Goal: Task Accomplishment & Management: Complete application form

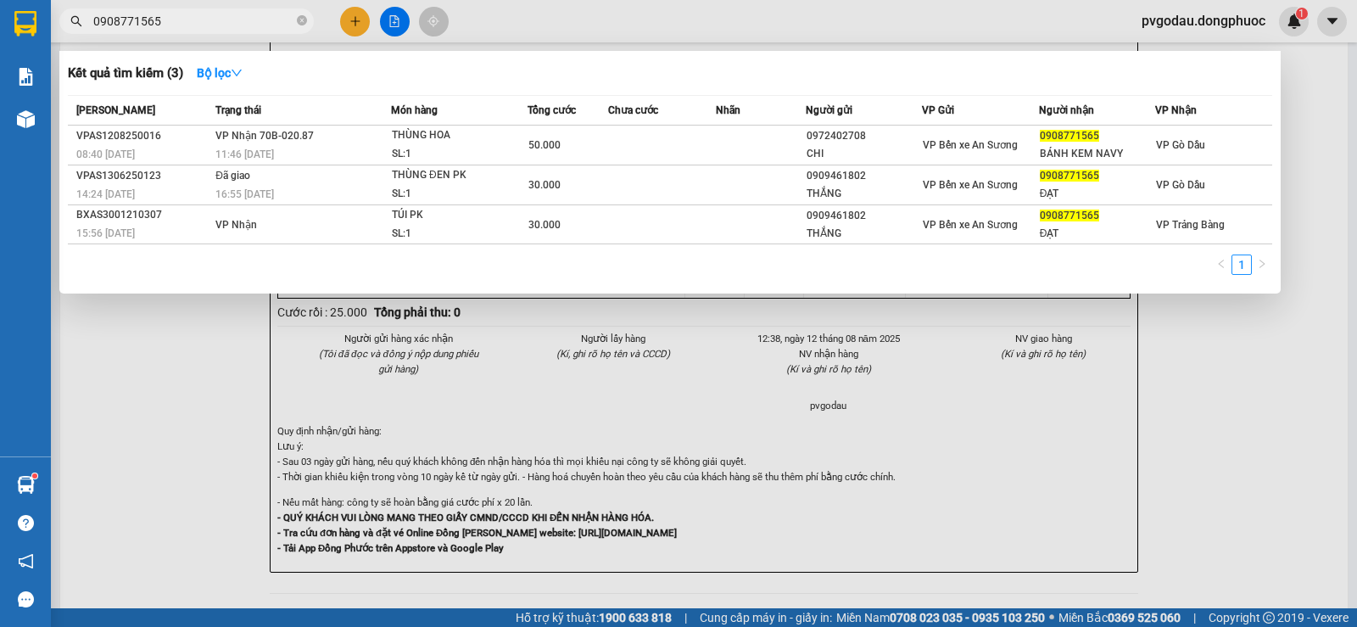
click at [966, 389] on div at bounding box center [678, 313] width 1357 height 627
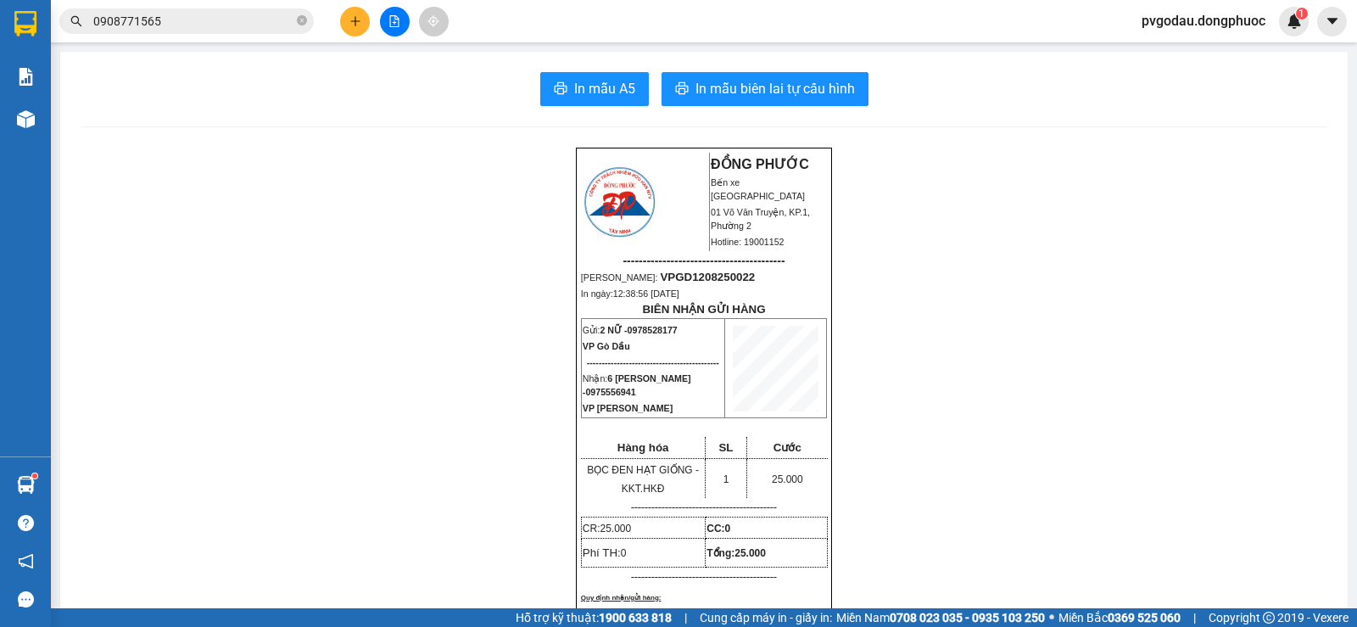
click at [208, 24] on input "0908771565" at bounding box center [193, 21] width 200 height 19
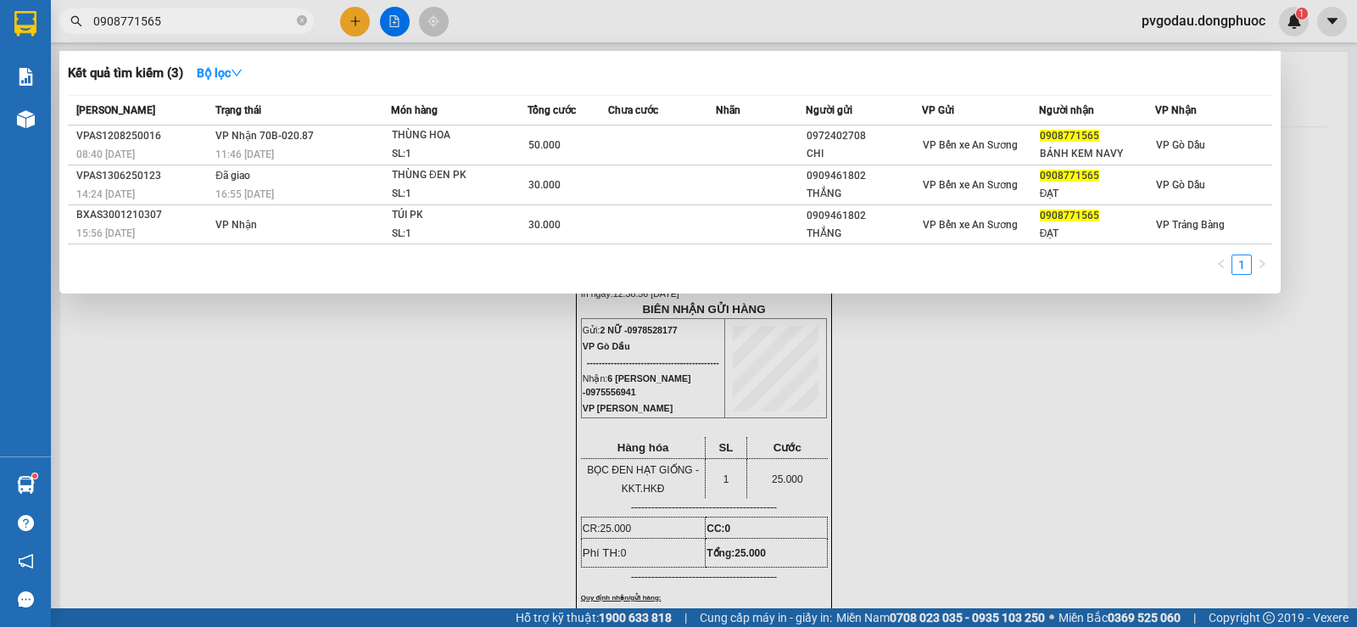
click at [208, 23] on input "0908771565" at bounding box center [193, 21] width 200 height 19
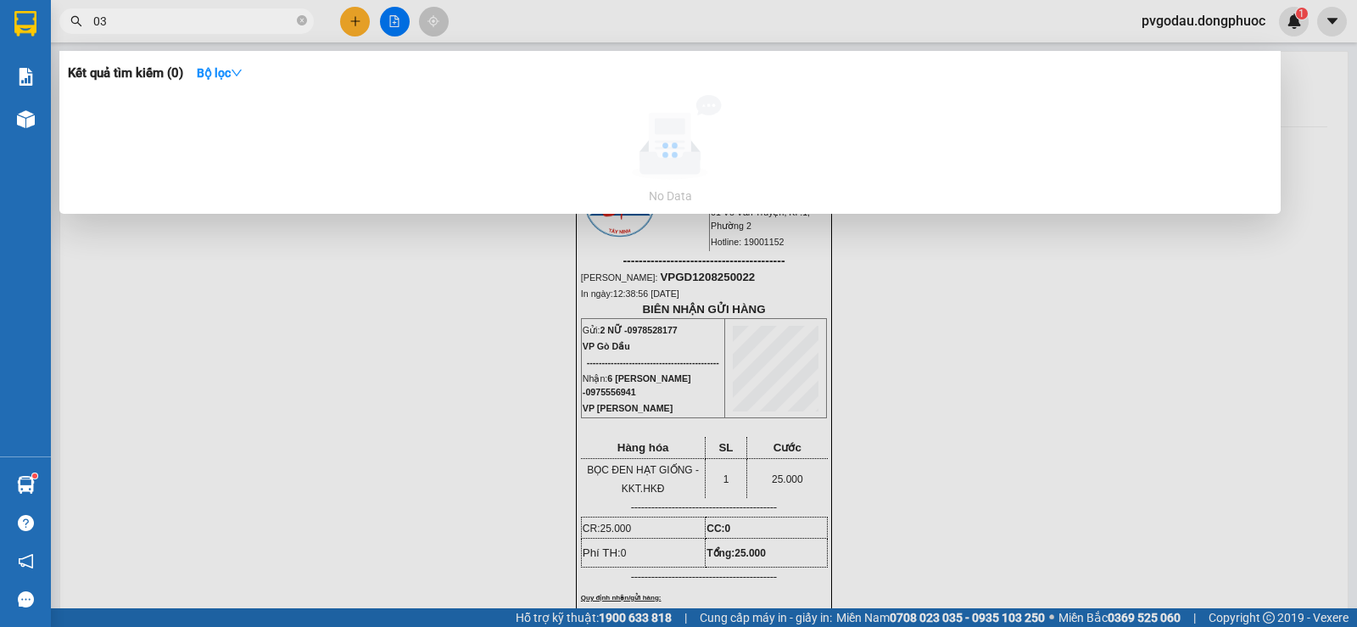
type input "0"
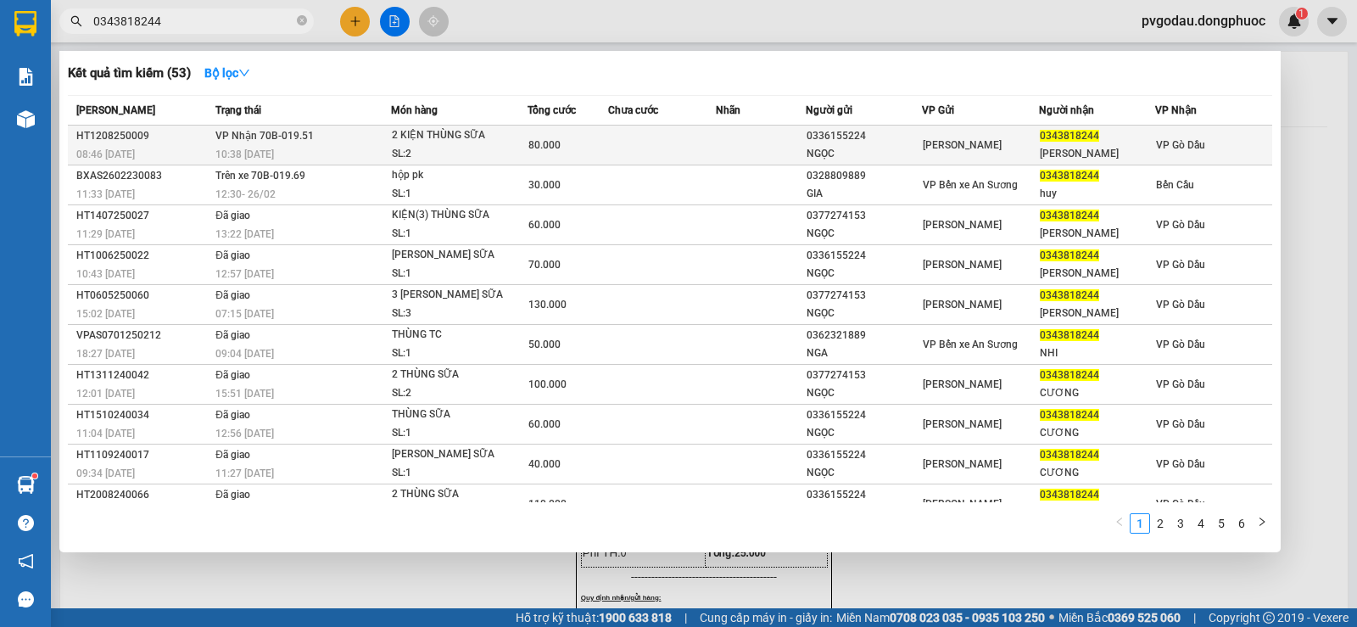
type input "0343818244"
click at [456, 137] on div "2 KIỆN THÙNG SỮA" at bounding box center [455, 135] width 127 height 19
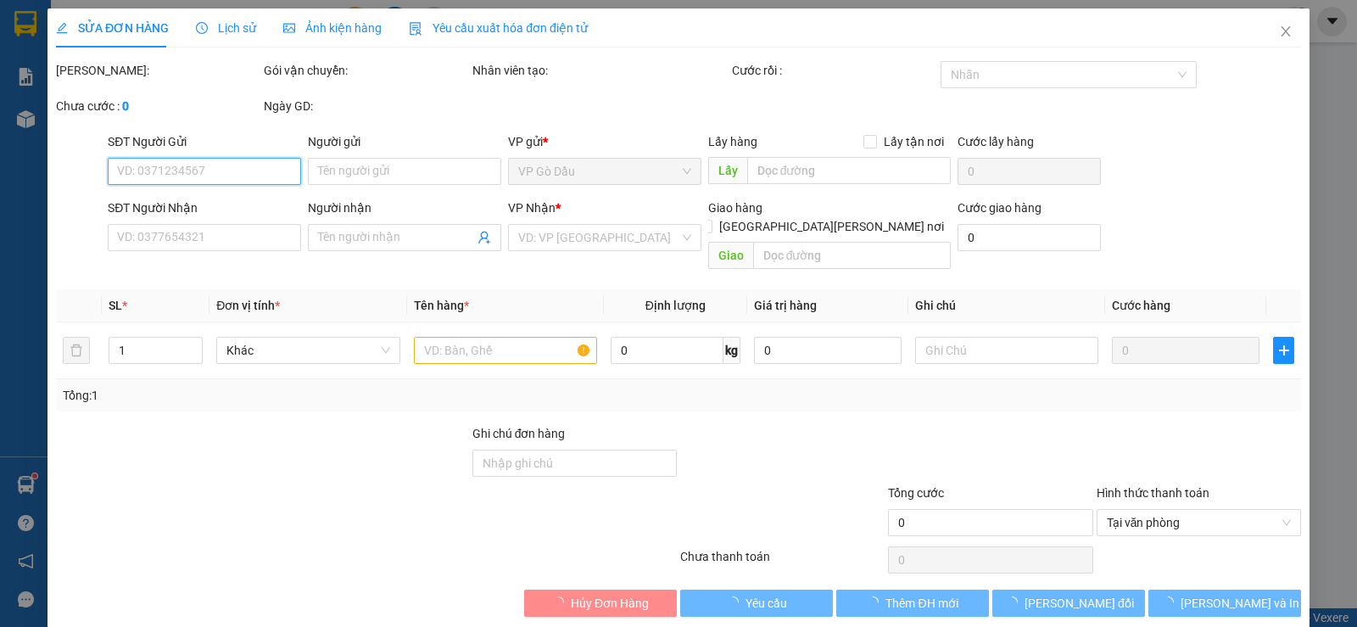
type input "0336155224"
type input "NGỌC"
type input "0343818244"
type input "[PERSON_NAME]"
type input "80.000"
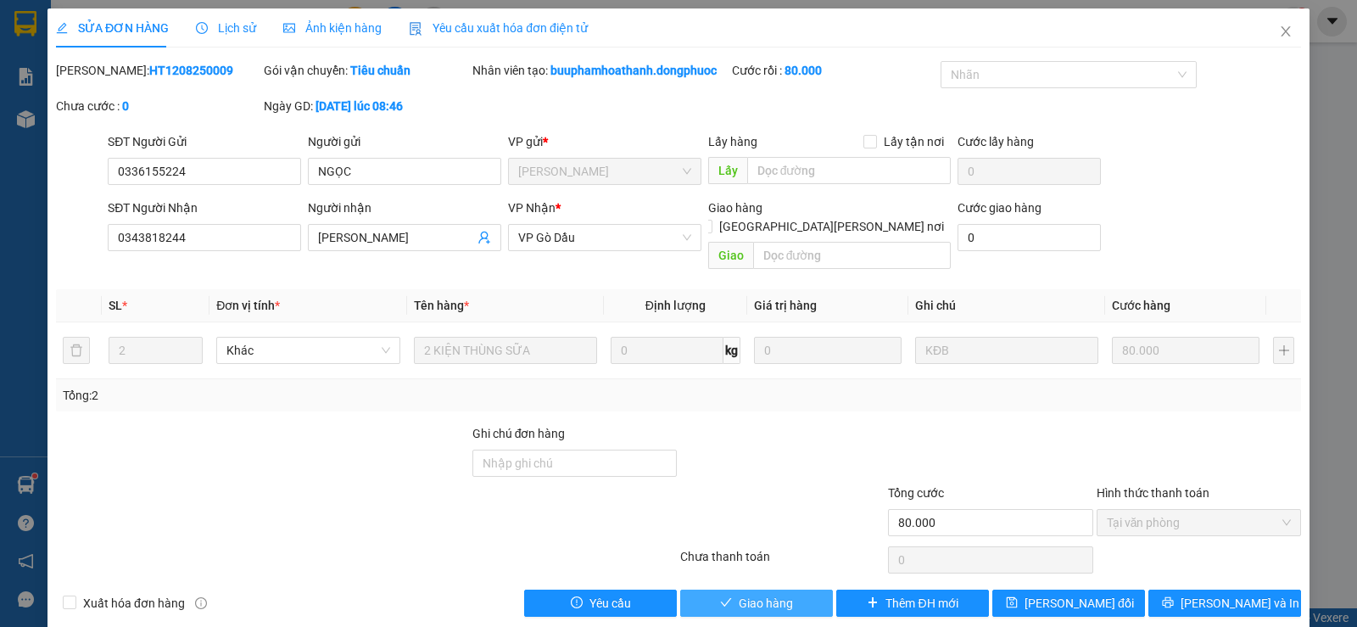
click at [739, 594] on span "Giao hàng" at bounding box center [766, 603] width 54 height 19
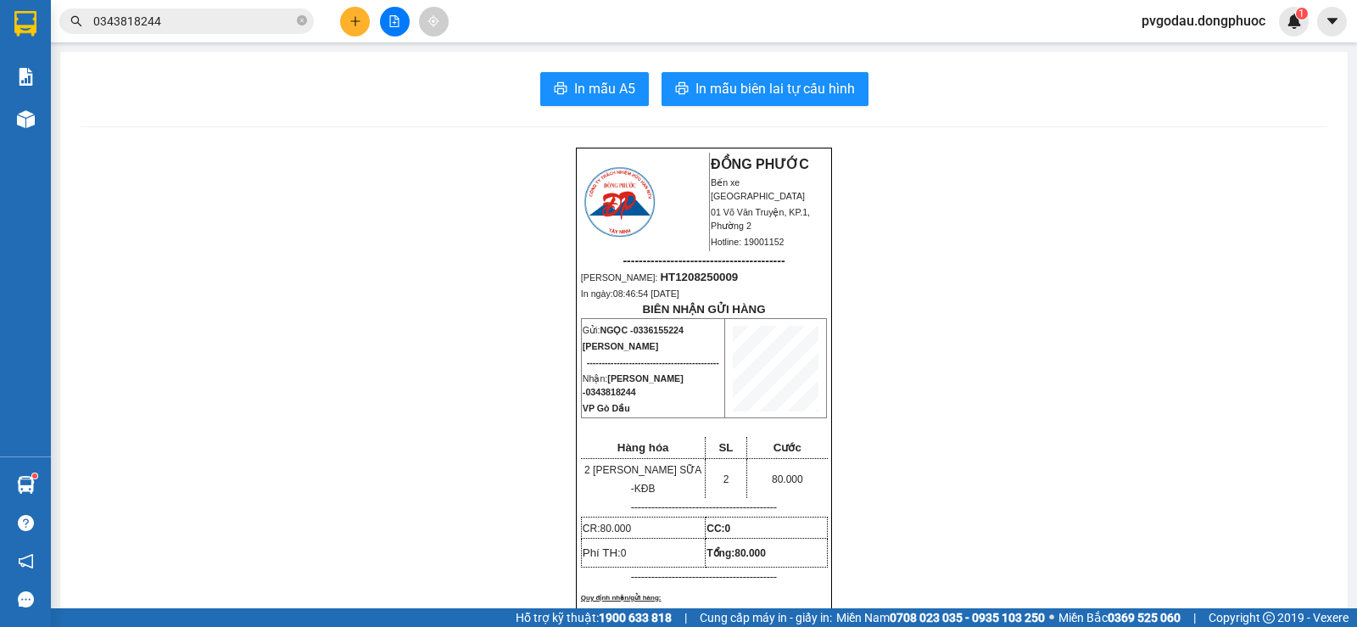
click at [209, 18] on input "0343818244" at bounding box center [193, 21] width 200 height 19
click at [225, 19] on input "text" at bounding box center [193, 21] width 200 height 19
click at [206, 29] on input "text" at bounding box center [193, 21] width 200 height 19
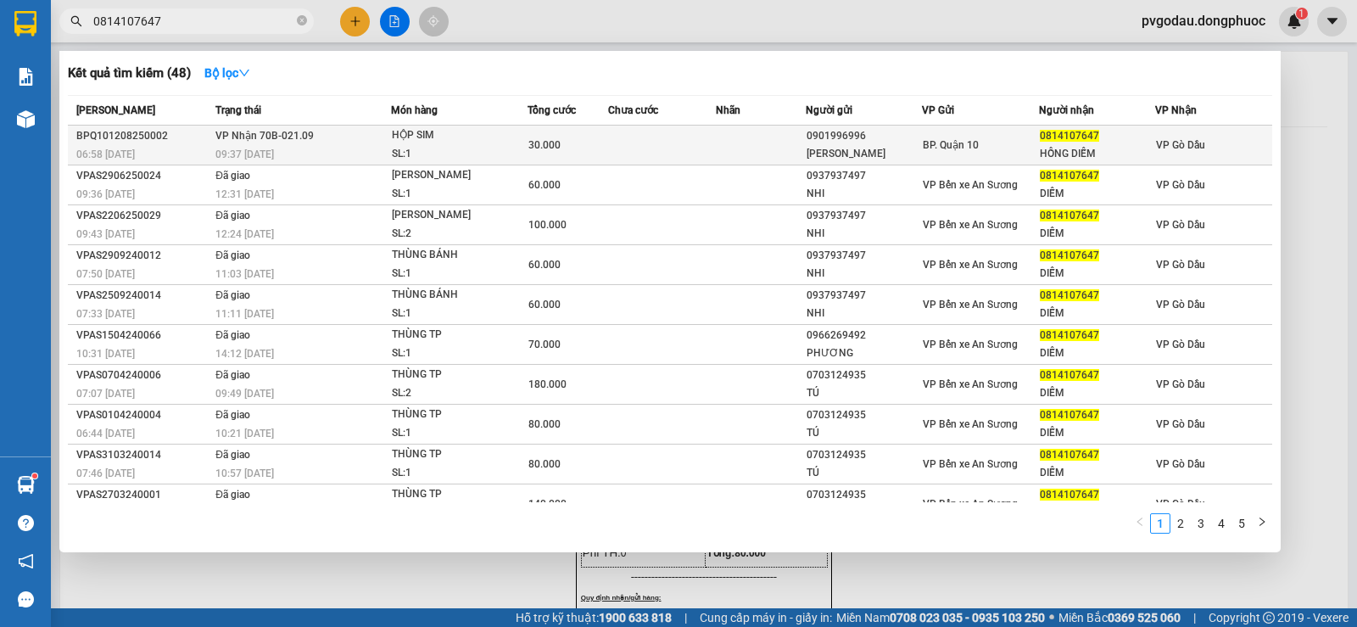
type input "0814107647"
click at [650, 132] on td at bounding box center [662, 146] width 108 height 40
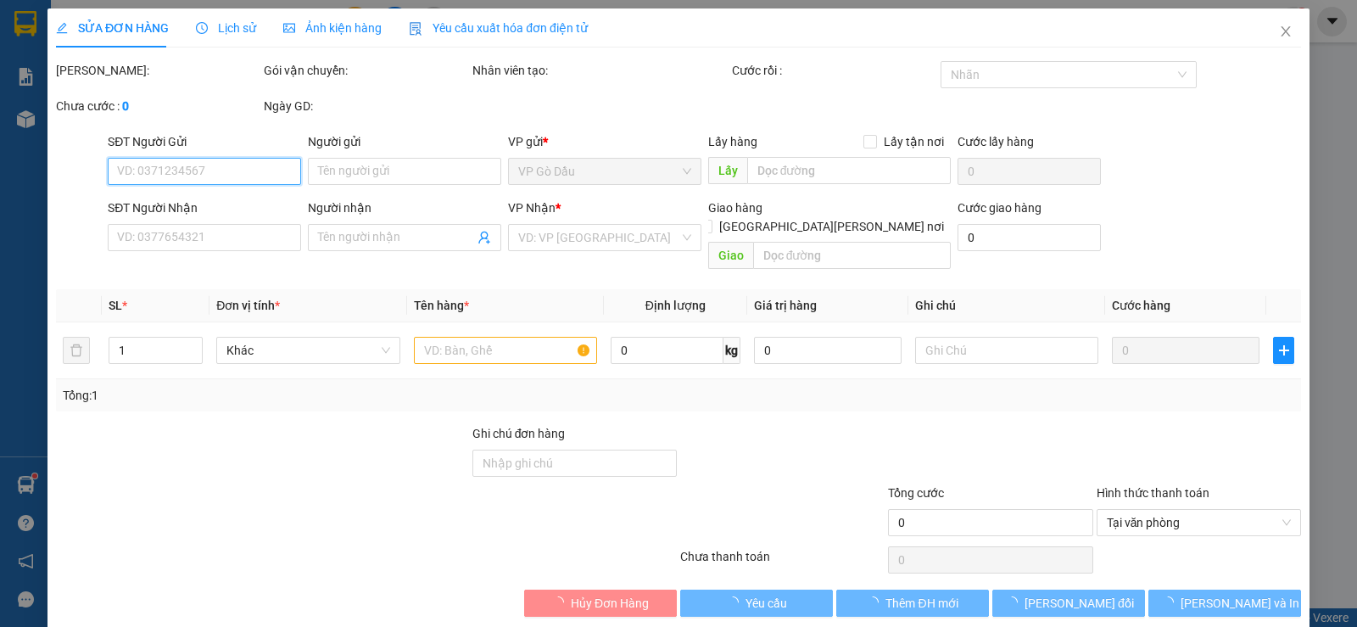
type input "0901996996"
type input "[PERSON_NAME]"
type input "0814107647"
type input "HỒNG DIỄM"
type input "30.000"
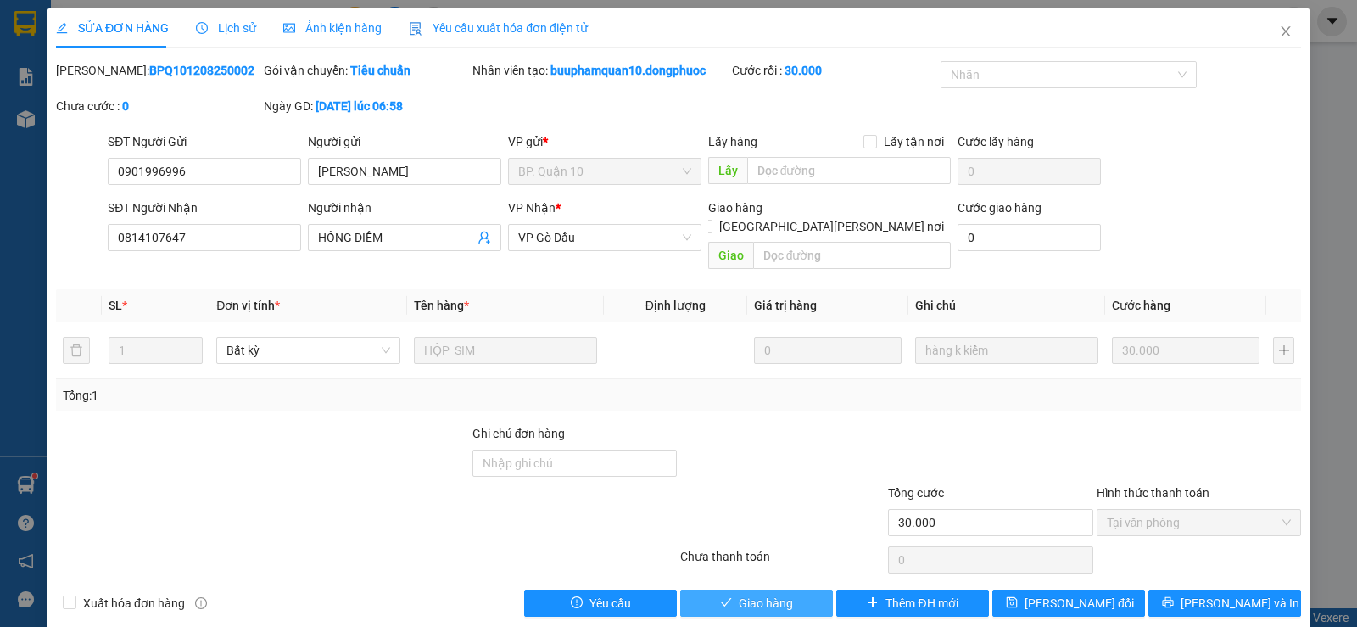
click at [741, 594] on span "Giao hàng" at bounding box center [766, 603] width 54 height 19
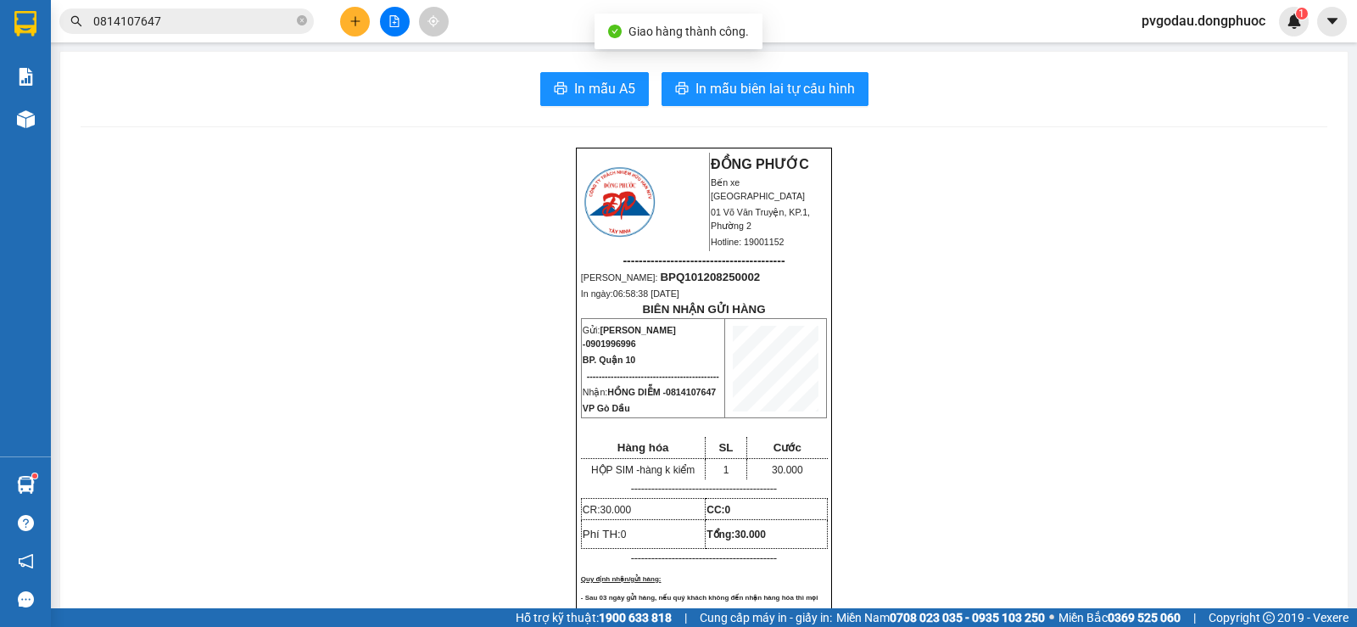
scroll to position [254, 0]
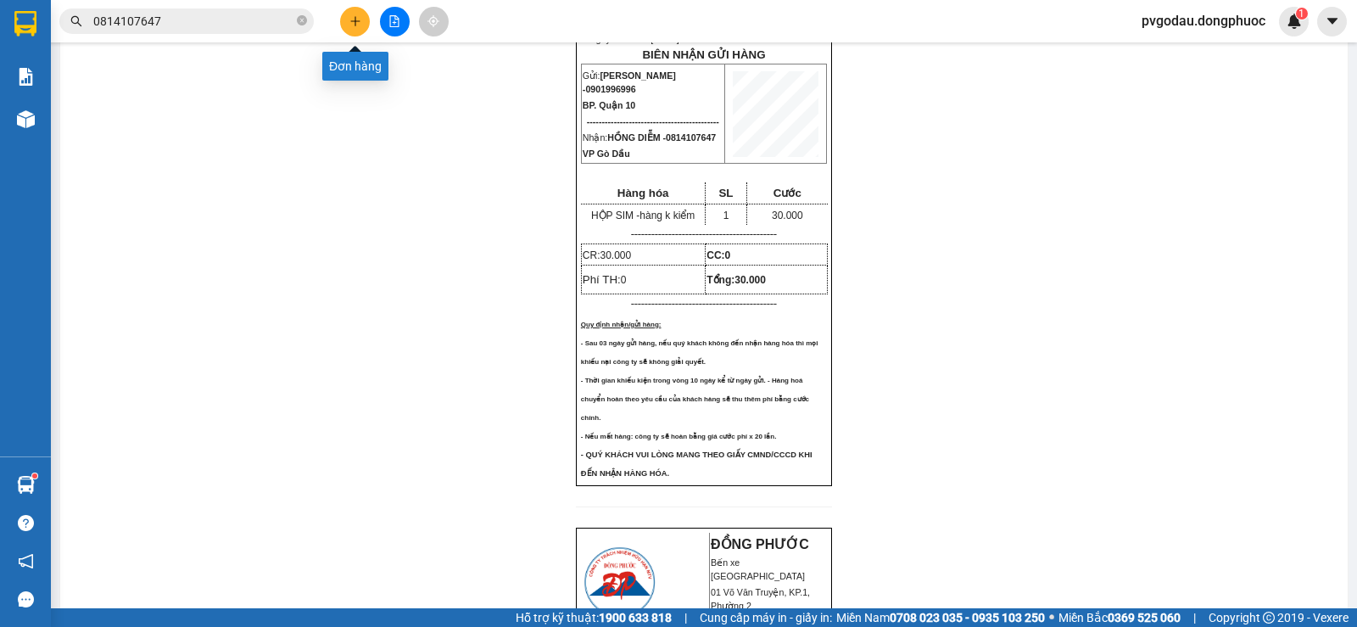
click at [353, 21] on icon "plus" at bounding box center [354, 20] width 9 height 1
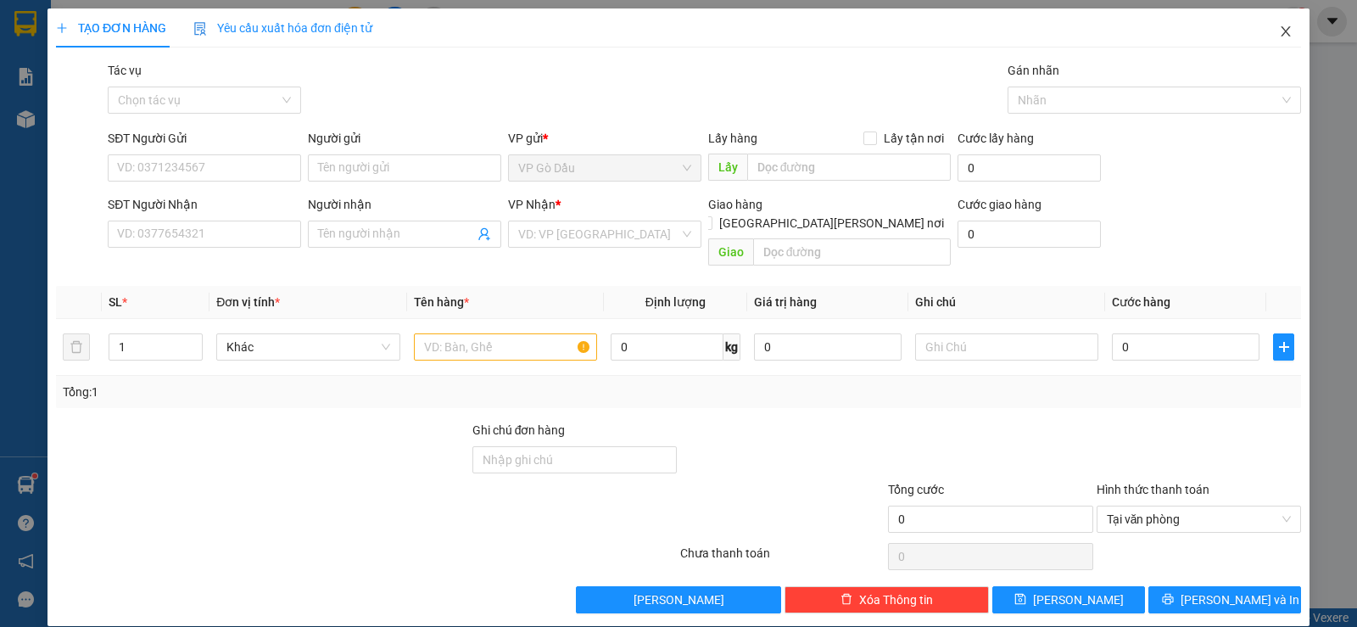
click at [1279, 35] on icon "close" at bounding box center [1286, 32] width 14 height 14
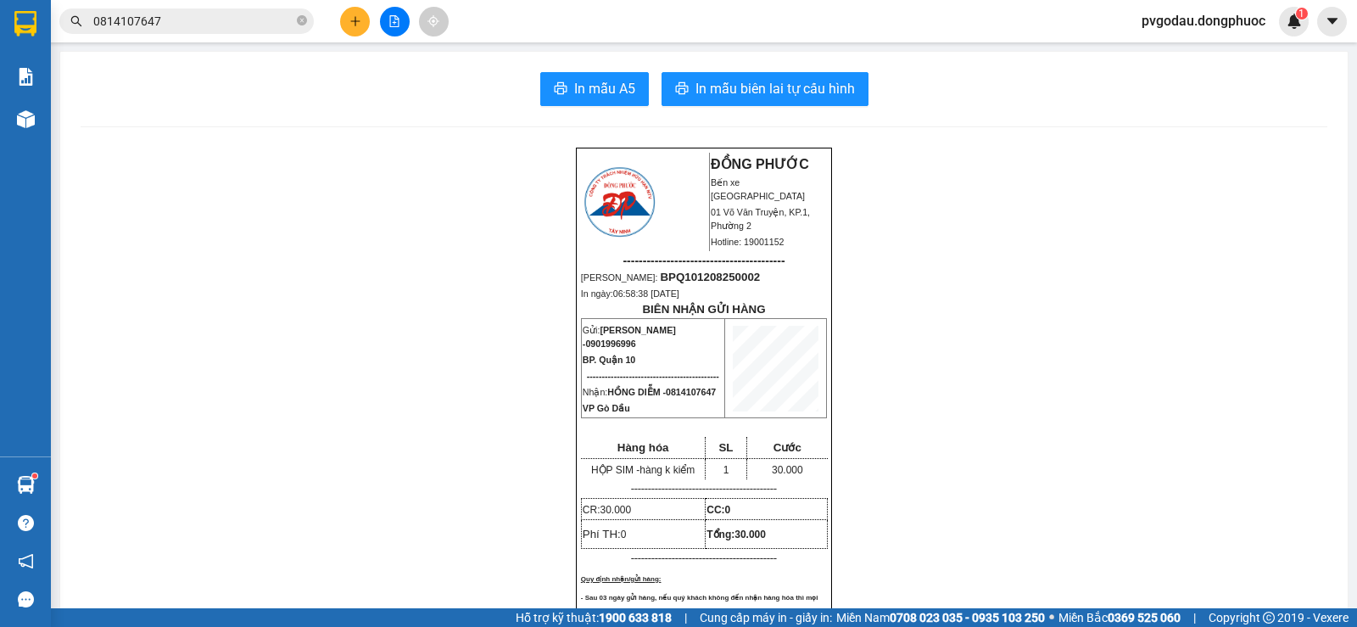
click at [253, 17] on input "0814107647" at bounding box center [193, 21] width 200 height 19
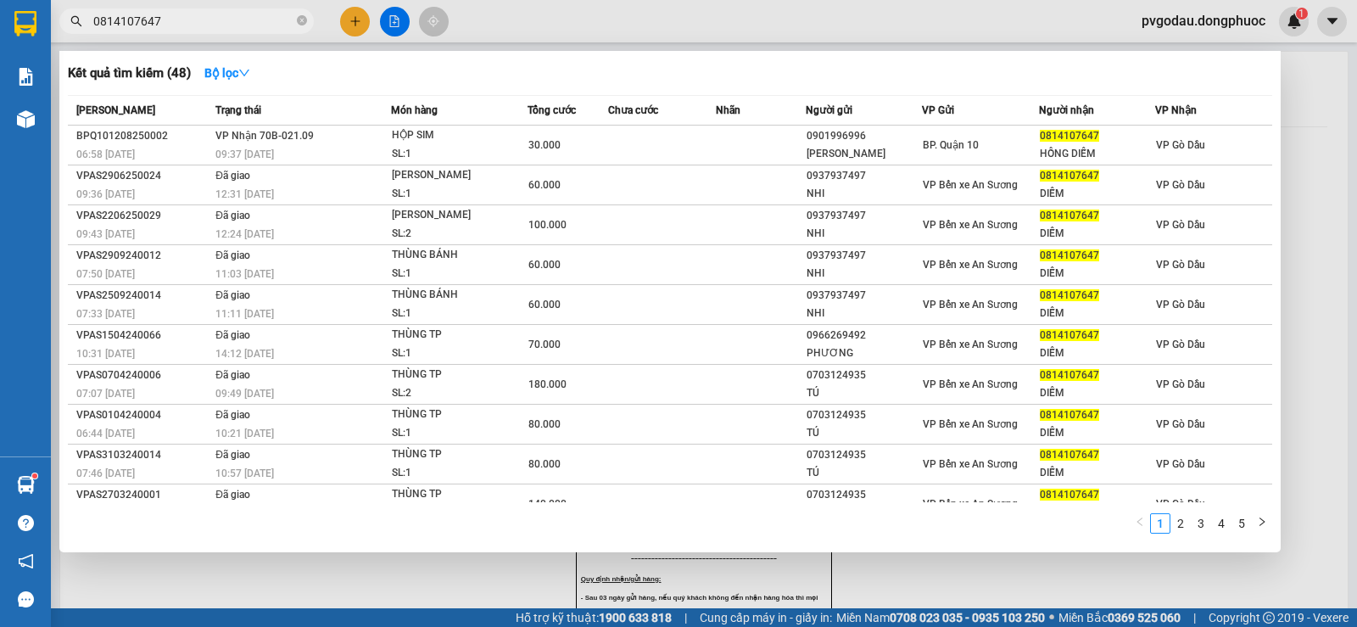
click at [254, 20] on input "0814107647" at bounding box center [193, 21] width 200 height 19
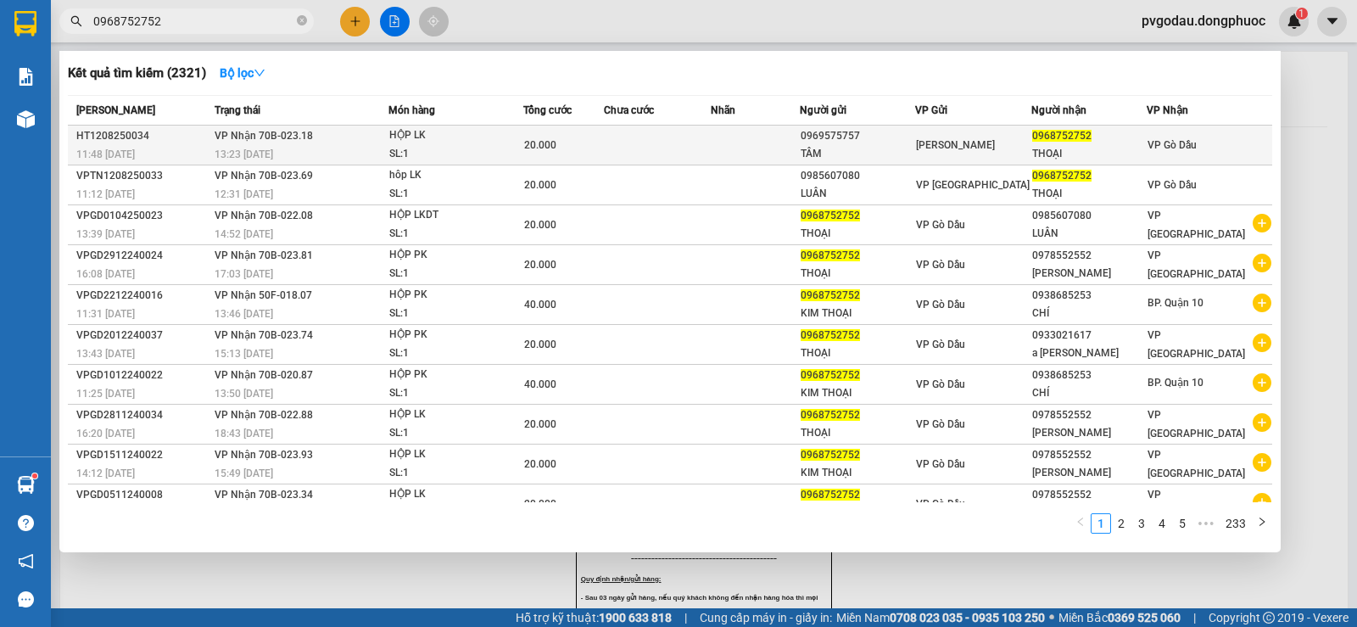
type input "0968752752"
click at [293, 137] on span "[PERSON_NAME] 70B-023.18" at bounding box center [264, 136] width 98 height 12
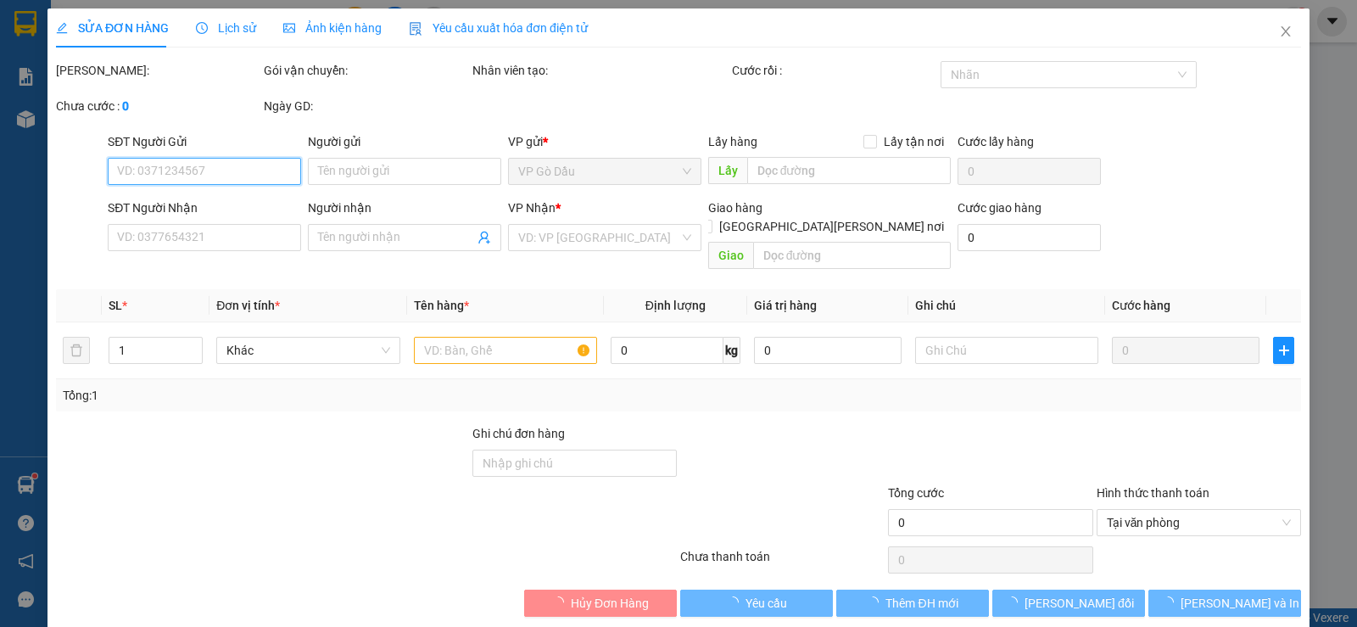
type input "0969575757"
type input "TÂM"
type input "0968752752"
type input "THOẠI"
type input "20.000"
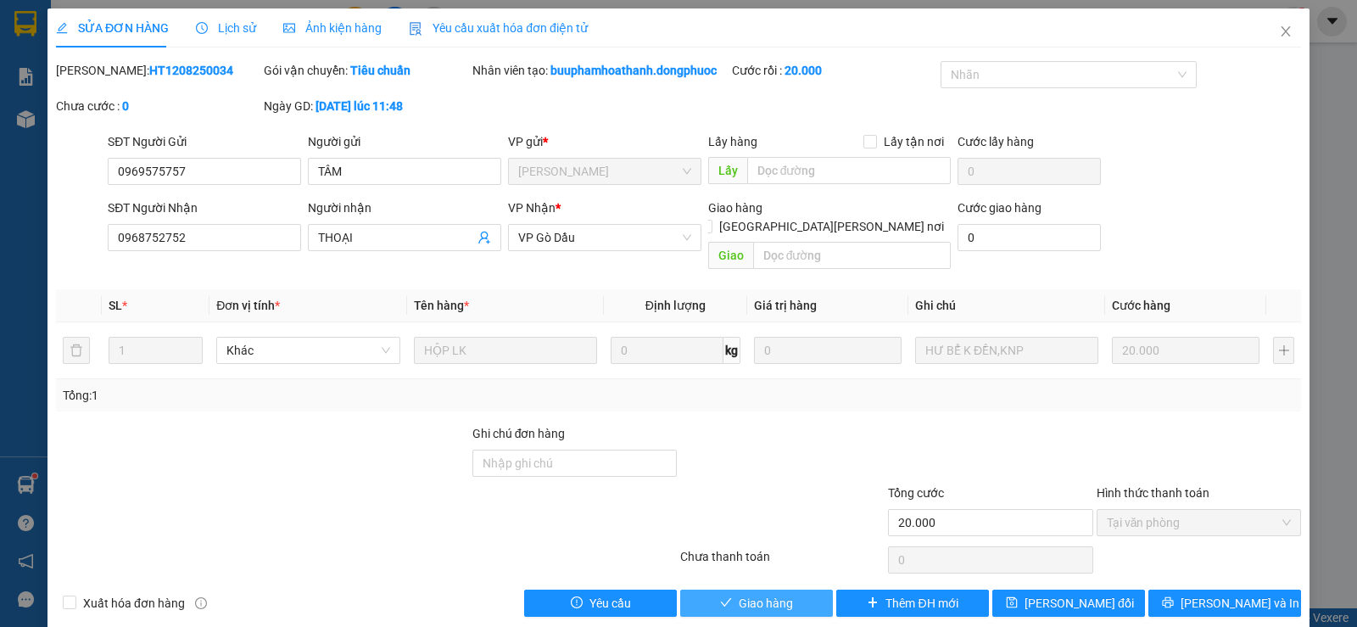
click at [758, 594] on span "Giao hàng" at bounding box center [766, 603] width 54 height 19
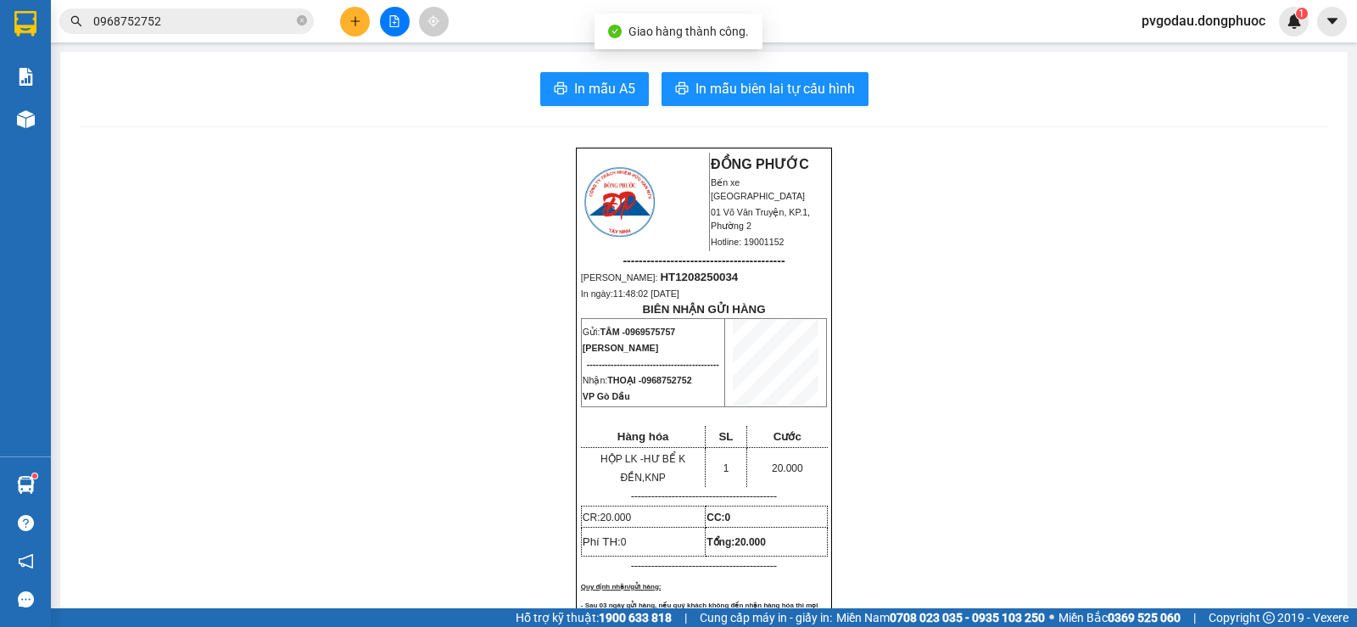
click at [204, 22] on input "0968752752" at bounding box center [193, 21] width 200 height 19
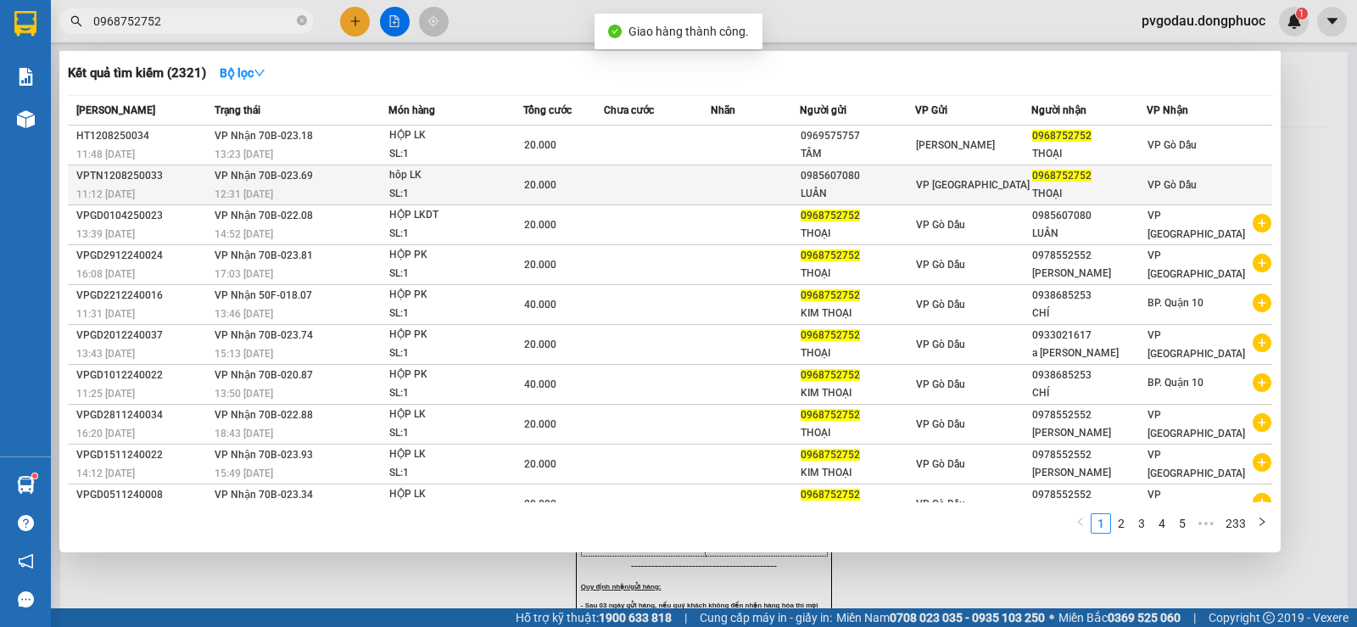
click at [248, 186] on div "12:31 [DATE]" at bounding box center [301, 194] width 173 height 19
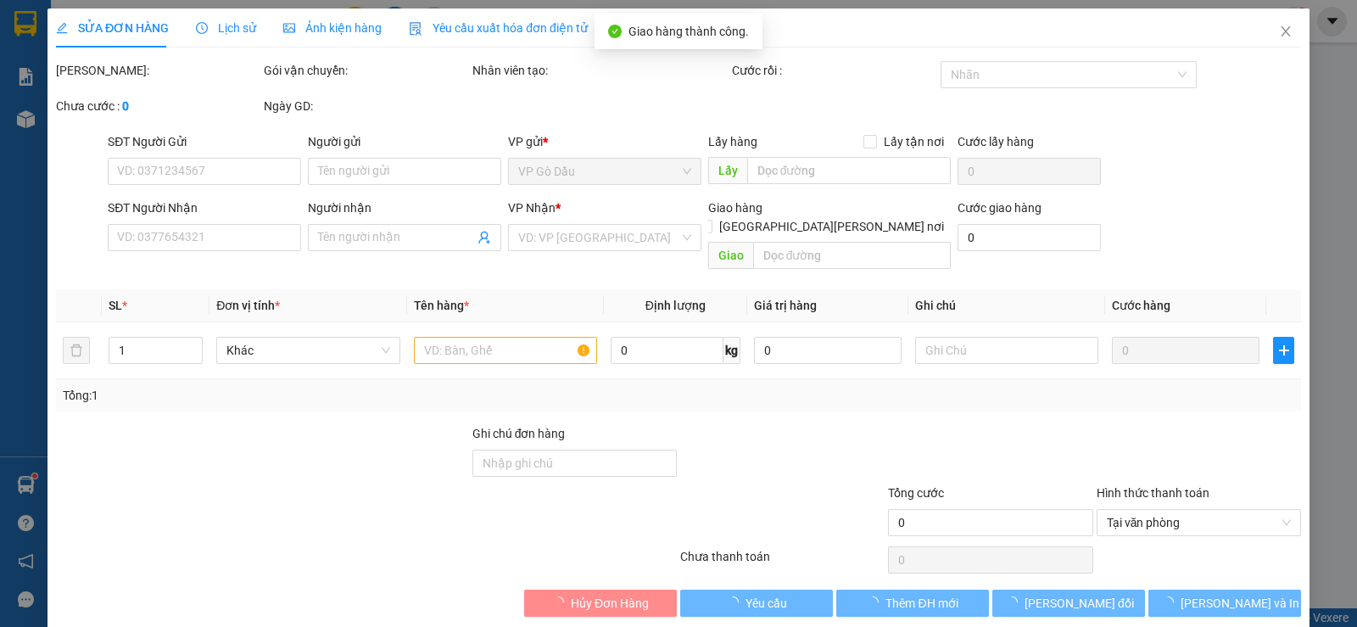
type input "0985607080"
type input "LUÂN"
type input "0968752752"
type input "THOẠI"
type input "20.000"
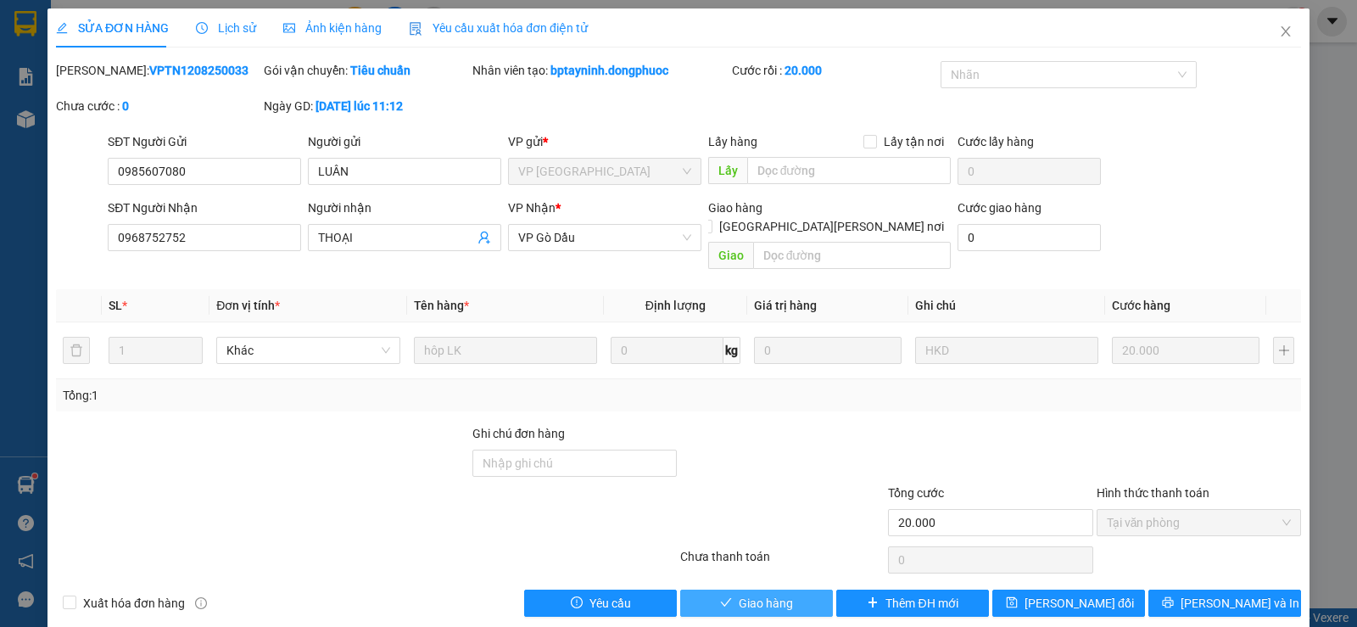
click at [739, 594] on span "Giao hàng" at bounding box center [766, 603] width 54 height 19
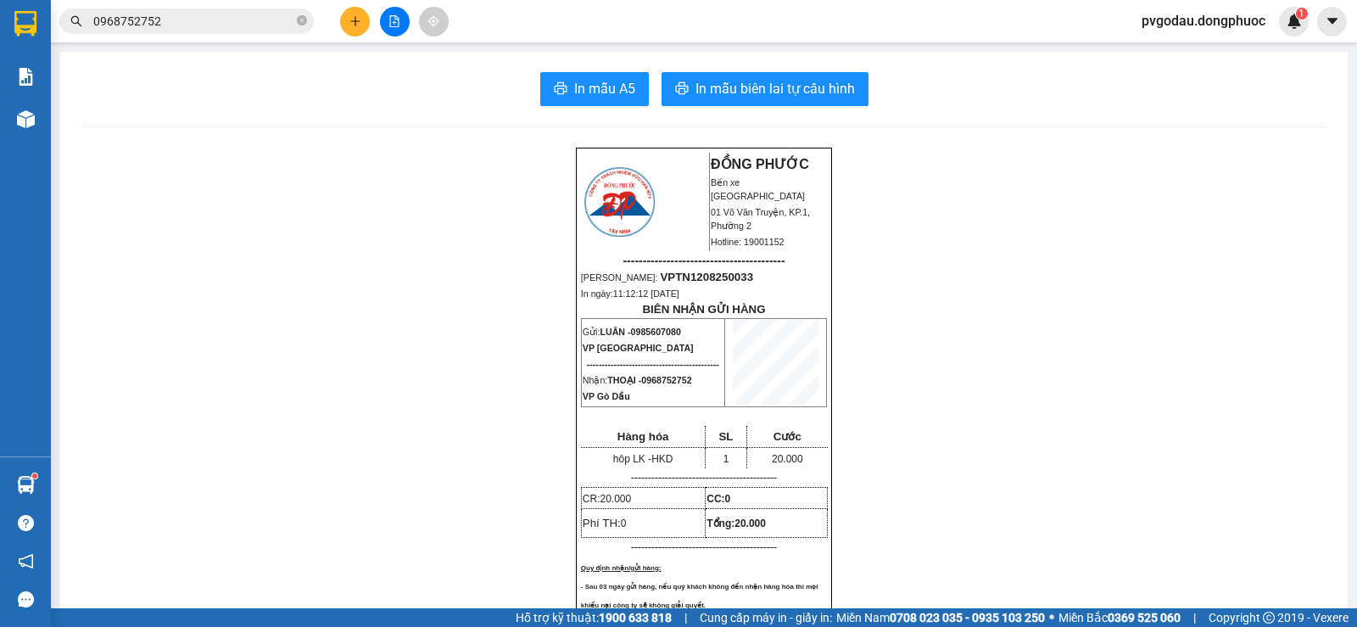
click at [230, 8] on div "Kết quả [PERSON_NAME] ( 2321 ) Bộ lọc Mã ĐH Trạng thái Món hàng Tổng [PERSON_NA…" at bounding box center [165, 22] width 331 height 30
click at [231, 17] on input "0968752752" at bounding box center [193, 21] width 200 height 19
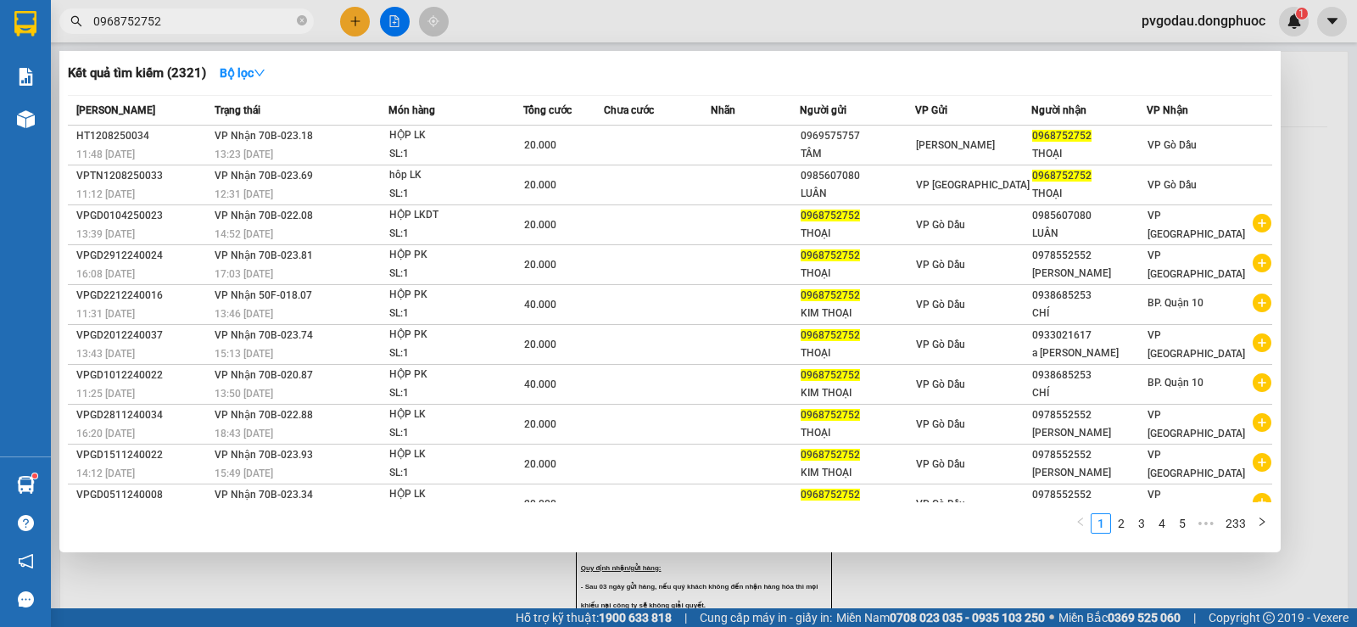
click at [231, 17] on input "0968752752" at bounding box center [193, 21] width 200 height 19
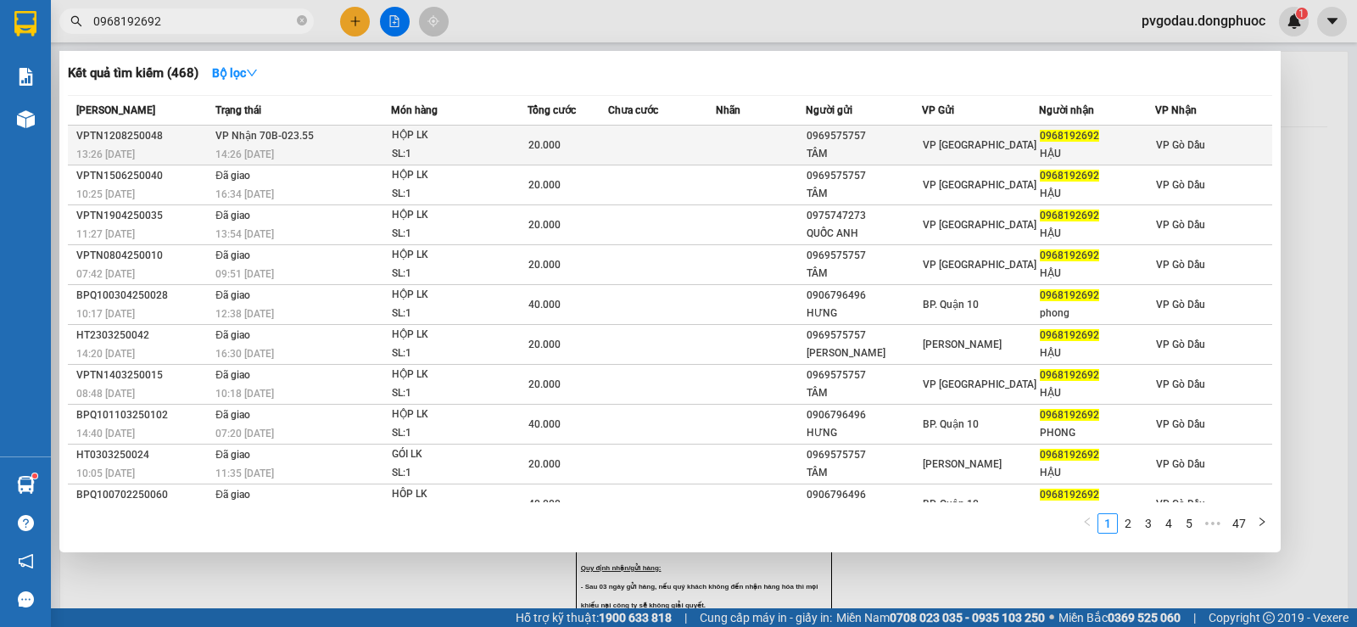
type input "0968192692"
click at [569, 146] on div "20.000" at bounding box center [567, 145] width 79 height 19
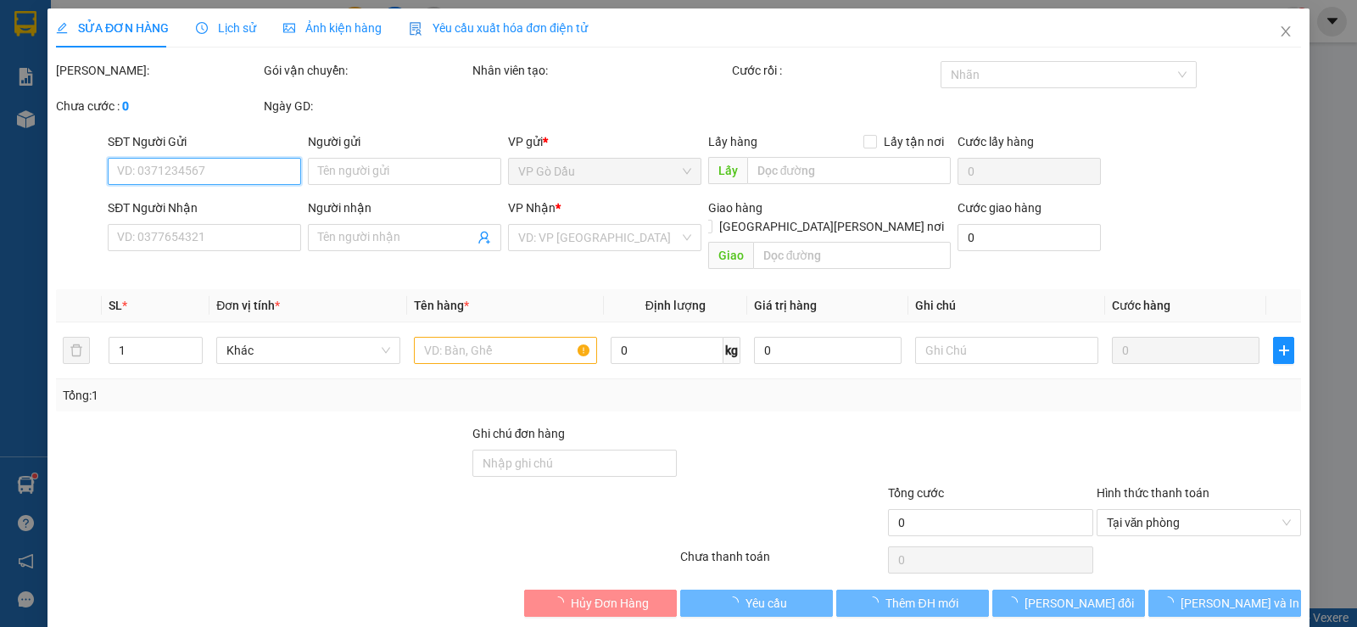
type input "0969575757"
type input "TÂM"
type input "0968192692"
type input "HẬU"
type input "20.000"
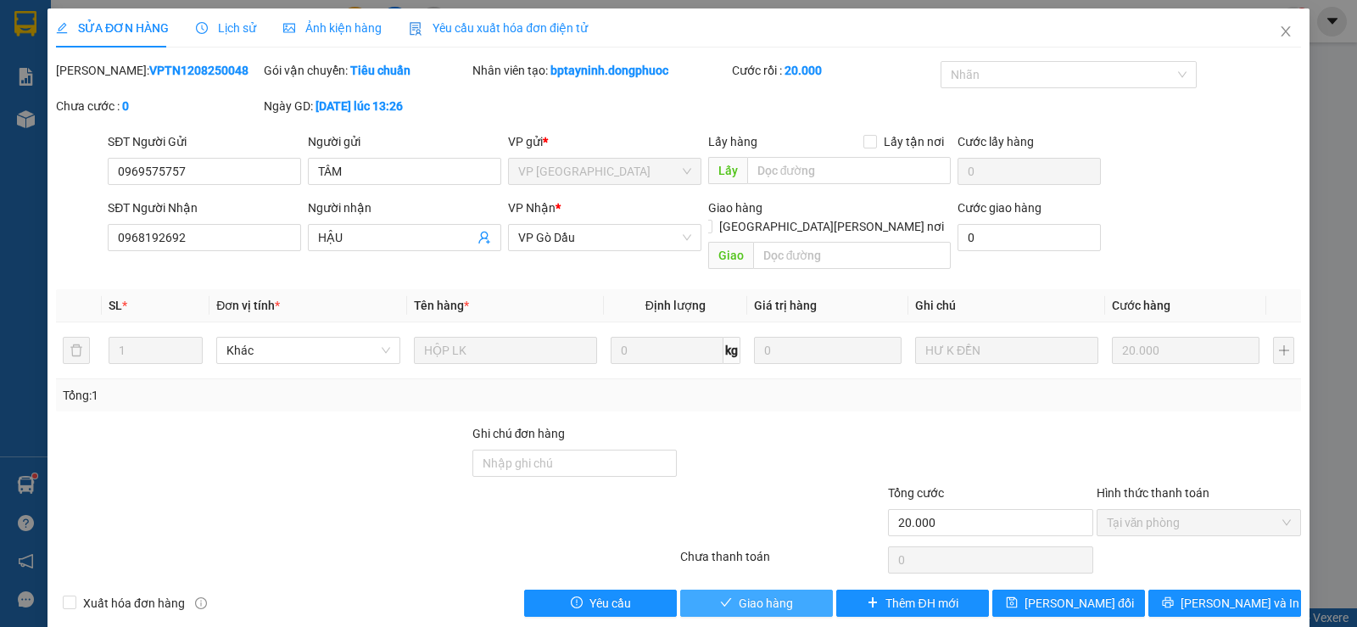
click at [786, 594] on span "Giao hàng" at bounding box center [766, 603] width 54 height 19
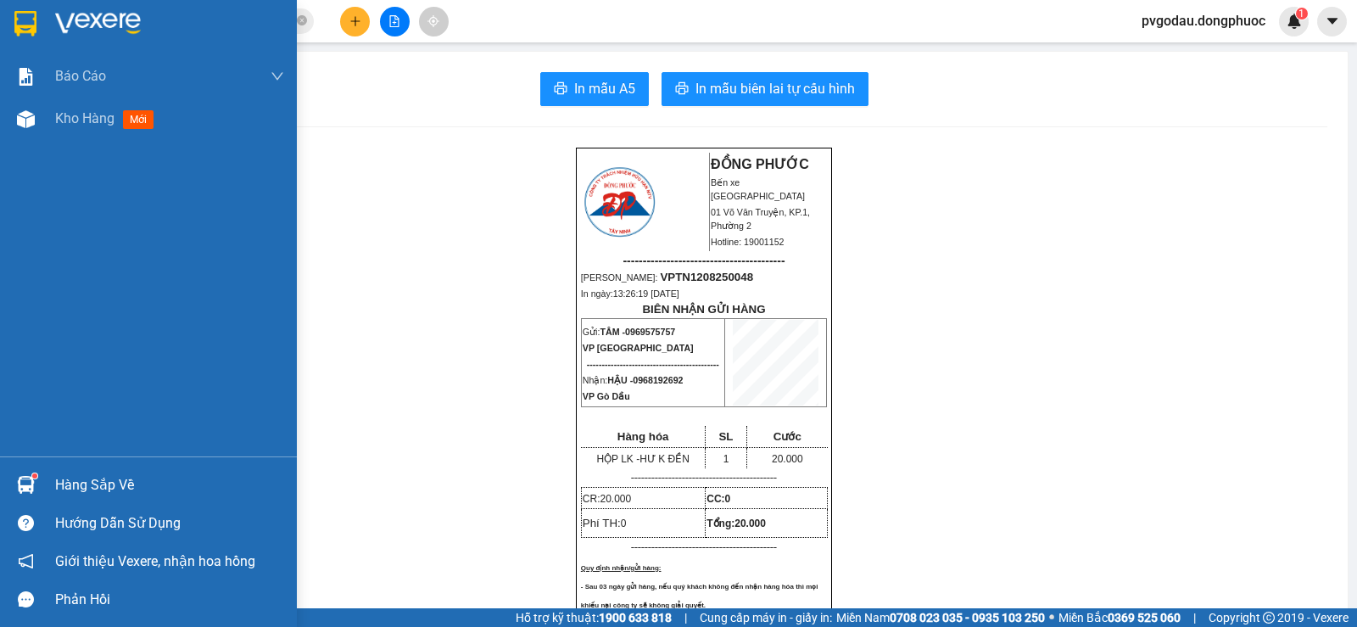
click at [103, 484] on div "Hàng sắp về" at bounding box center [169, 484] width 229 height 25
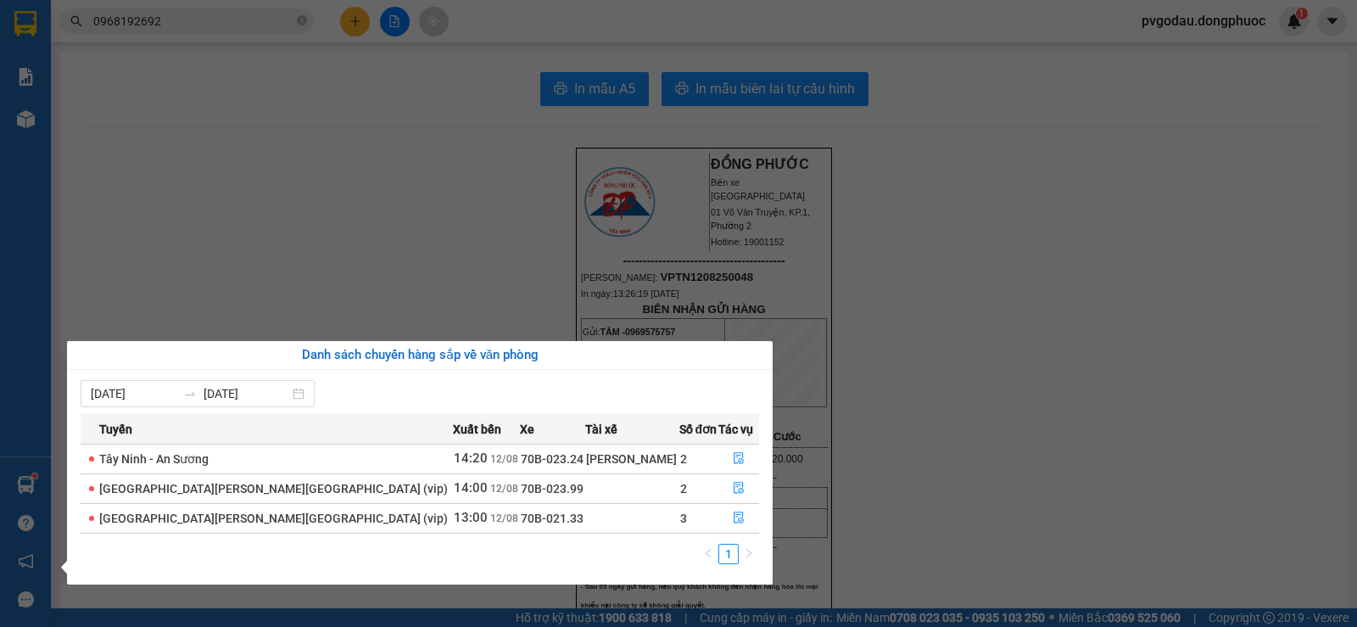
click at [371, 227] on section "Kết quả [PERSON_NAME] ( 468 ) Bộ lọc Mã ĐH Trạng thái Món hàng Tổng [PERSON_NAM…" at bounding box center [678, 313] width 1357 height 627
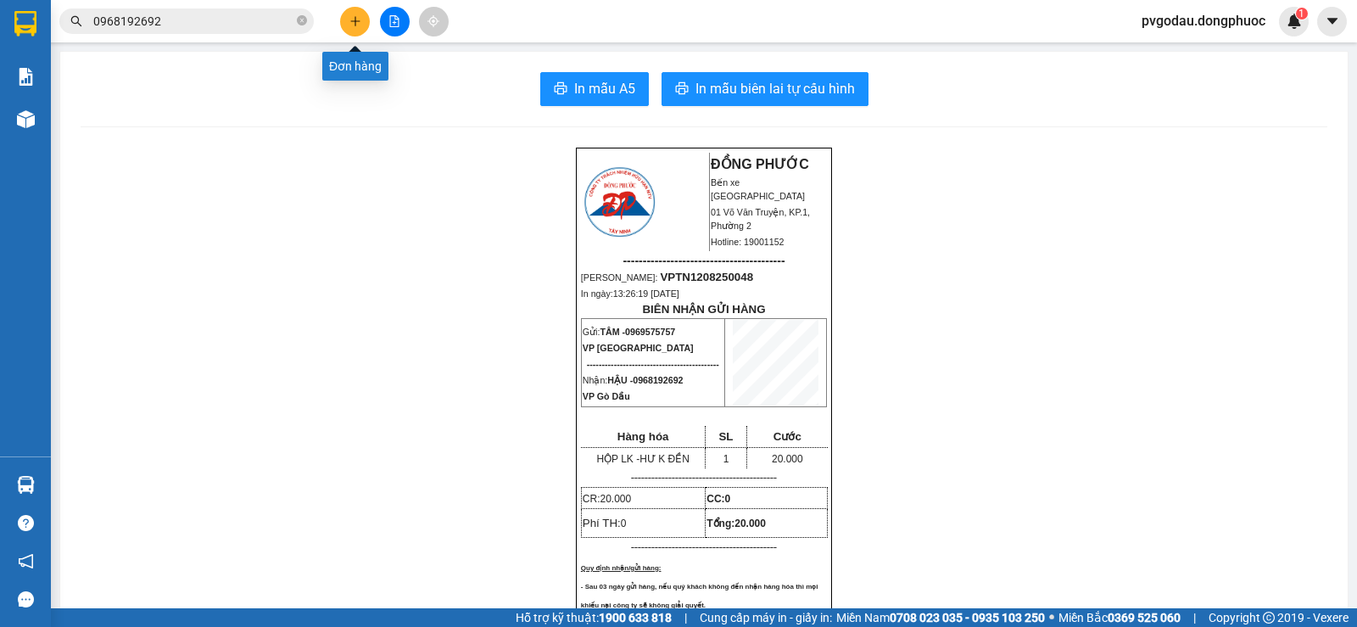
click at [350, 25] on icon "plus" at bounding box center [355, 21] width 12 height 12
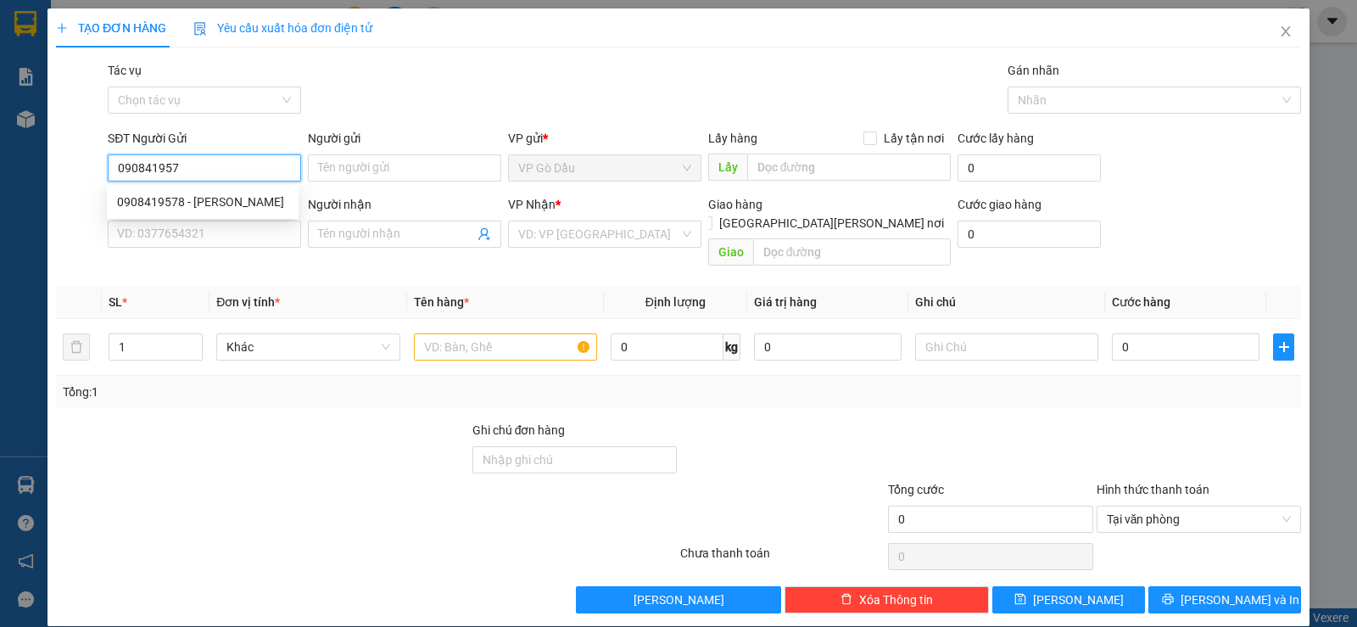
type input "0908419578"
click at [193, 206] on div "0908419578 - [PERSON_NAME]" at bounding box center [202, 202] width 171 height 19
type input "HẠNH"
type input "0909145592"
type input "LAN ANH"
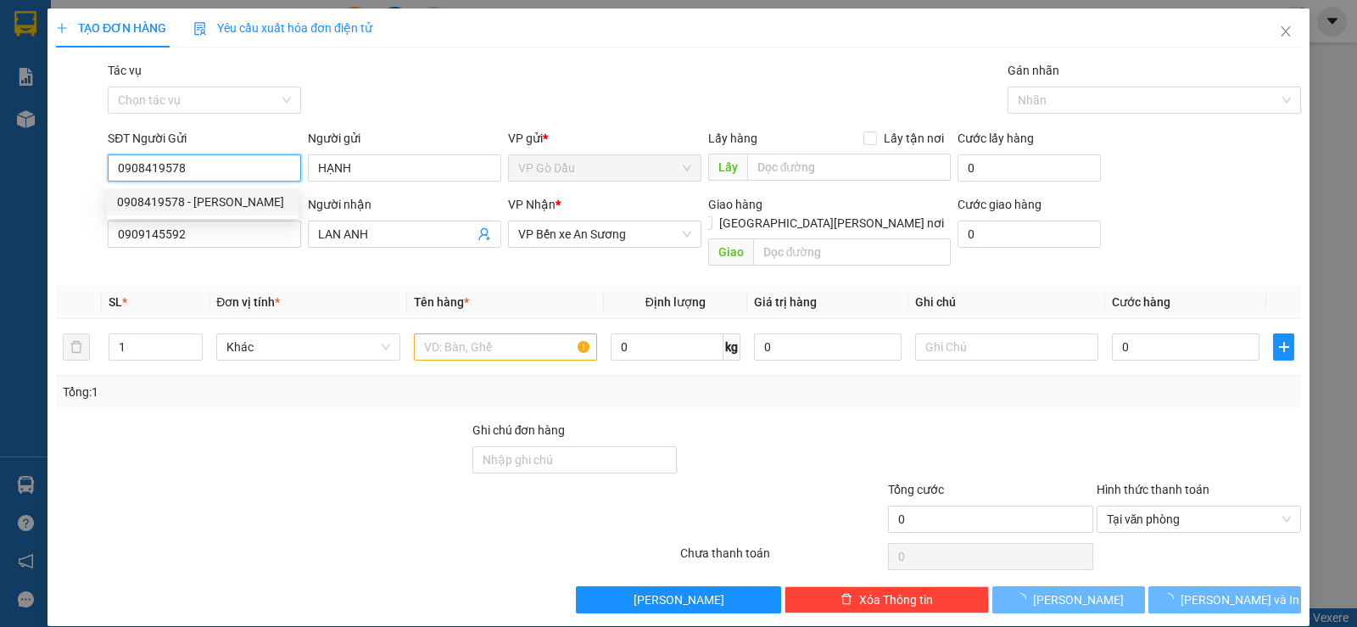
type input "30.000"
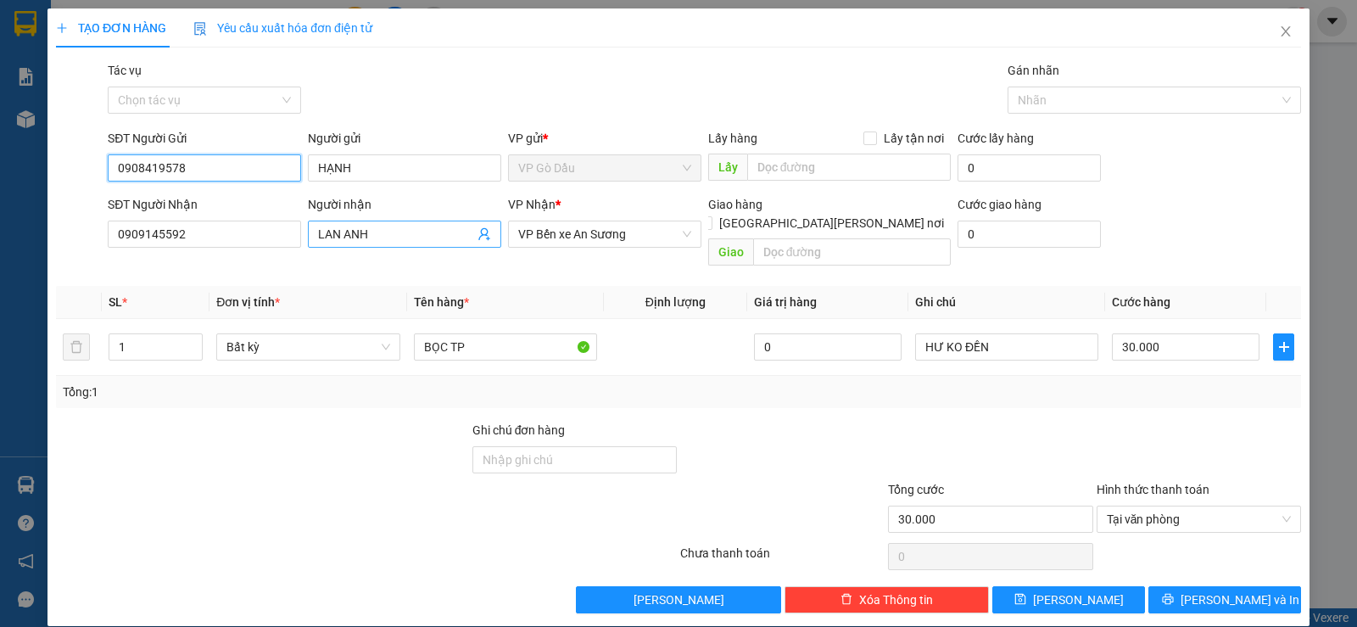
type input "0908419578"
click at [478, 240] on icon "user-add" at bounding box center [485, 234] width 14 height 14
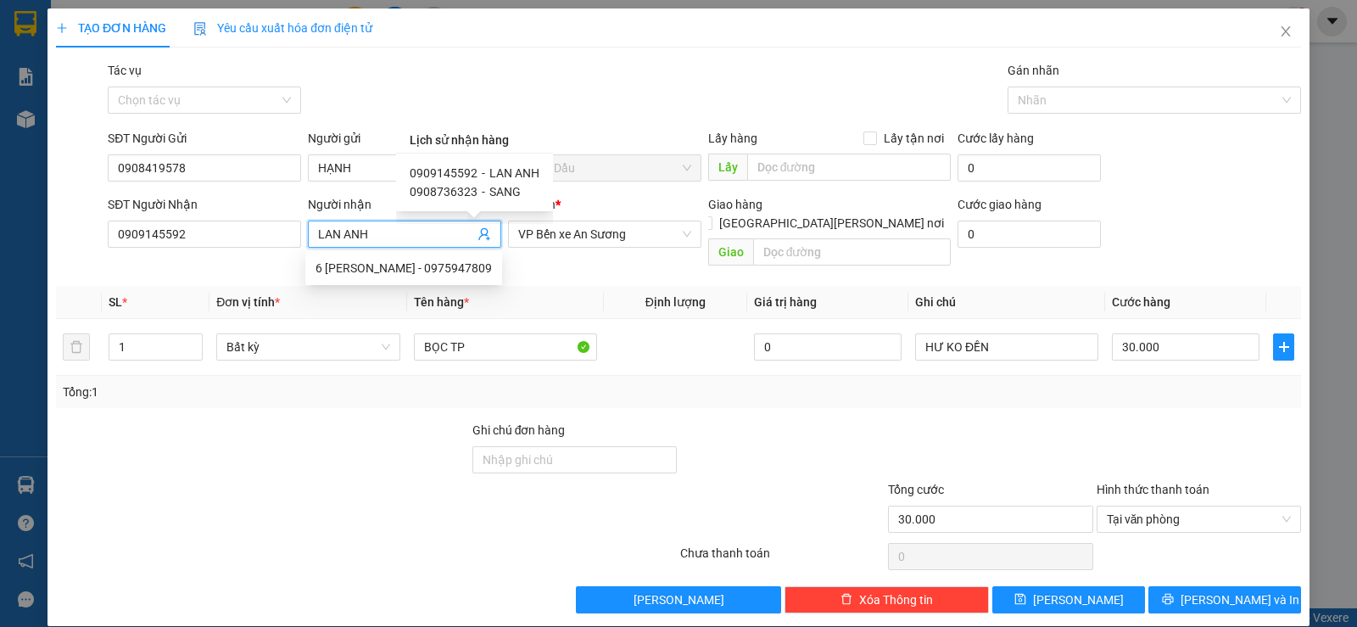
click at [467, 194] on span "0908736323" at bounding box center [444, 192] width 68 height 14
type input "0908736323"
type input "SANG"
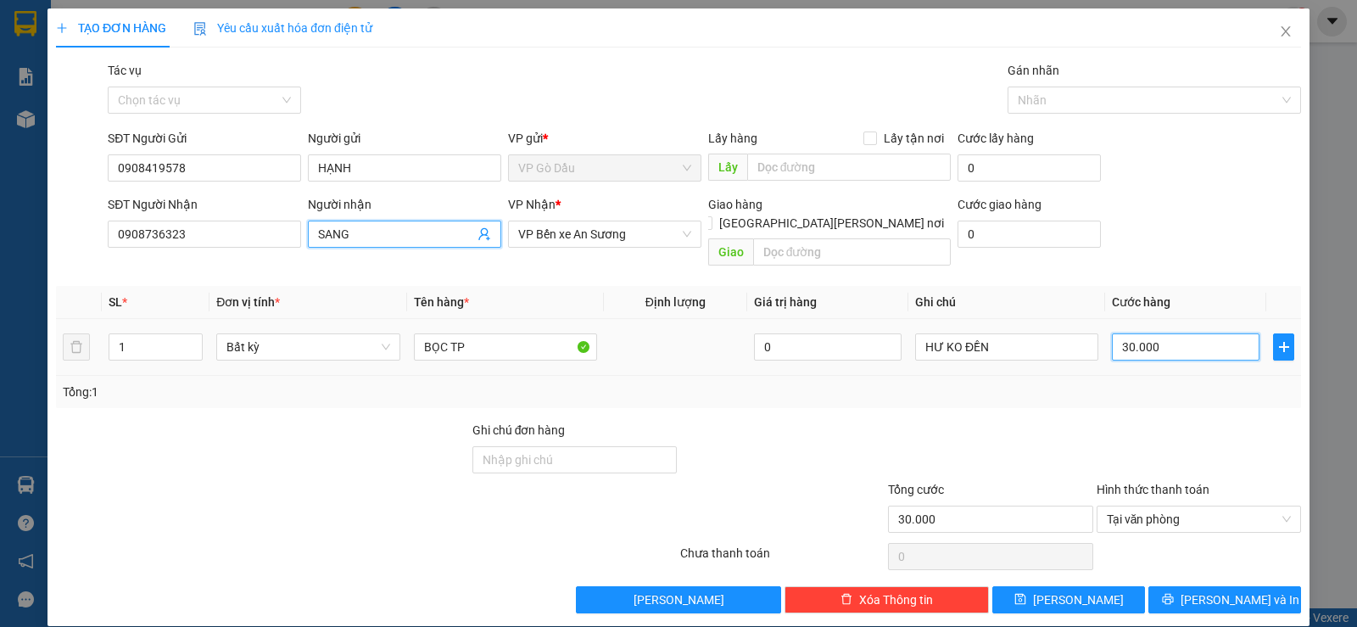
click at [1208, 337] on input "30.000" at bounding box center [1186, 346] width 148 height 27
type input "2"
type input "20"
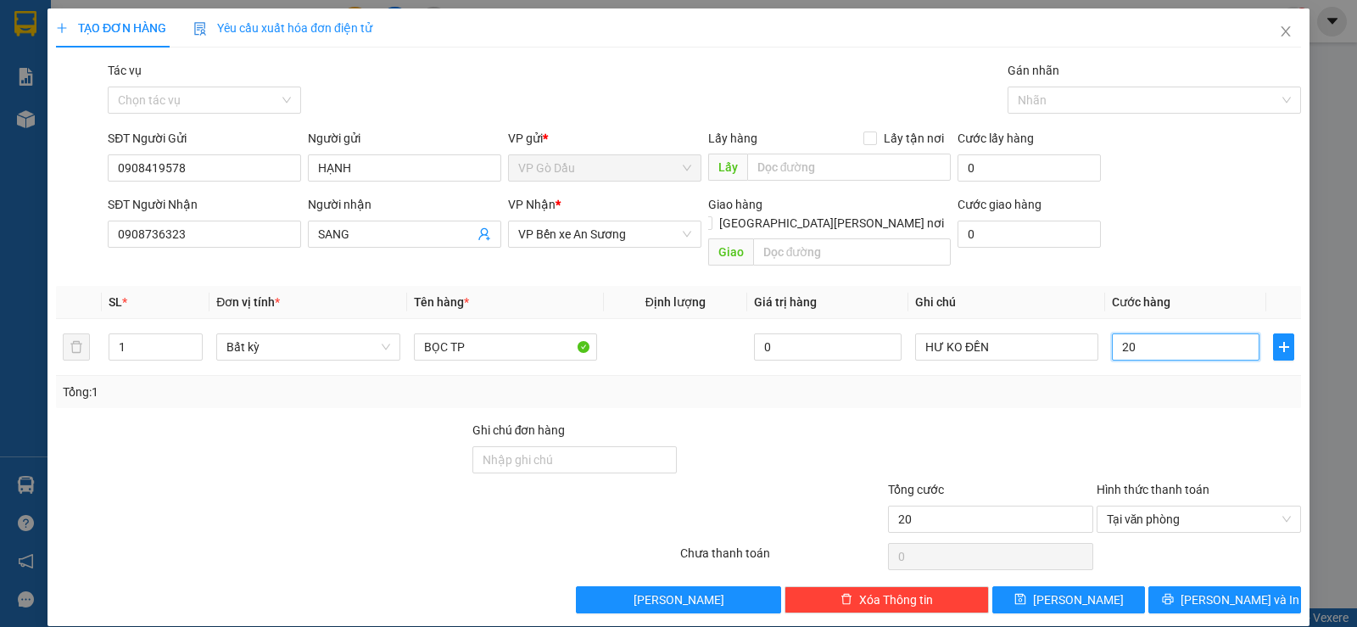
type input "20"
click at [1097, 421] on div at bounding box center [1199, 450] width 208 height 59
type input "20.000"
click at [1216, 590] on span "[PERSON_NAME] và In" at bounding box center [1240, 599] width 119 height 19
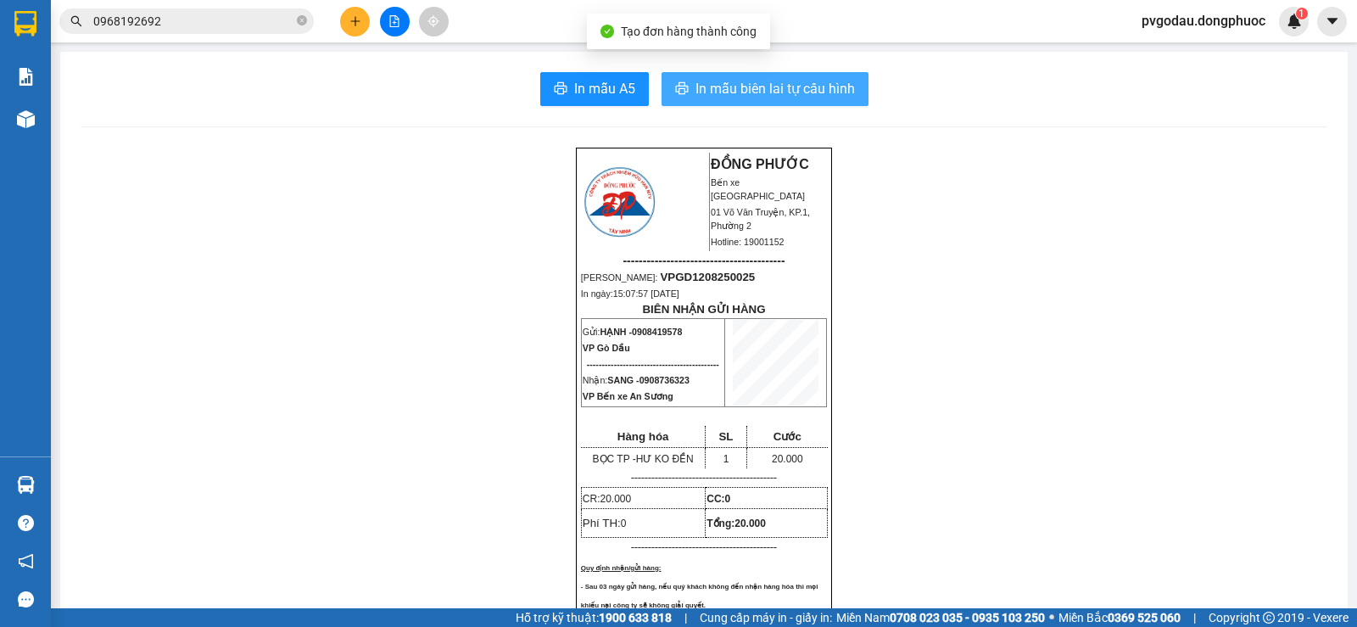
drag, startPoint x: 725, startPoint y: 93, endPoint x: 841, endPoint y: 115, distance: 118.3
click at [726, 93] on span "In mẫu biên lai tự cấu hình" at bounding box center [775, 88] width 159 height 21
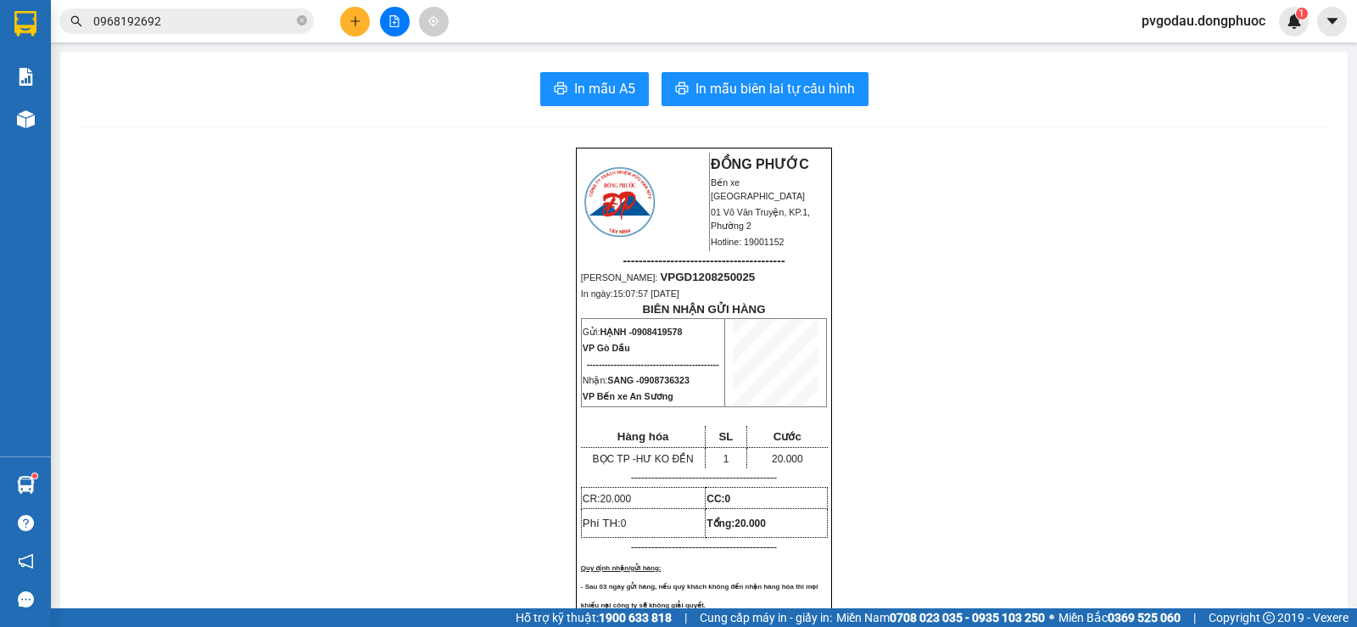
click at [209, 21] on input "0968192692" at bounding box center [193, 21] width 200 height 19
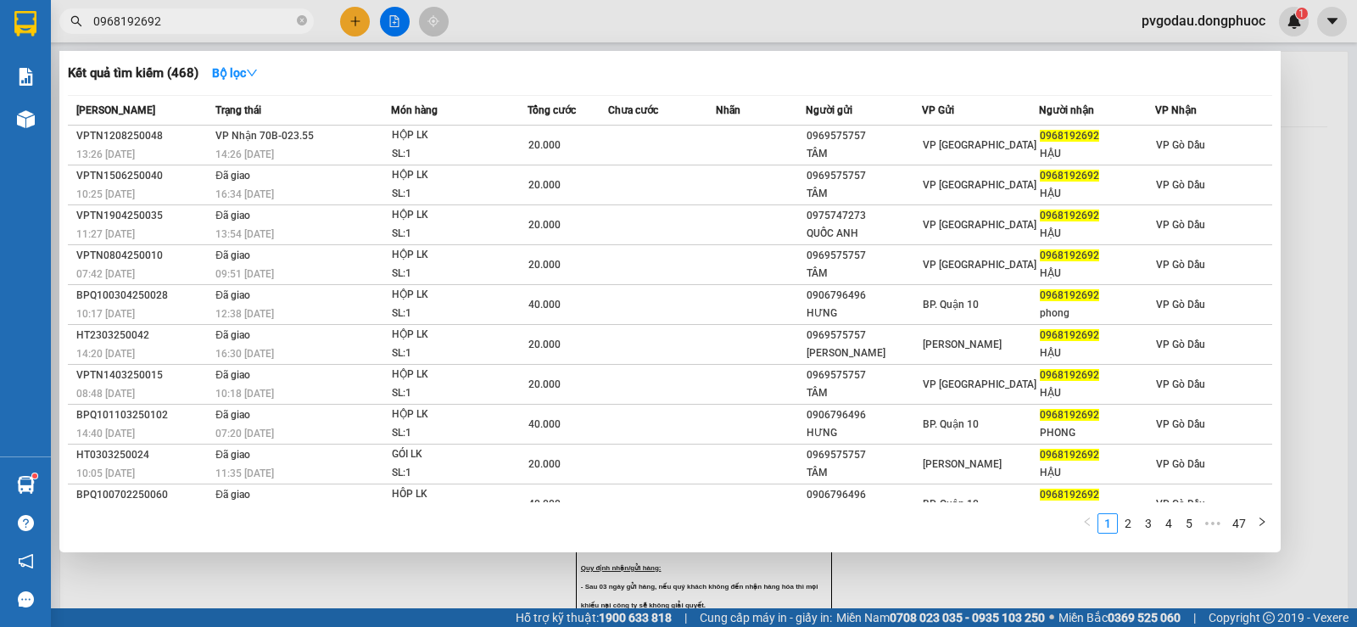
click at [209, 21] on input "0968192692" at bounding box center [193, 21] width 200 height 19
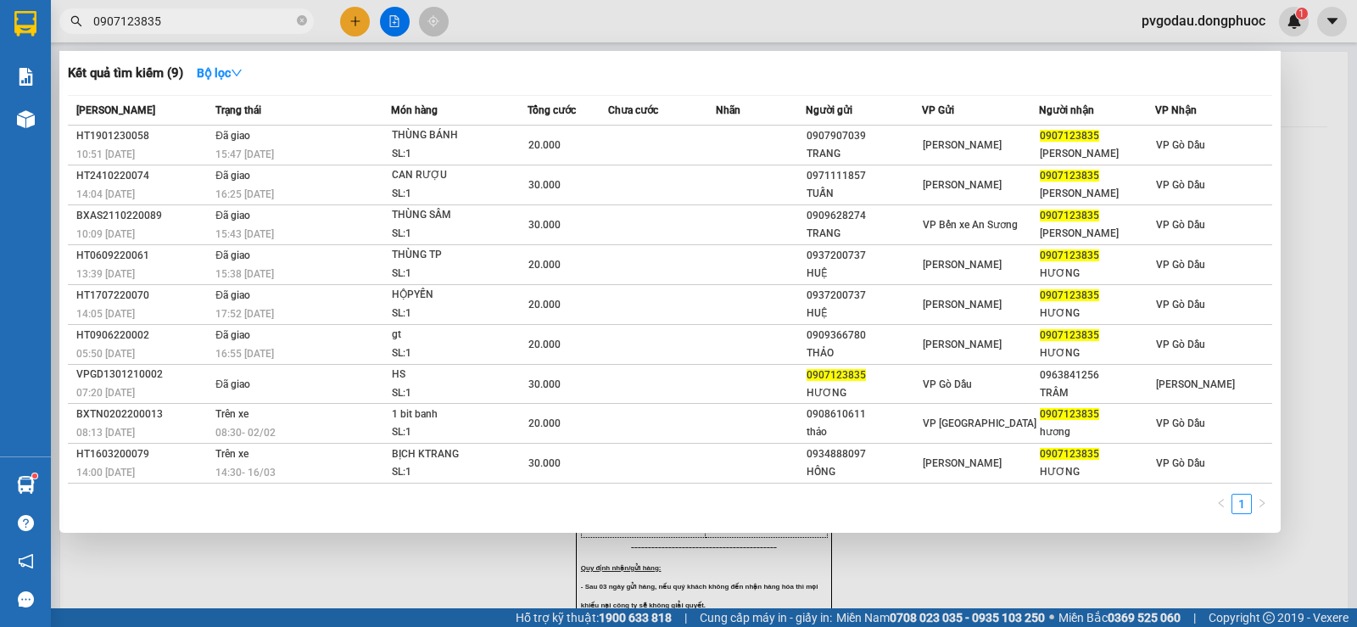
click at [215, 16] on input "0907123835" at bounding box center [193, 21] width 200 height 19
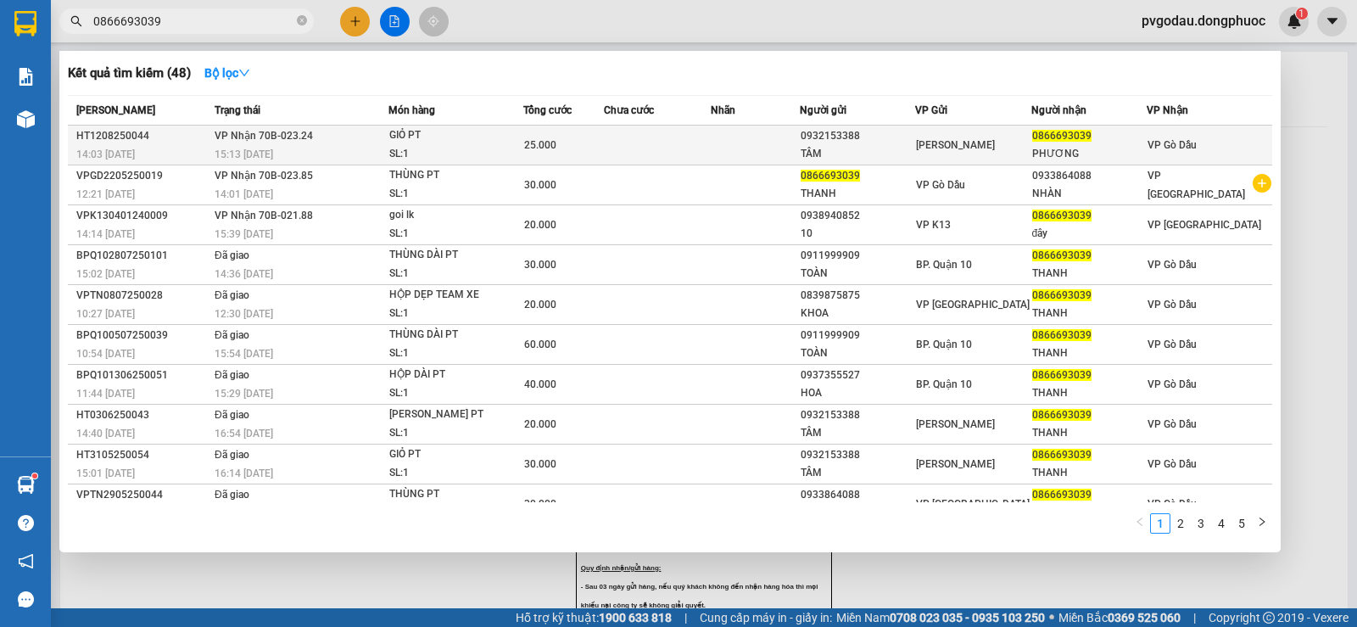
type input "0866693039"
click at [363, 132] on td "[PERSON_NAME] 70B-023.24 15:13 [DATE]" at bounding box center [299, 146] width 178 height 40
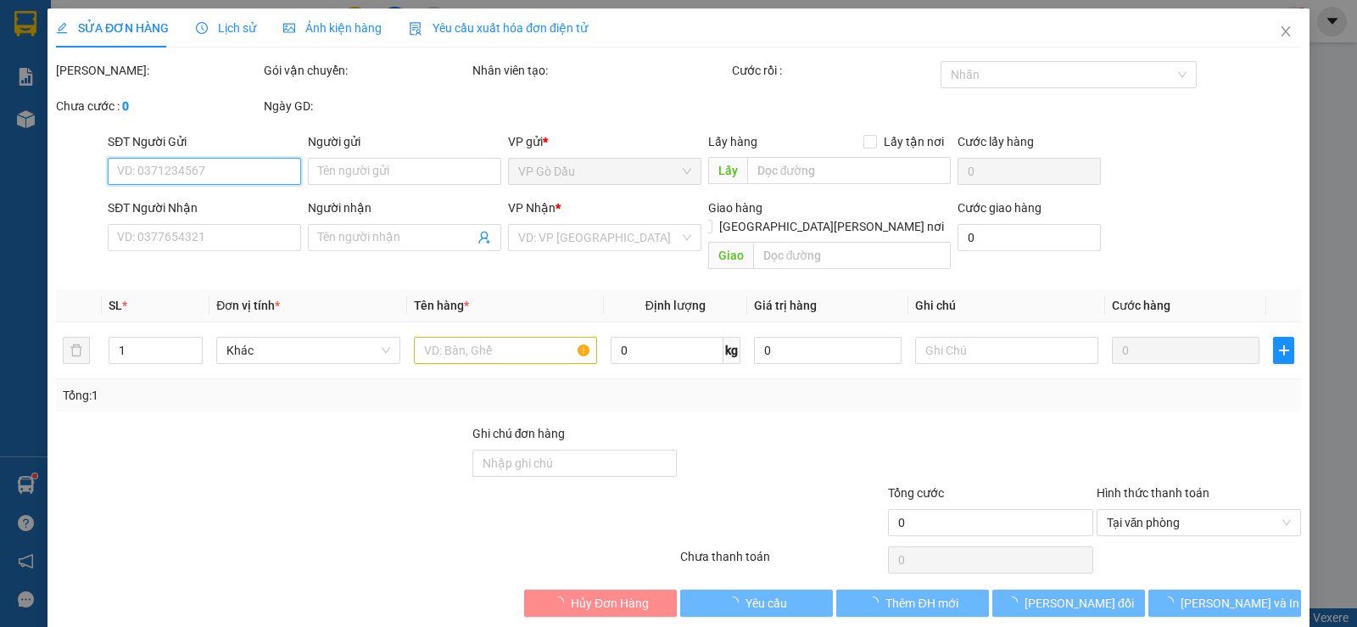
type input "0932153388"
type input "TÂM"
type input "0866693039"
type input "PHƯƠNG"
type input "25.000"
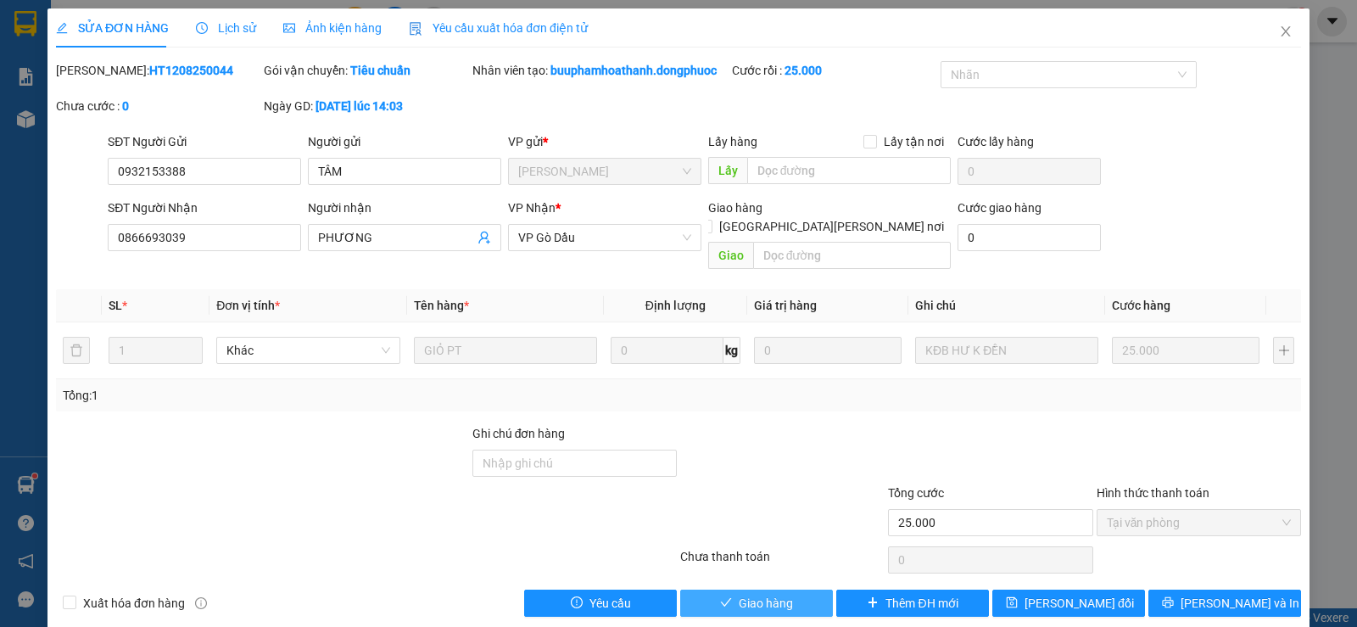
click at [764, 594] on span "Giao hàng" at bounding box center [766, 603] width 54 height 19
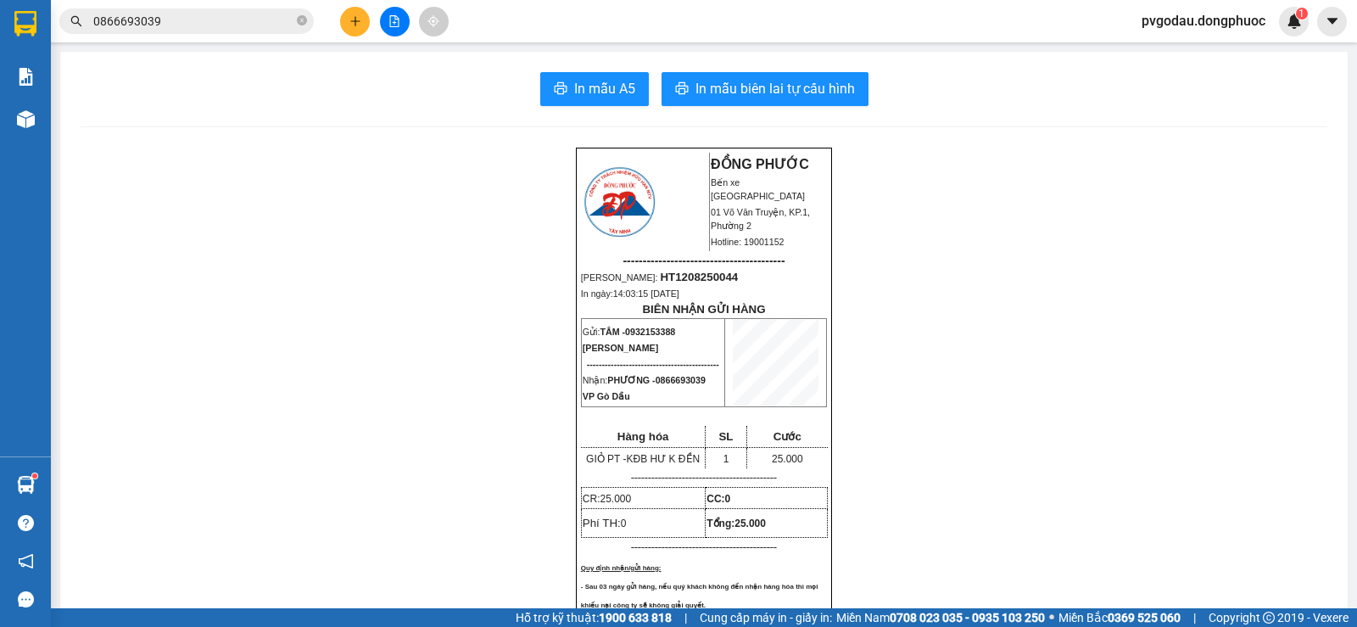
scroll to position [424, 0]
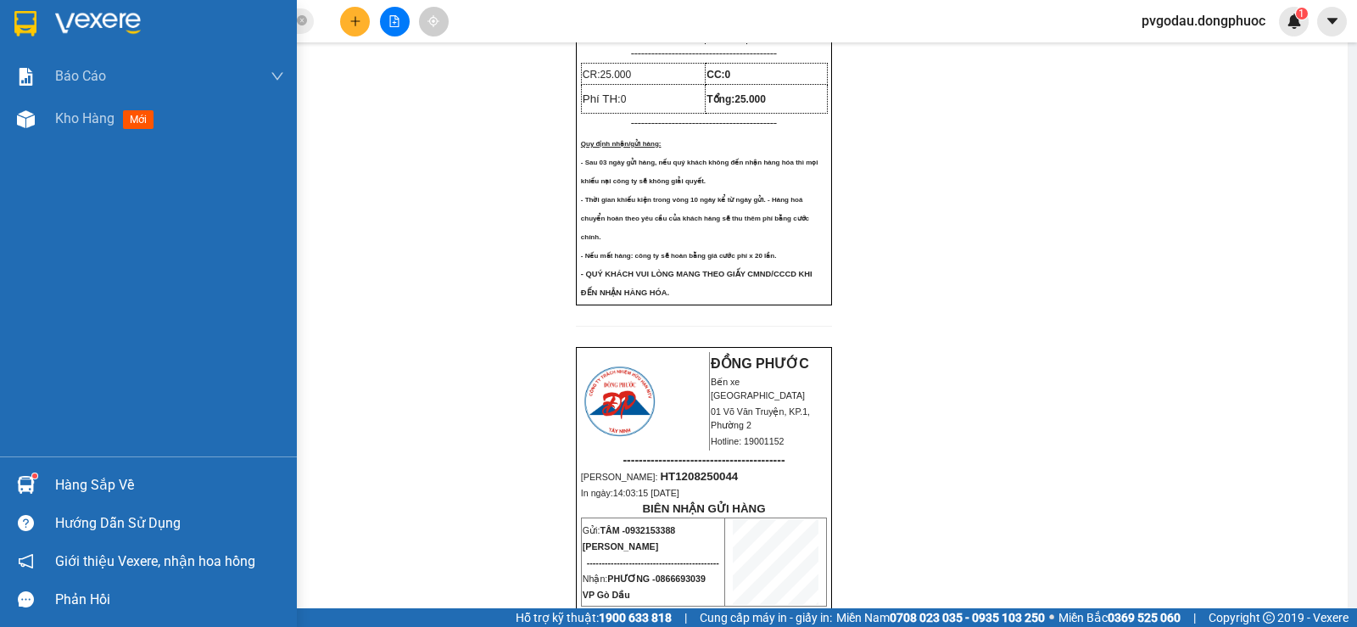
click at [41, 478] on div "Hàng sắp về" at bounding box center [148, 485] width 297 height 38
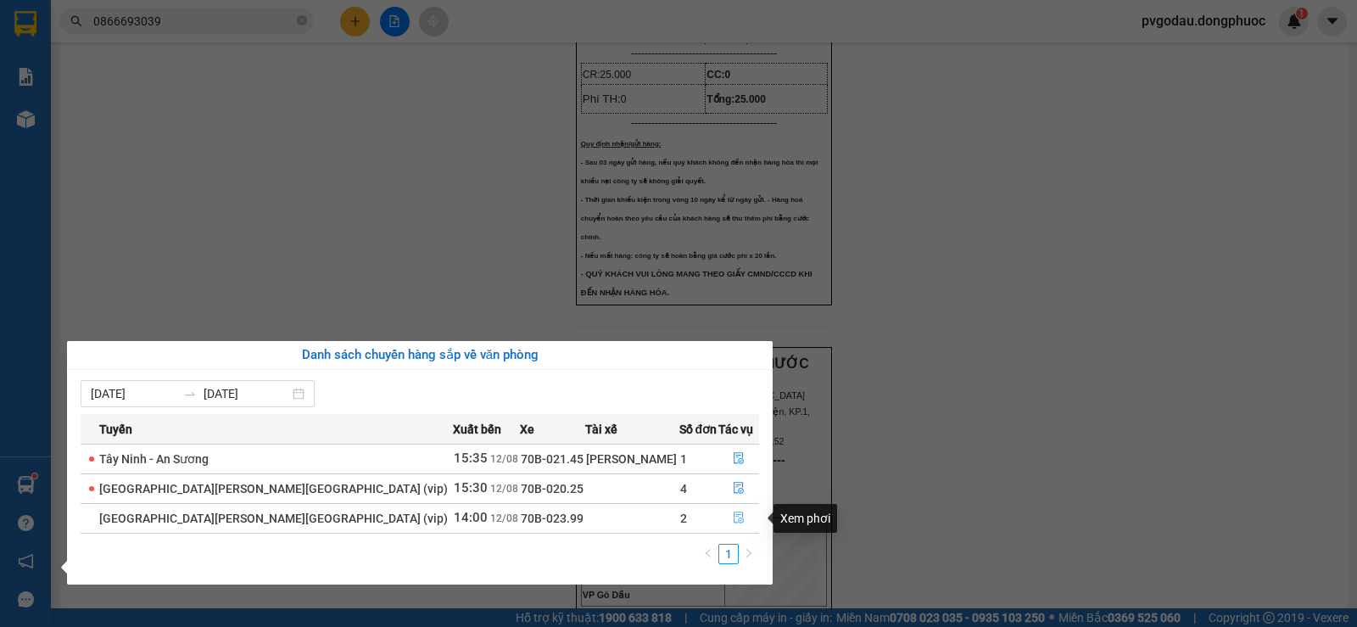
click at [725, 508] on button "button" at bounding box center [739, 518] width 40 height 27
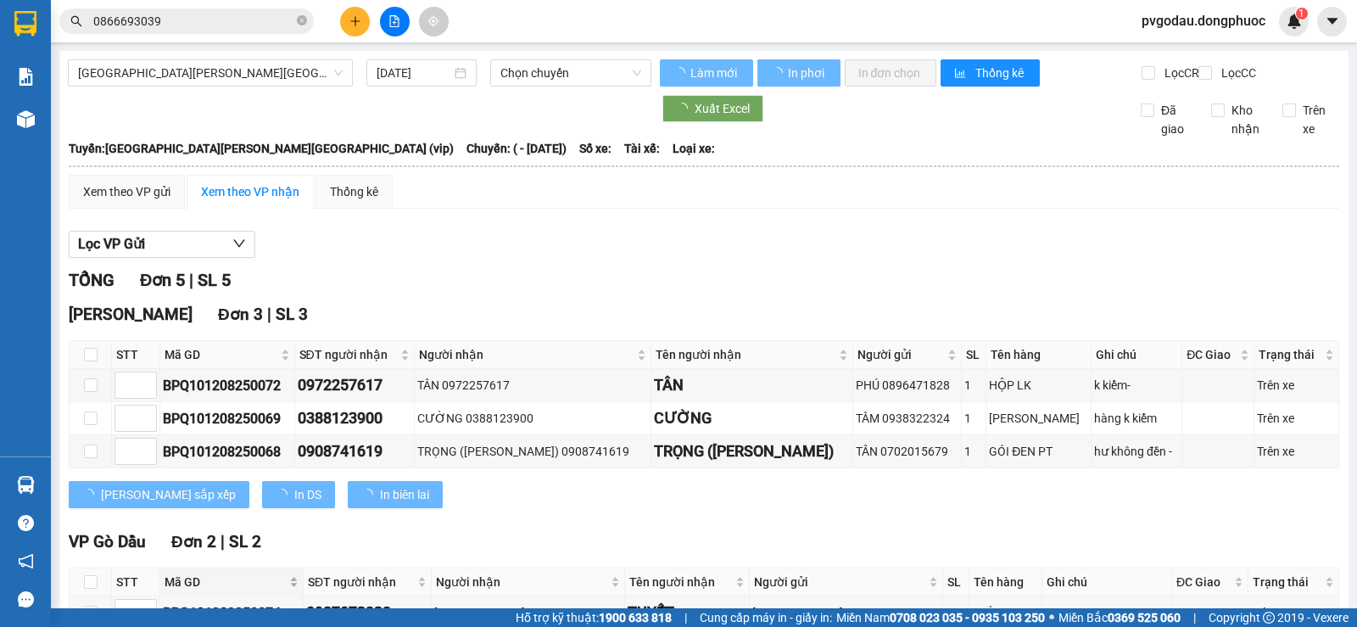
scroll to position [156, 0]
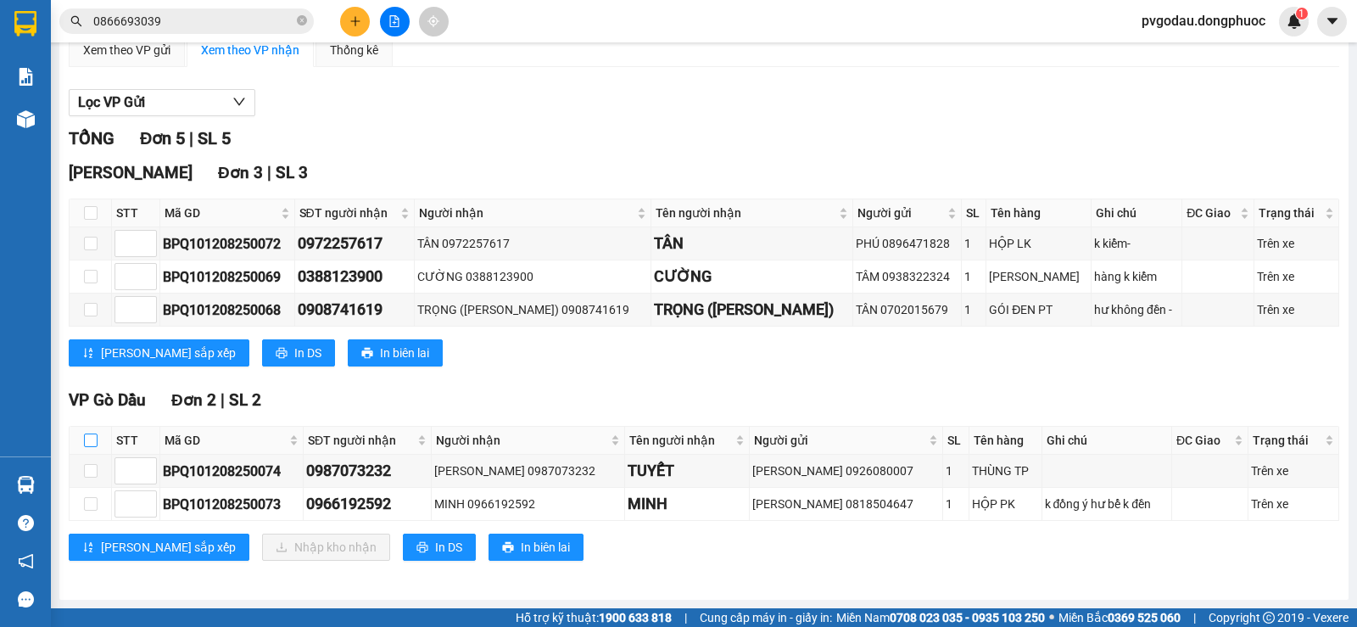
click at [91, 438] on input "checkbox" at bounding box center [91, 440] width 14 height 14
checkbox input "true"
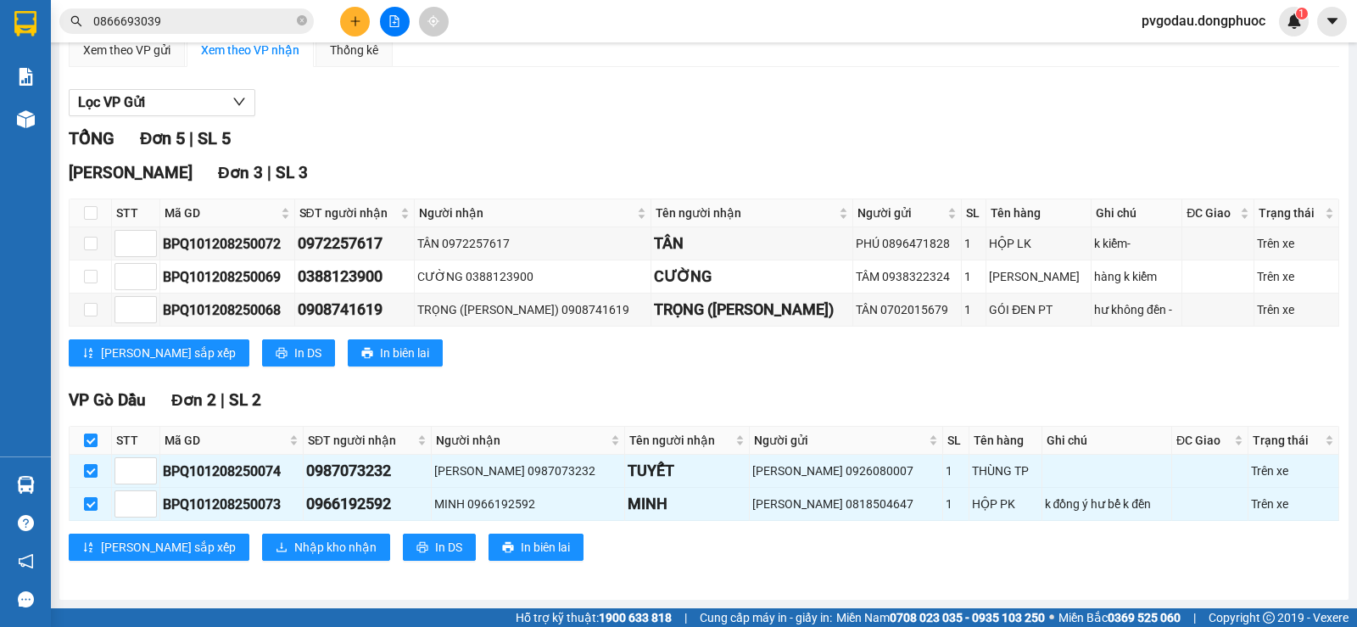
click at [220, 531] on div "VP Gò Dầu Đơn 2 | SL 2 STT Mã GD SĐT người [PERSON_NAME] Người [PERSON_NAME] Tê…" at bounding box center [704, 481] width 1271 height 186
click at [294, 540] on span "Nhập kho nhận" at bounding box center [335, 547] width 82 height 19
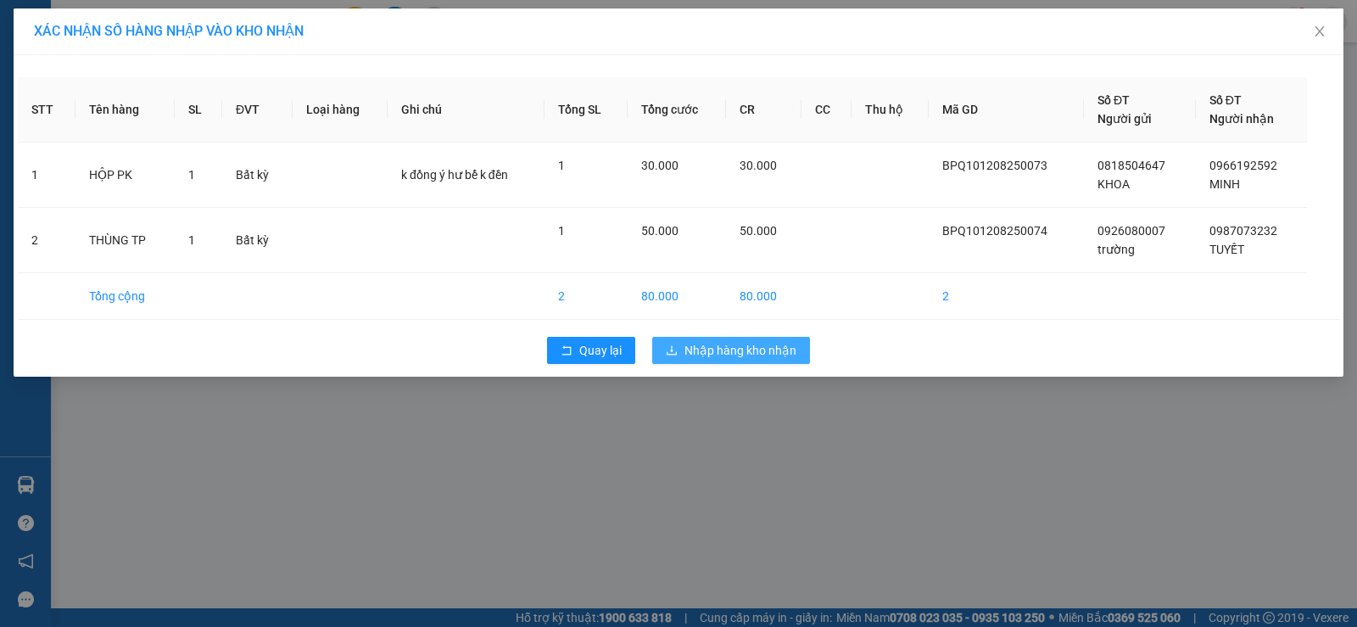
click at [690, 354] on span "Nhập hàng kho nhận" at bounding box center [741, 350] width 112 height 19
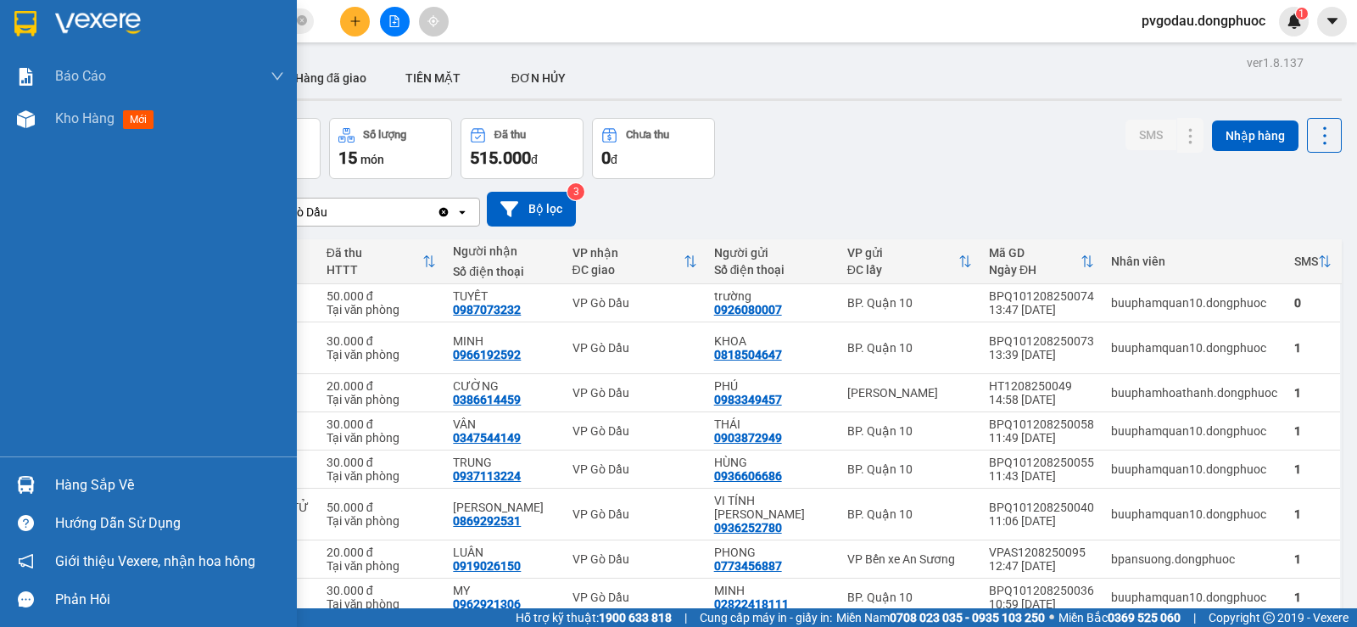
drag, startPoint x: 54, startPoint y: 476, endPoint x: 71, endPoint y: 483, distance: 18.3
click at [58, 477] on div "Hàng sắp về" at bounding box center [148, 485] width 297 height 38
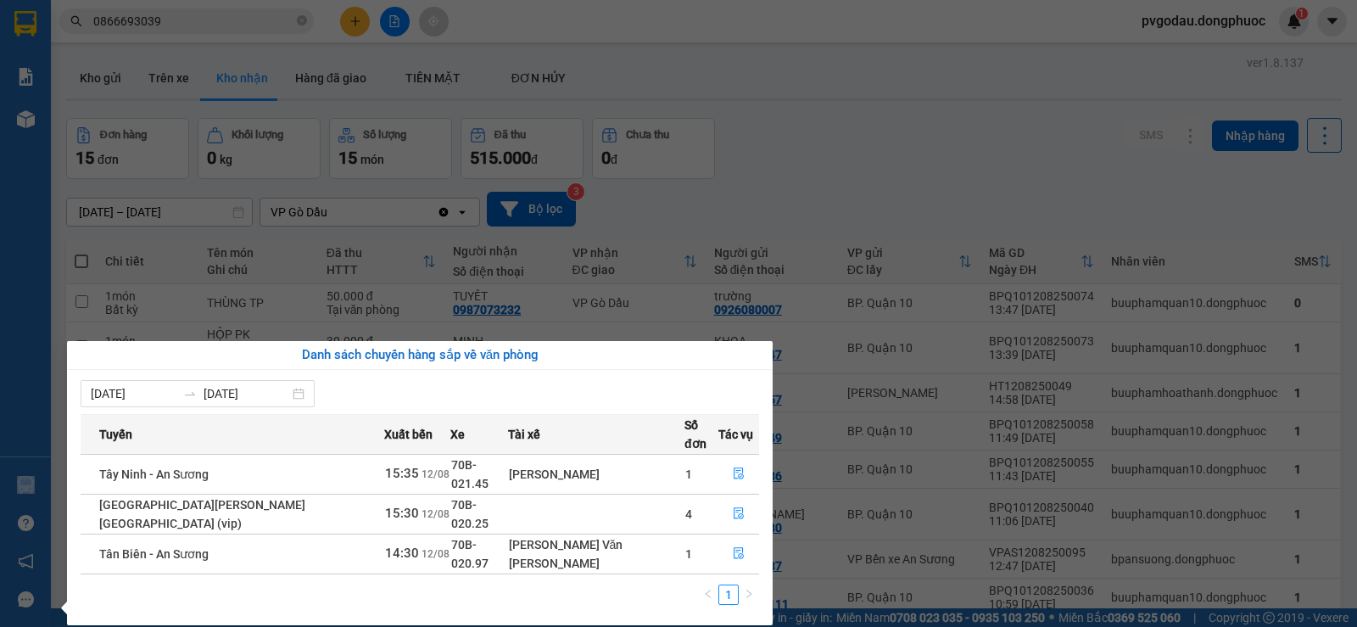
click at [685, 221] on section "Kết quả [PERSON_NAME] ( 48 ) Bộ lọc Mã ĐH Trạng thái Món hàng Tổng [PERSON_NAME…" at bounding box center [678, 313] width 1357 height 627
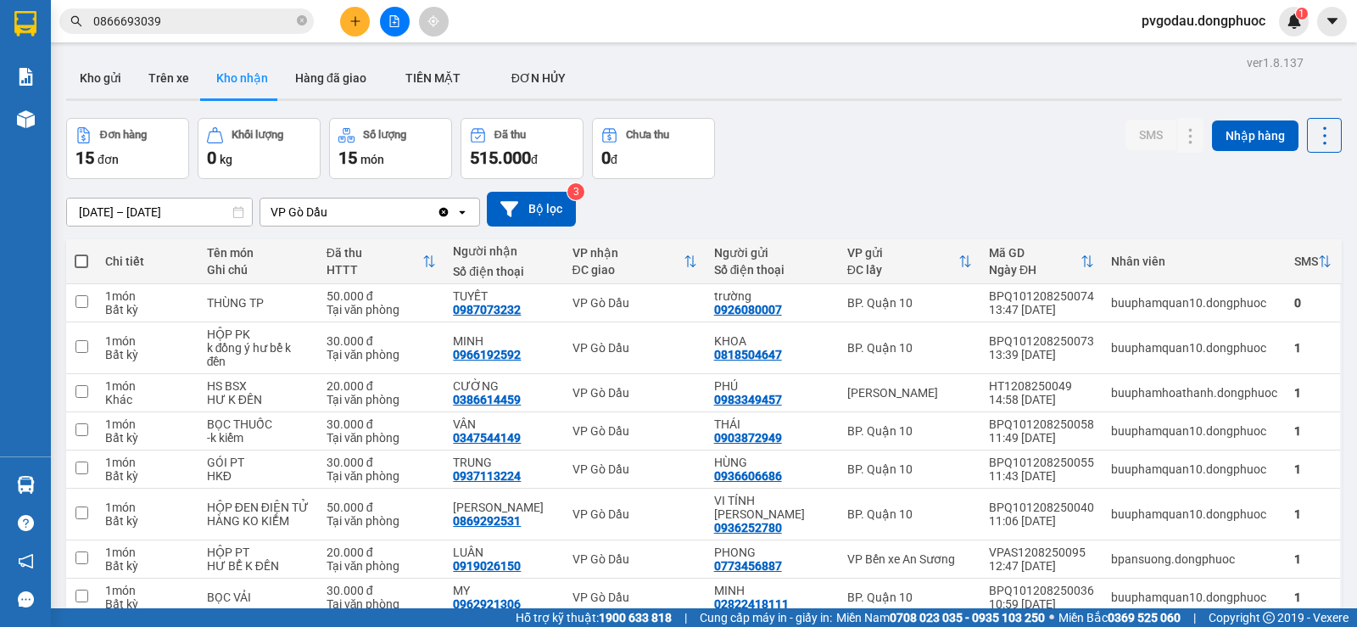
click at [245, 22] on input "0866693039" at bounding box center [193, 21] width 200 height 19
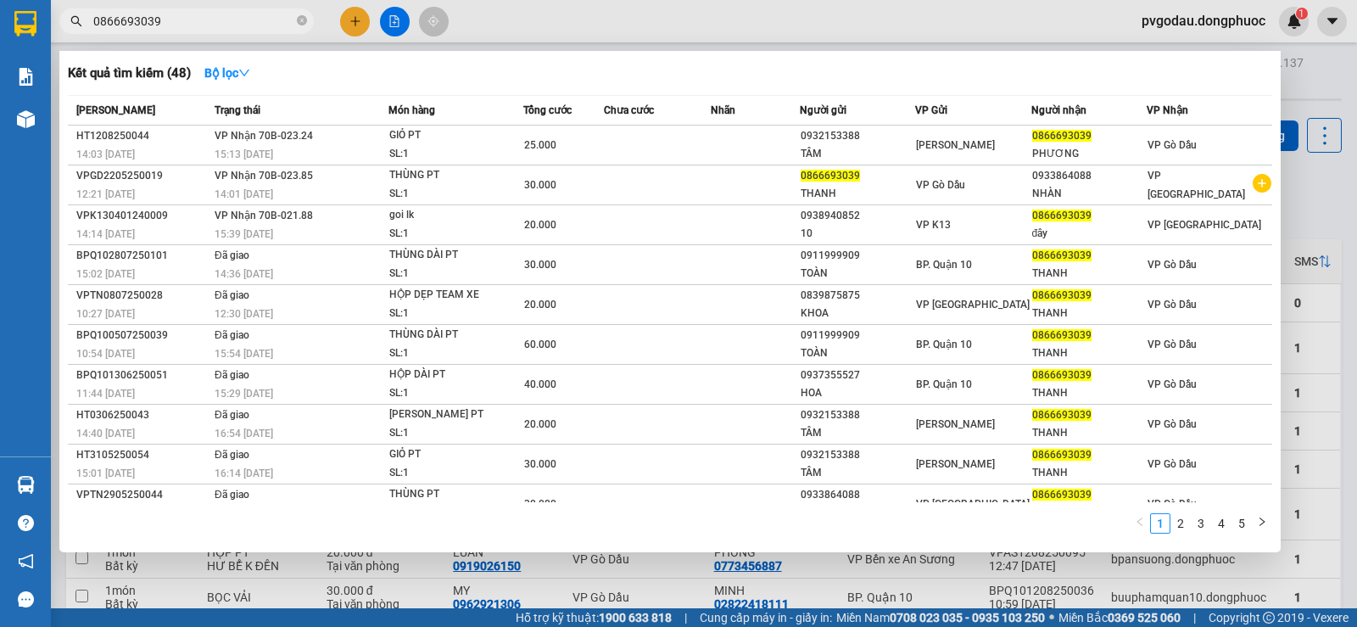
click at [245, 22] on input "0866693039" at bounding box center [193, 21] width 200 height 19
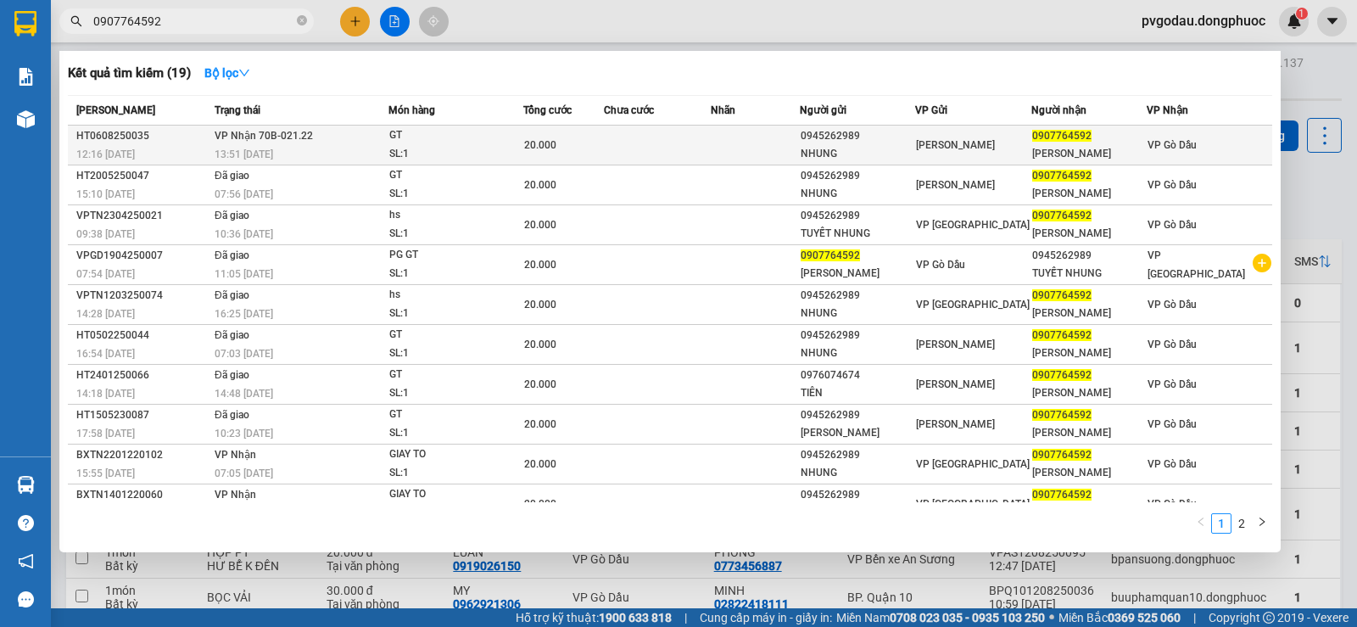
type input "0907764592"
click at [531, 142] on span "20.000" at bounding box center [540, 145] width 32 height 12
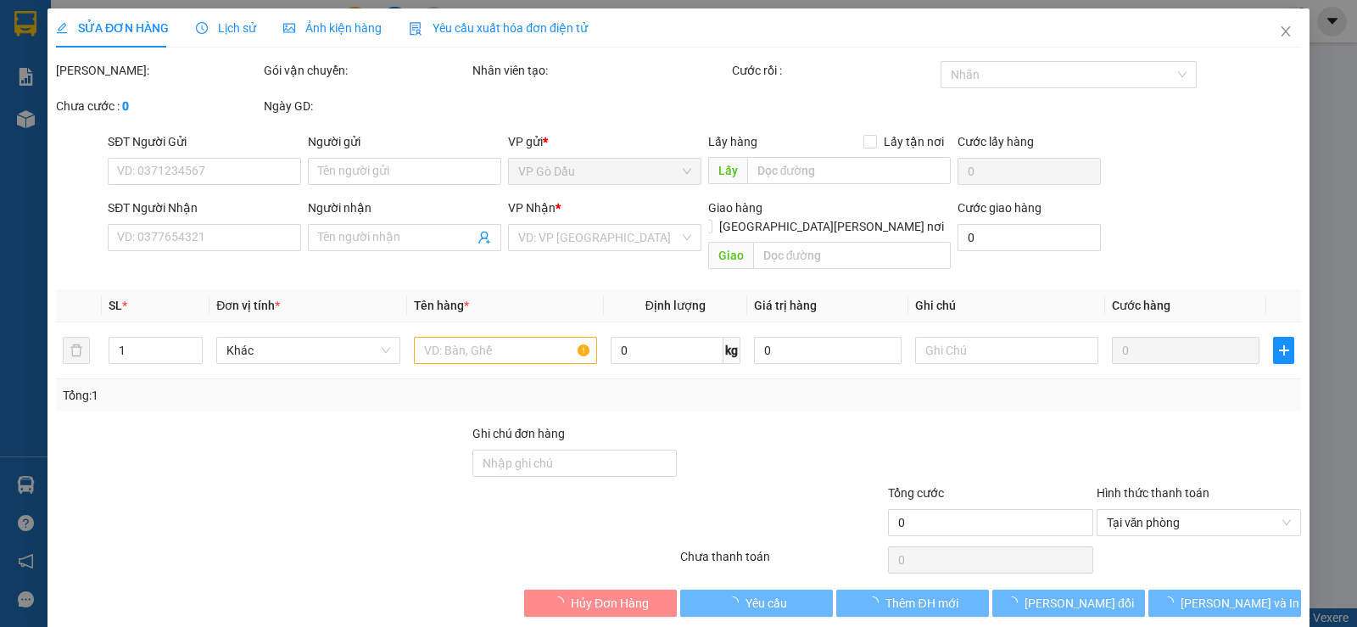
type input "0945262989"
type input "NHUNG"
type input "0907764592"
type input "[PERSON_NAME]"
type input "20.000"
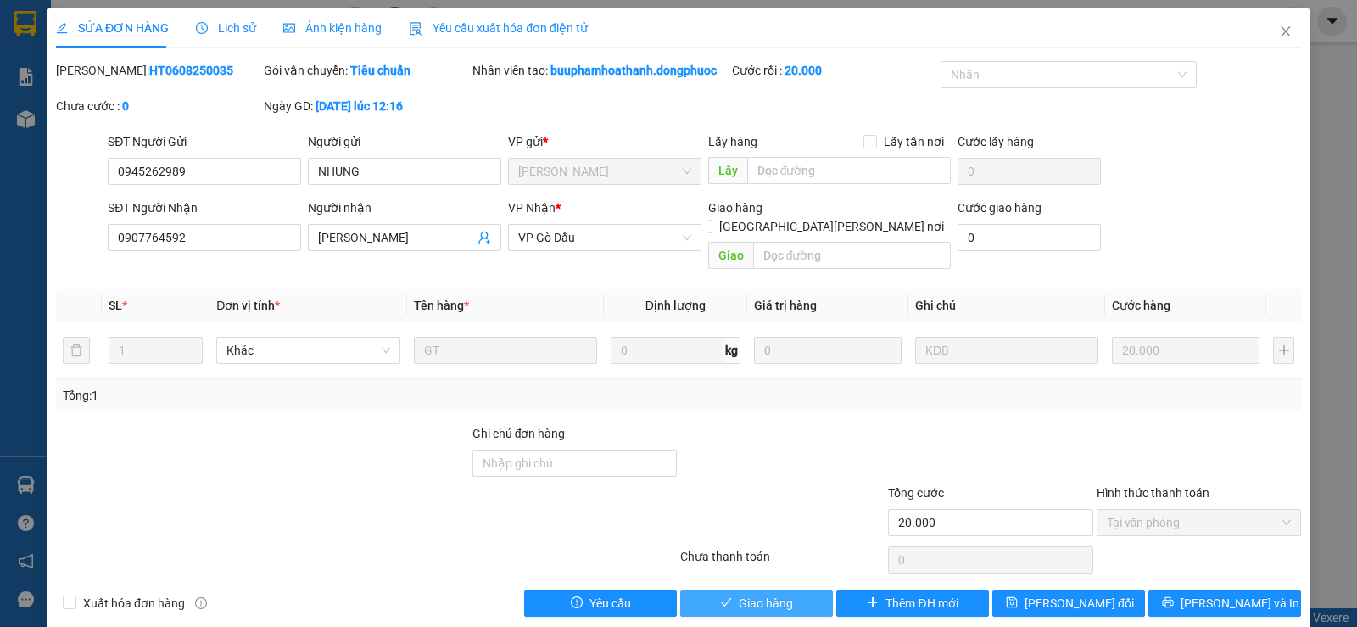
click at [761, 594] on span "Giao hàng" at bounding box center [766, 603] width 54 height 19
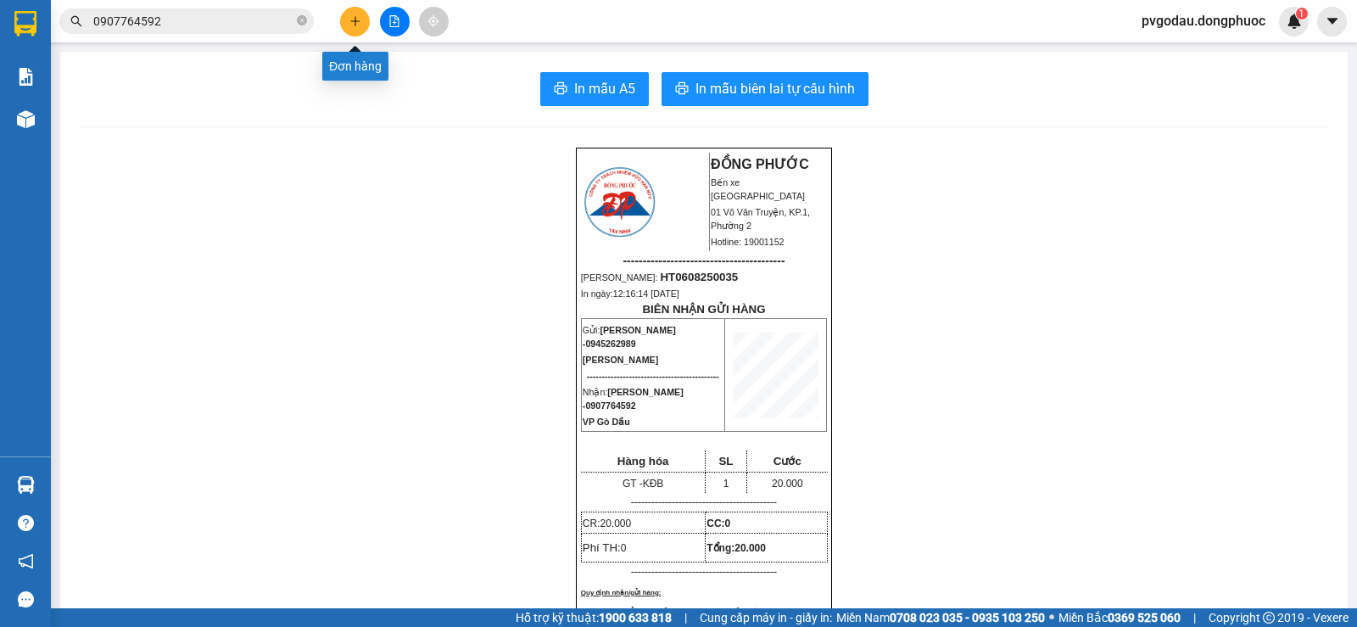
click at [360, 23] on icon "plus" at bounding box center [355, 21] width 12 height 12
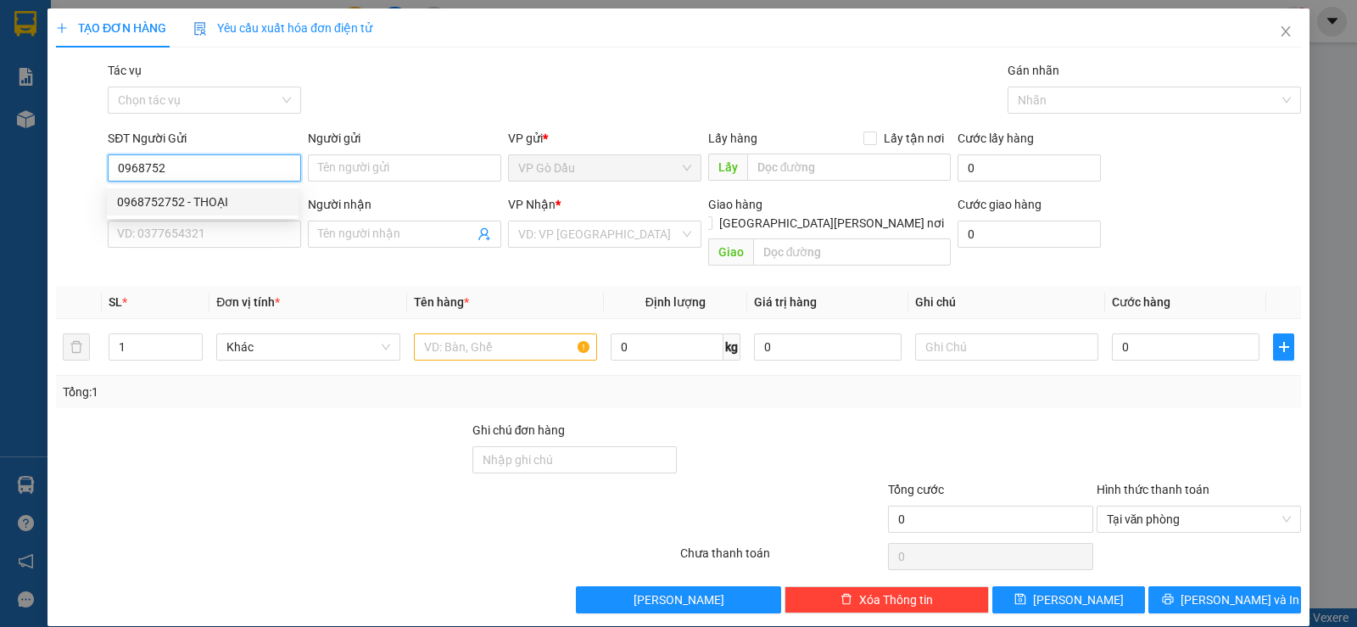
click at [233, 201] on div "0968752752 - THOẠI" at bounding box center [202, 202] width 171 height 19
type input "0968752752"
type input "THOẠI"
type input "0985607080"
type input "LUÂN"
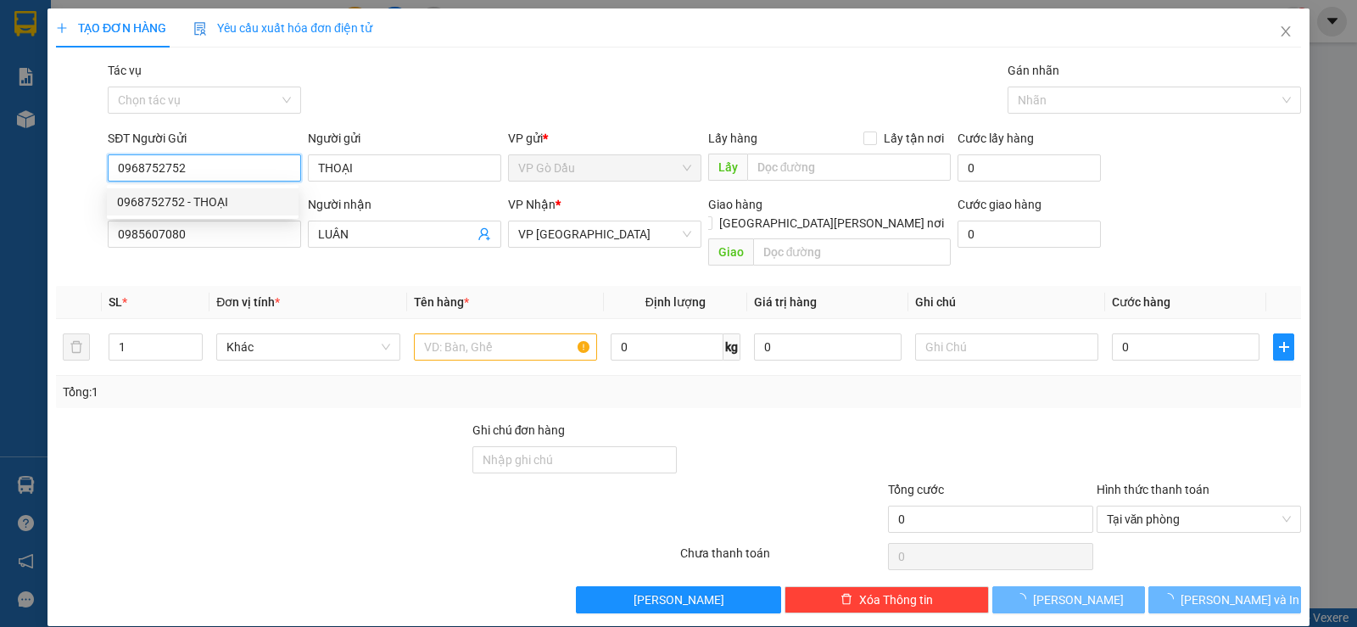
type input "20.000"
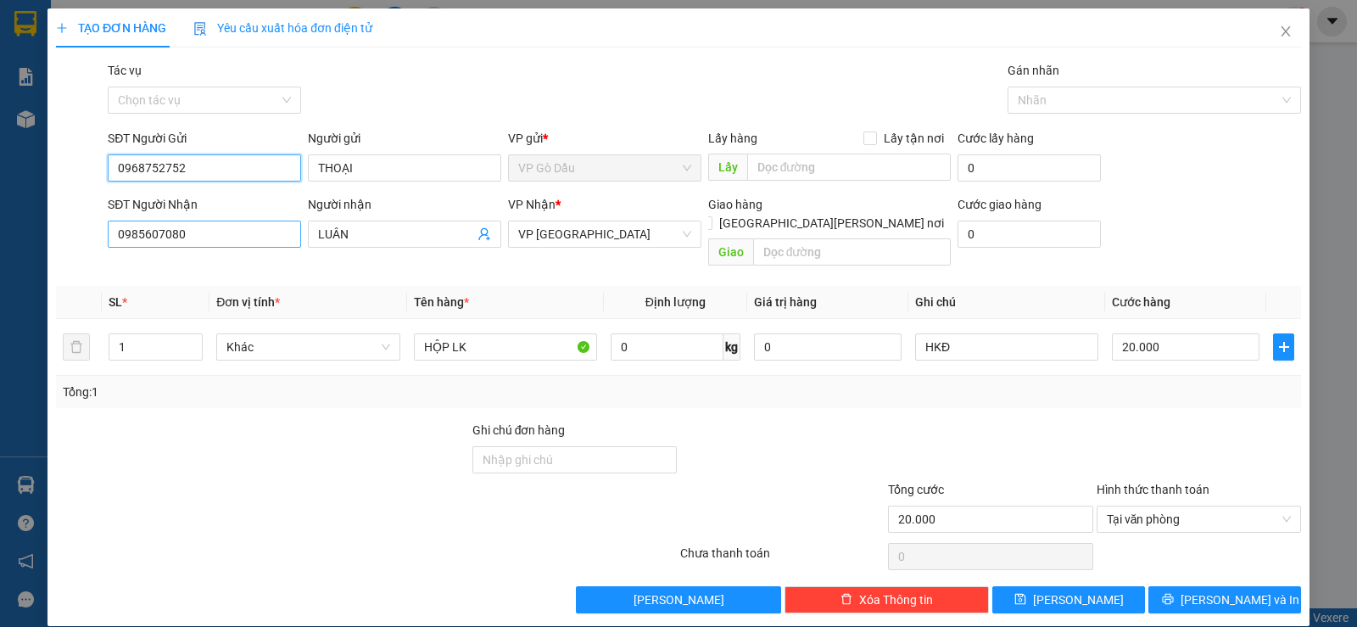
type input "0968752752"
click at [227, 236] on input "0985607080" at bounding box center [204, 234] width 193 height 27
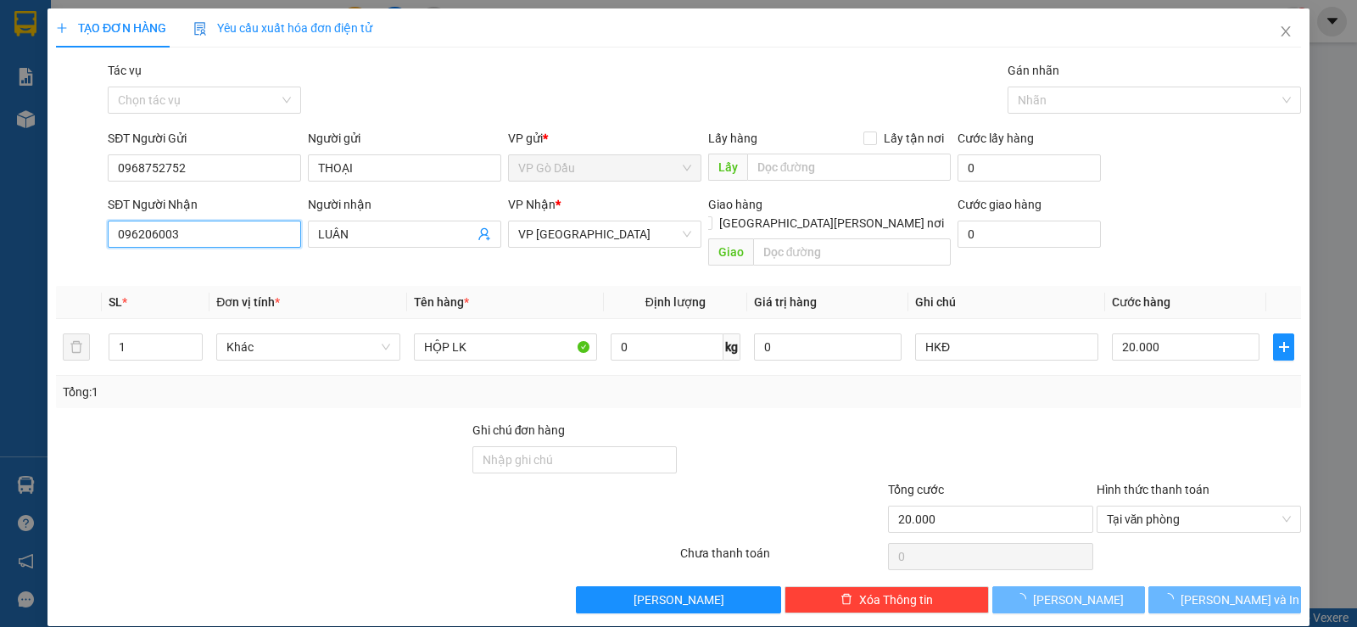
type input "0962060036"
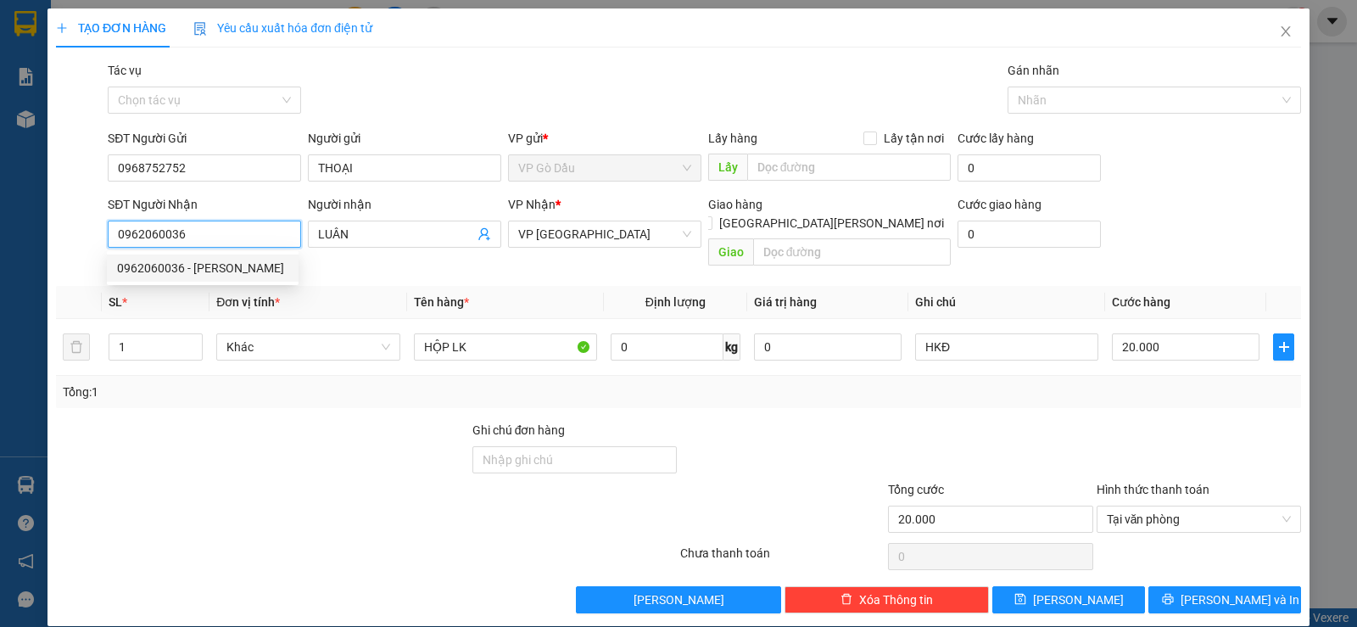
click at [224, 274] on div "0962060036 - [PERSON_NAME]" at bounding box center [202, 268] width 171 height 19
type input "LUYẾN"
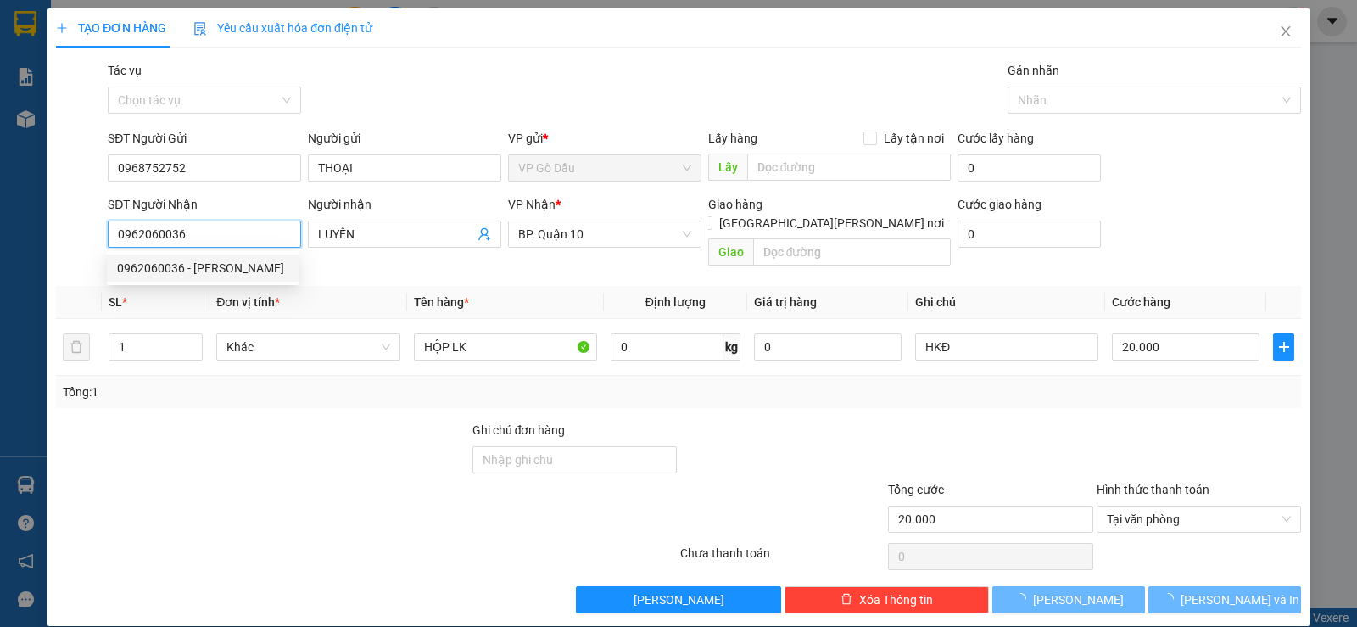
type input "40.000"
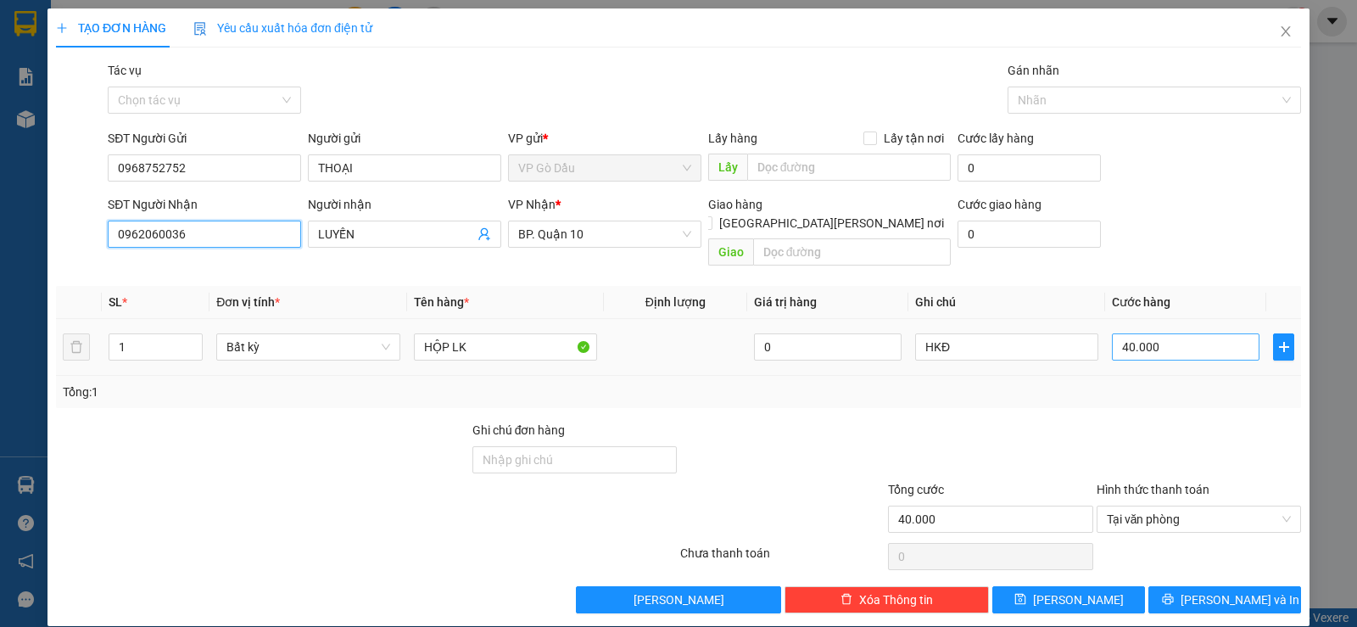
type input "0962060036"
click at [1155, 333] on input "40.000" at bounding box center [1186, 346] width 148 height 27
type input "3"
type input "30"
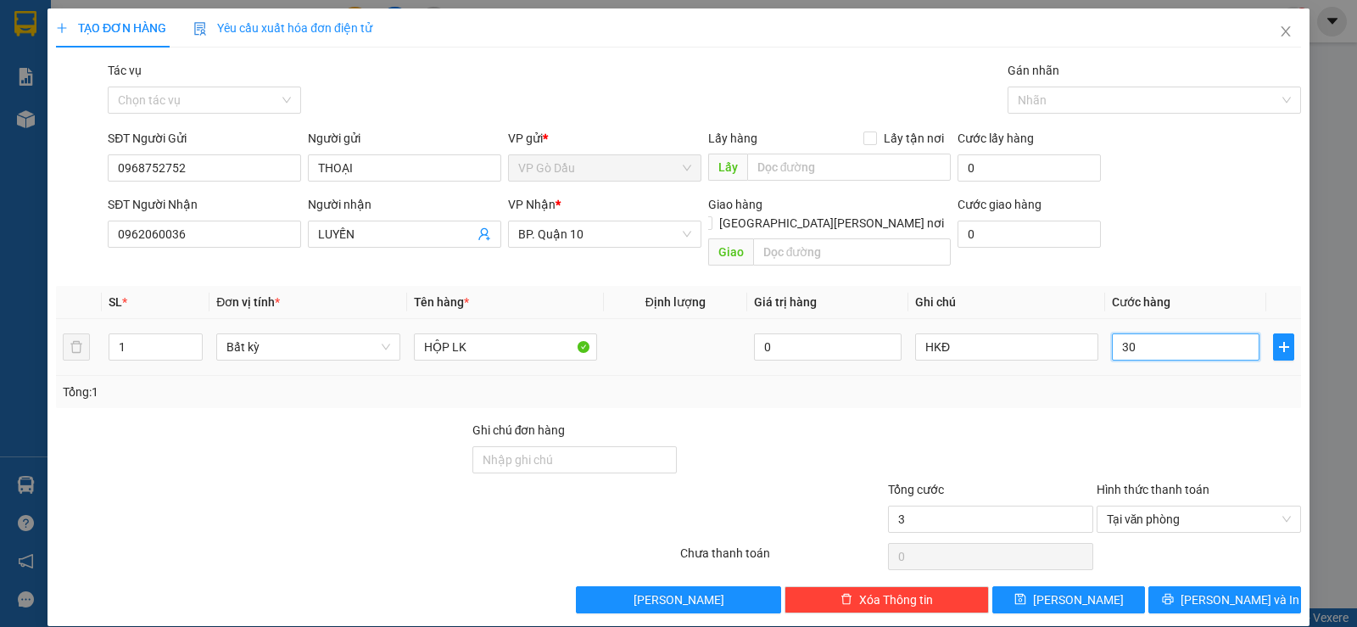
type input "30"
type input "30.000"
click at [1155, 383] on div "Tổng: 1" at bounding box center [679, 392] width 1232 height 19
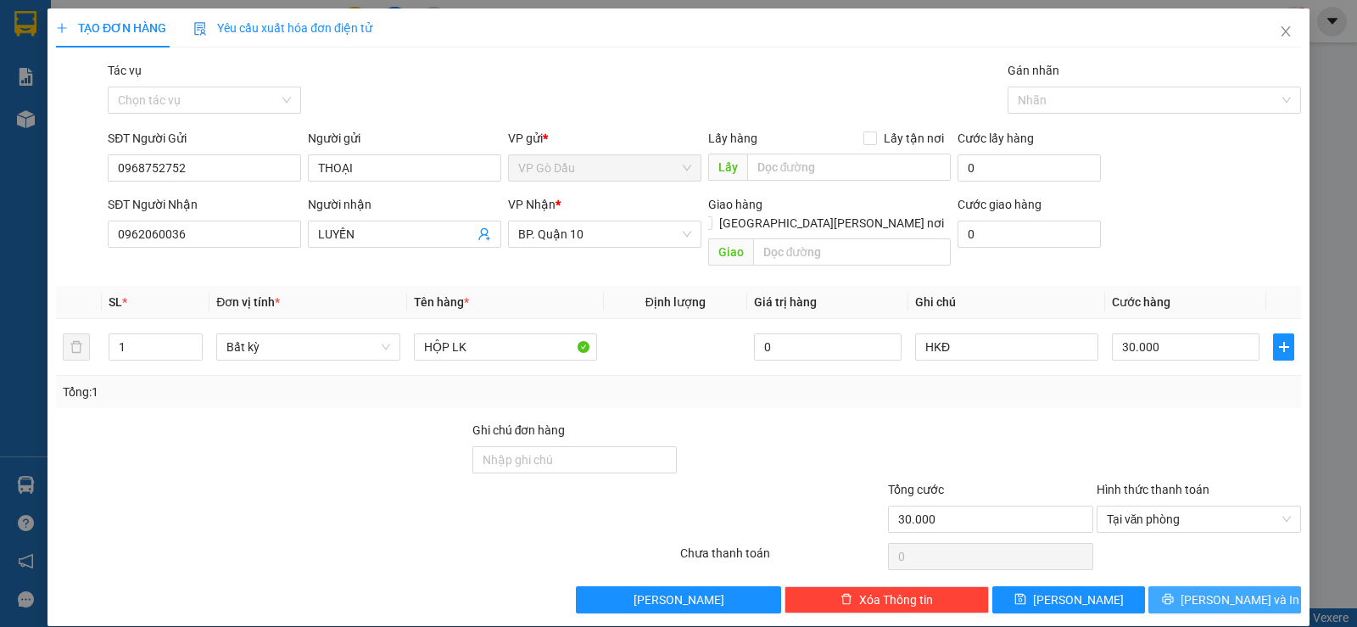
click at [1211, 590] on span "[PERSON_NAME] và In" at bounding box center [1240, 599] width 119 height 19
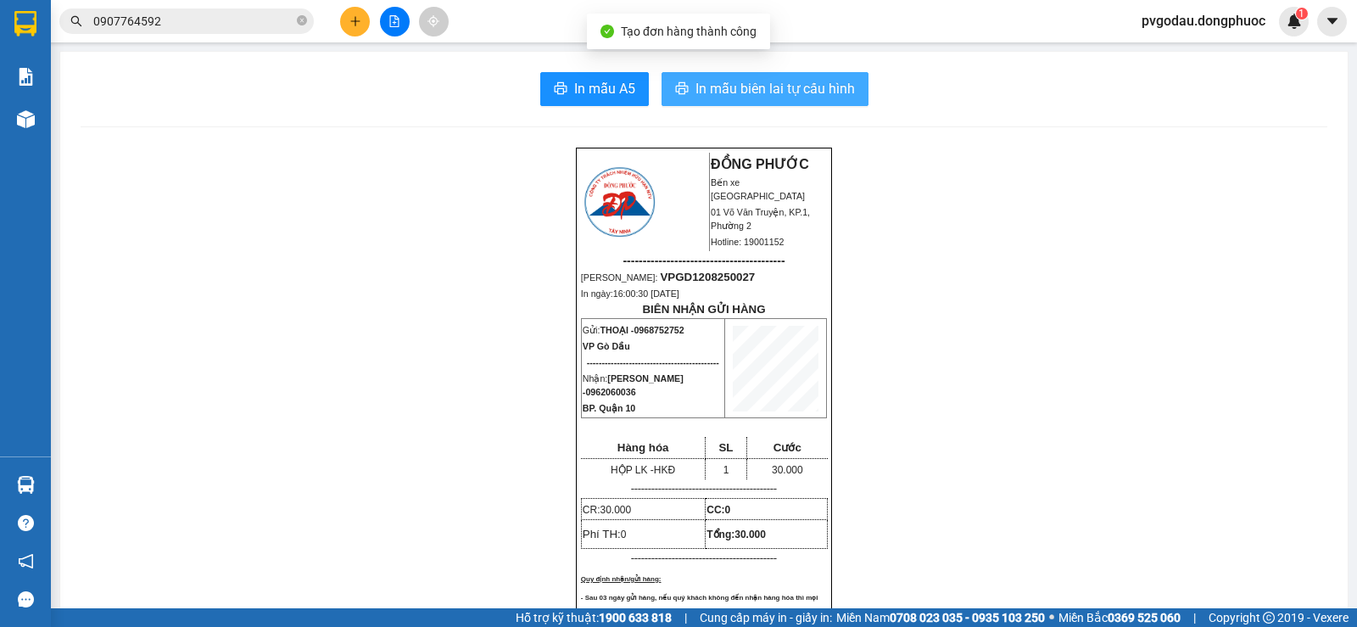
click at [763, 85] on span "In mẫu biên lai tự cấu hình" at bounding box center [775, 88] width 159 height 21
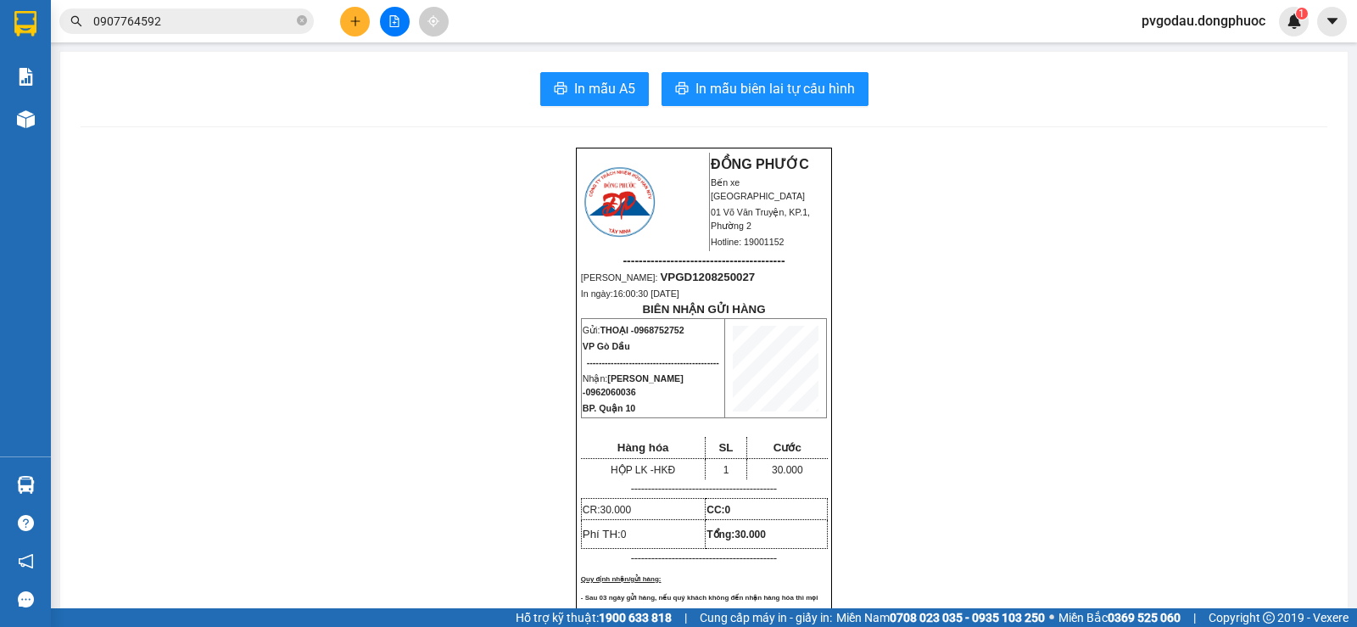
click at [207, 20] on input "0907764592" at bounding box center [193, 21] width 200 height 19
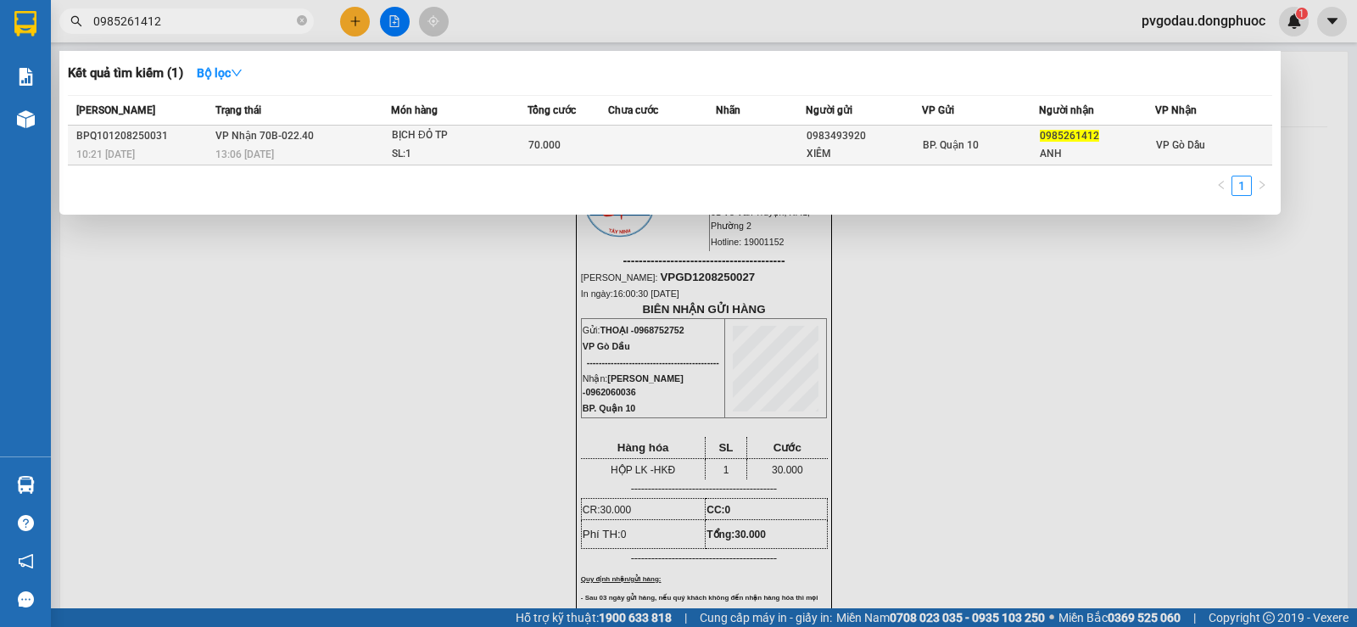
type input "0985261412"
click at [519, 154] on span "BỊCH ĐỎ TP SL: 1" at bounding box center [459, 144] width 135 height 36
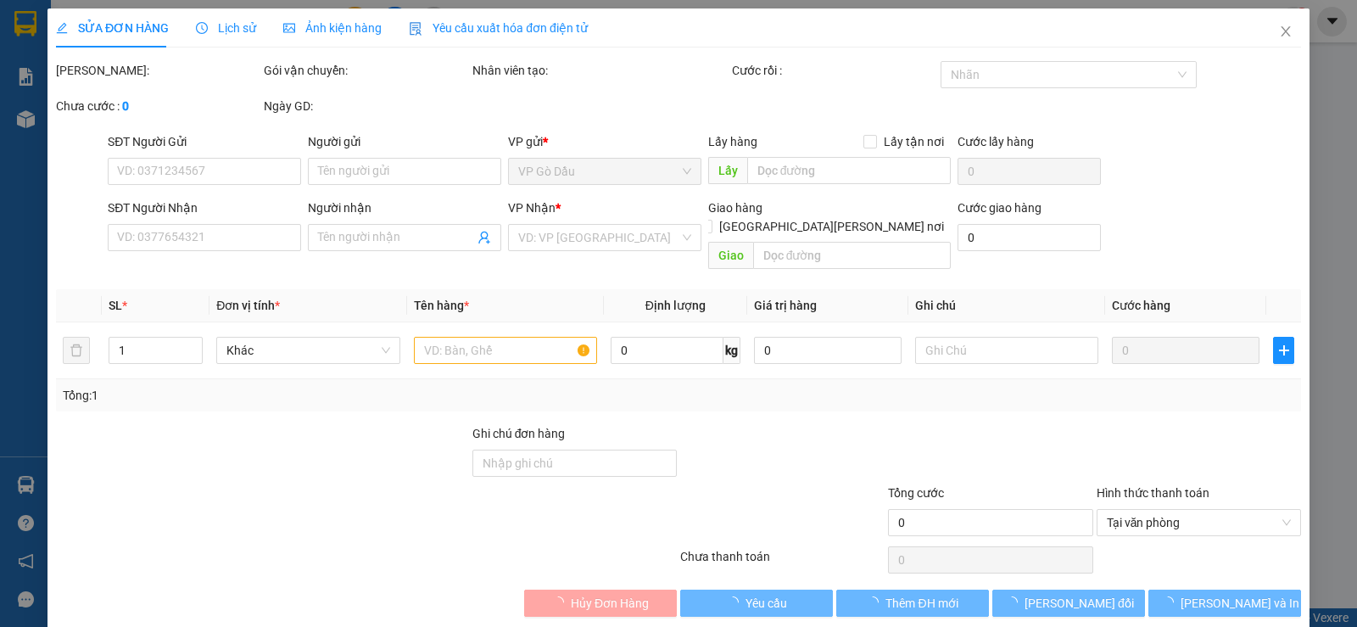
type input "0983493920"
type input "XIÊM"
type input "0985261412"
type input "ANH"
type input "70.000"
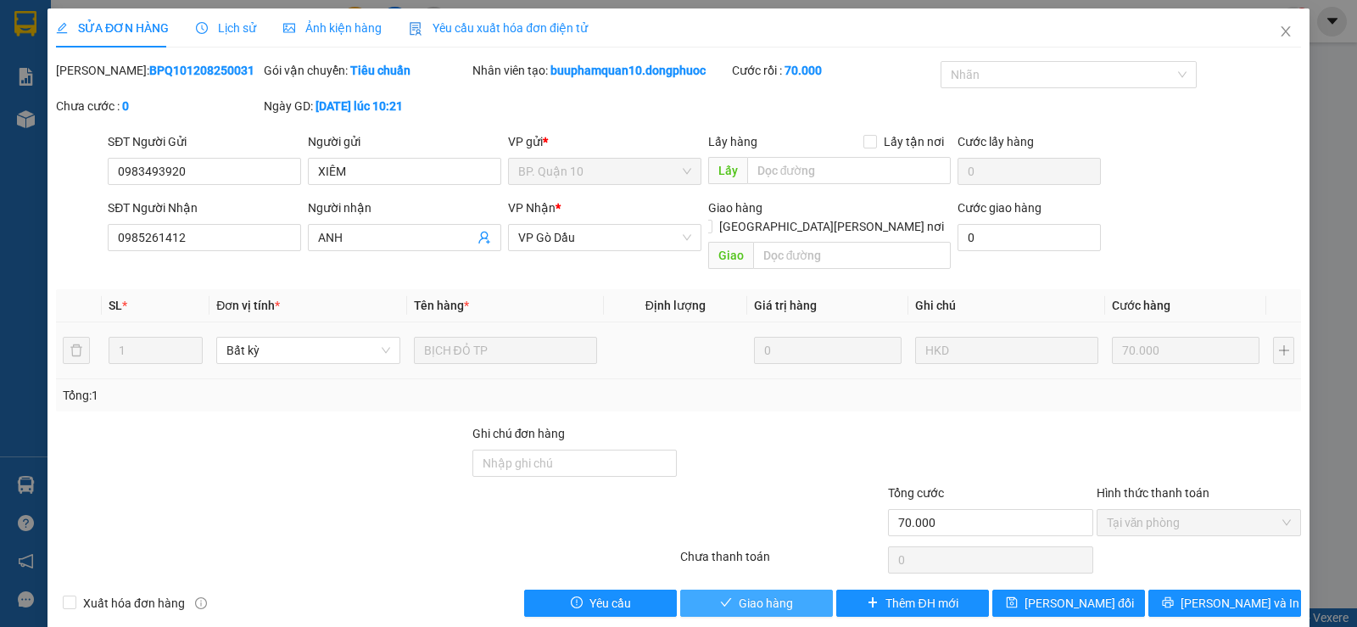
drag, startPoint x: 773, startPoint y: 585, endPoint x: 996, endPoint y: 307, distance: 356.6
click at [771, 594] on span "Giao hàng" at bounding box center [766, 603] width 54 height 19
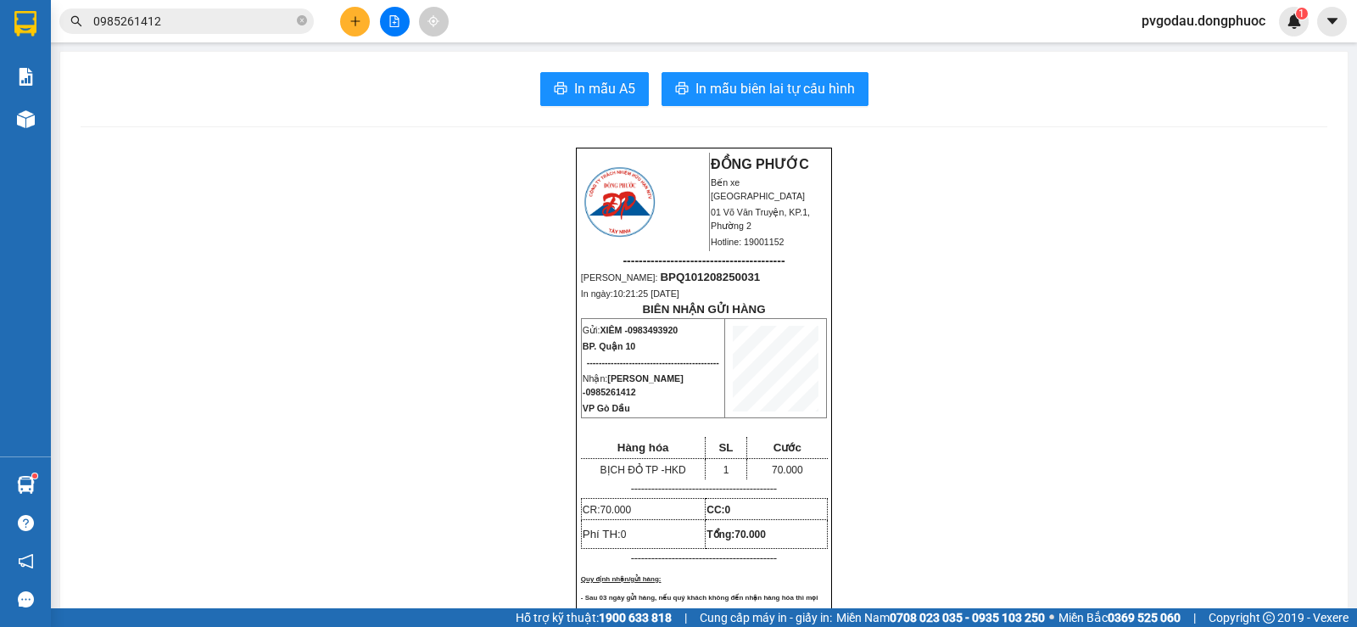
click at [187, 20] on input "0985261412" at bounding box center [193, 21] width 200 height 19
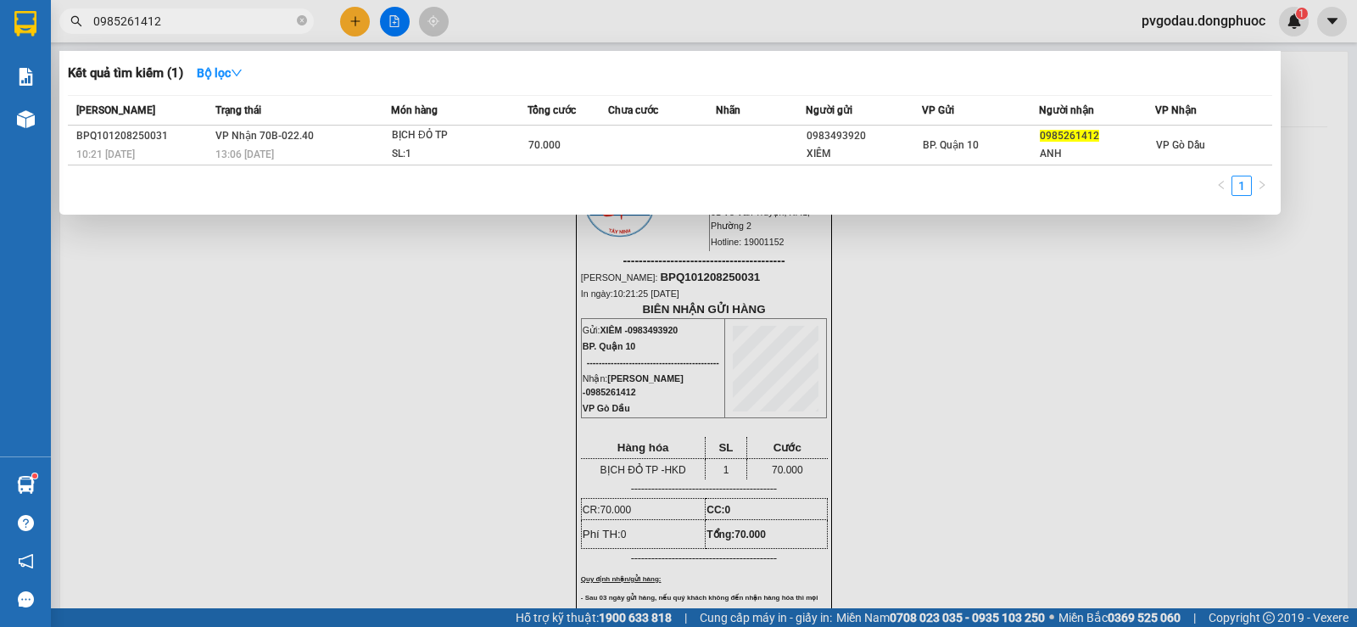
click at [187, 20] on input "0985261412" at bounding box center [193, 21] width 200 height 19
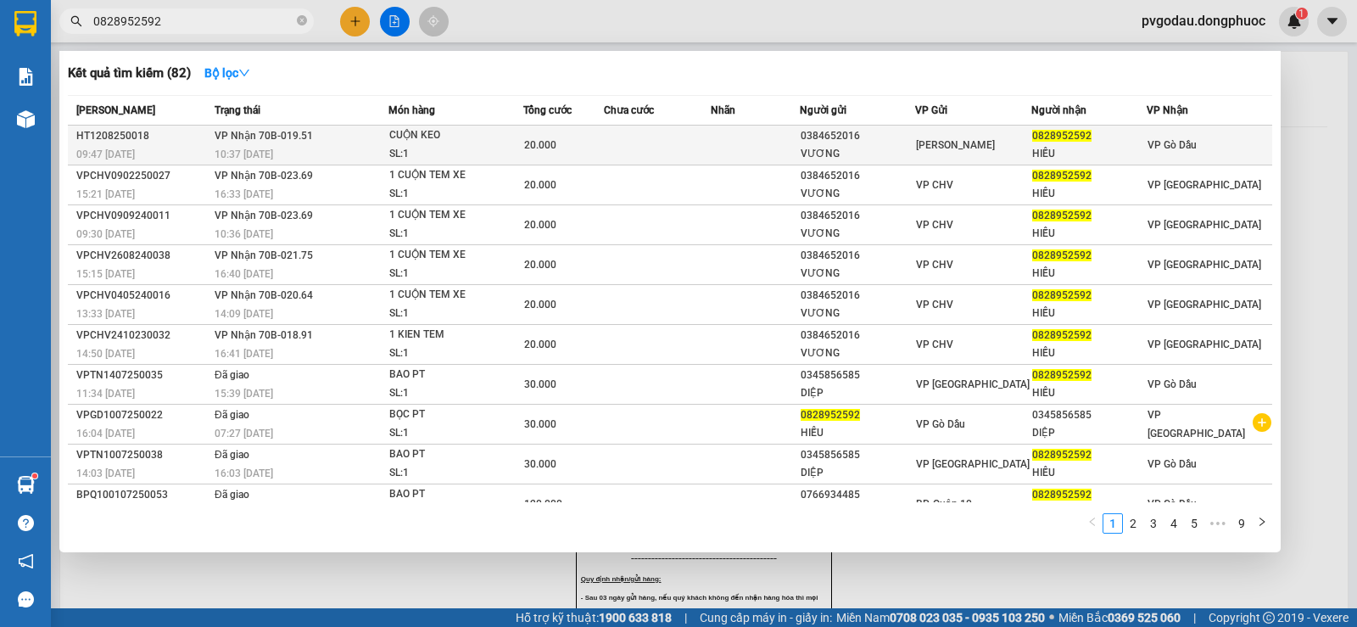
type input "0828952592"
click at [763, 159] on td at bounding box center [755, 146] width 89 height 40
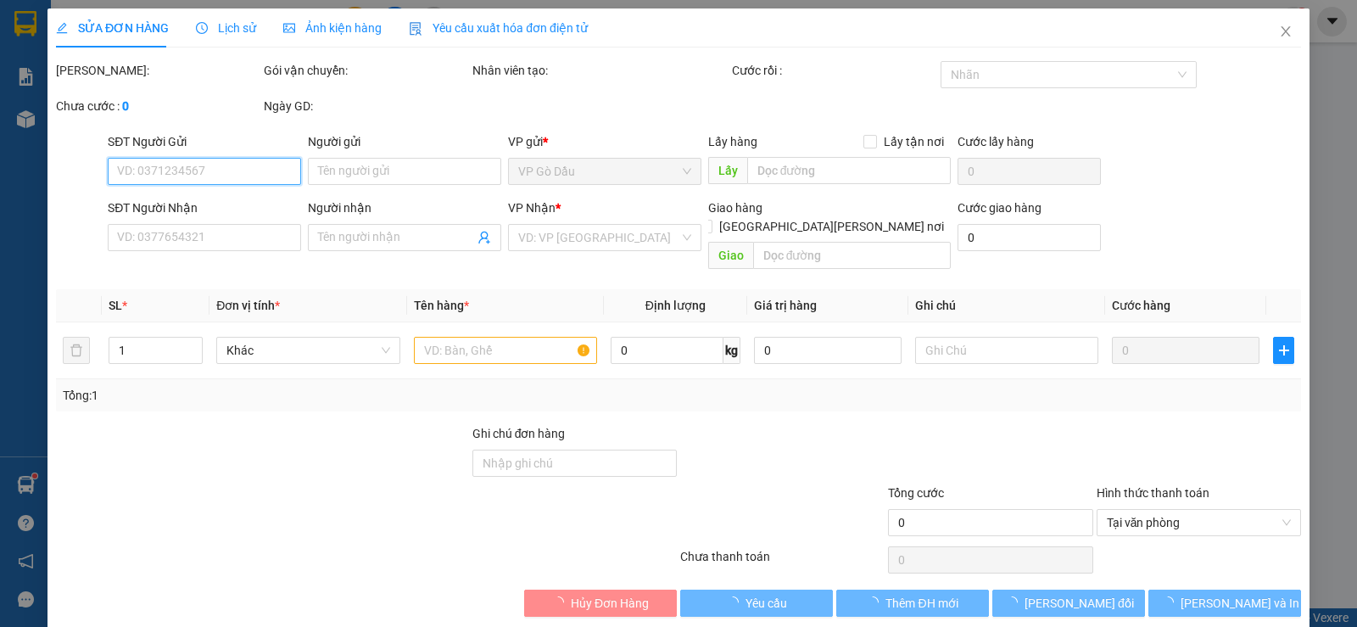
type input "0384652016"
type input "VƯƠNG"
type input "0828952592"
type input "HIẾU"
type input "20.000"
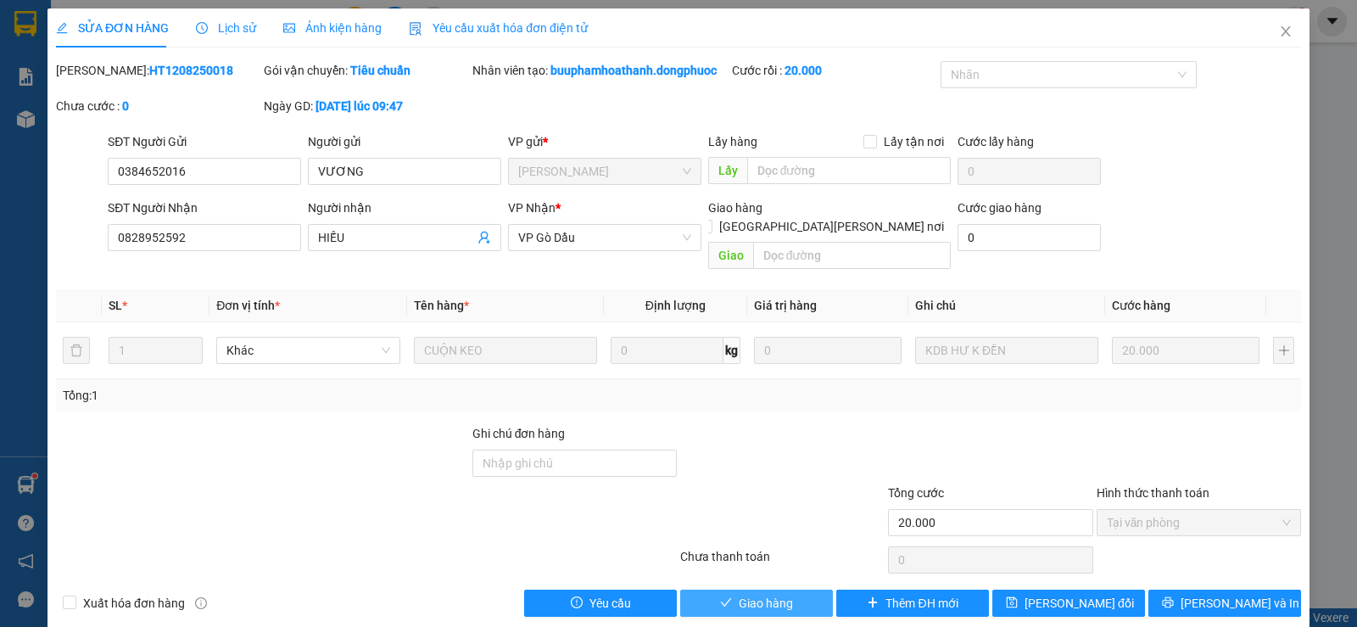
click at [761, 594] on span "Giao hàng" at bounding box center [766, 603] width 54 height 19
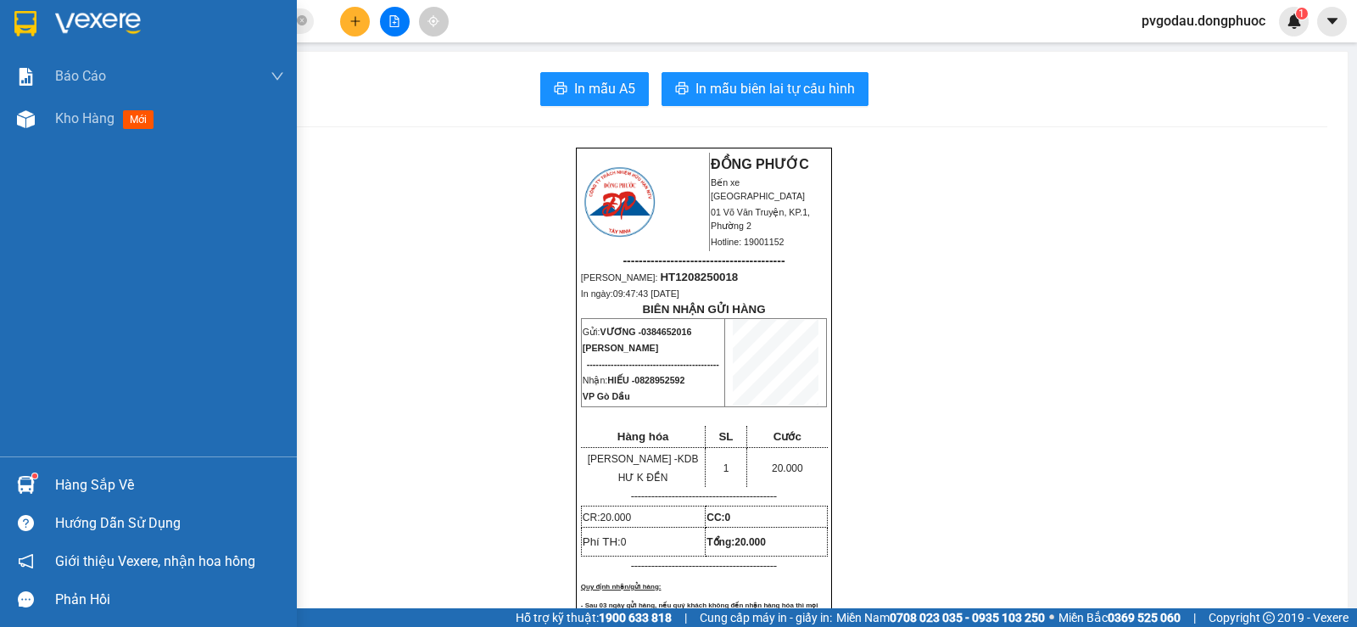
click at [73, 477] on div "Hàng sắp về" at bounding box center [169, 484] width 229 height 25
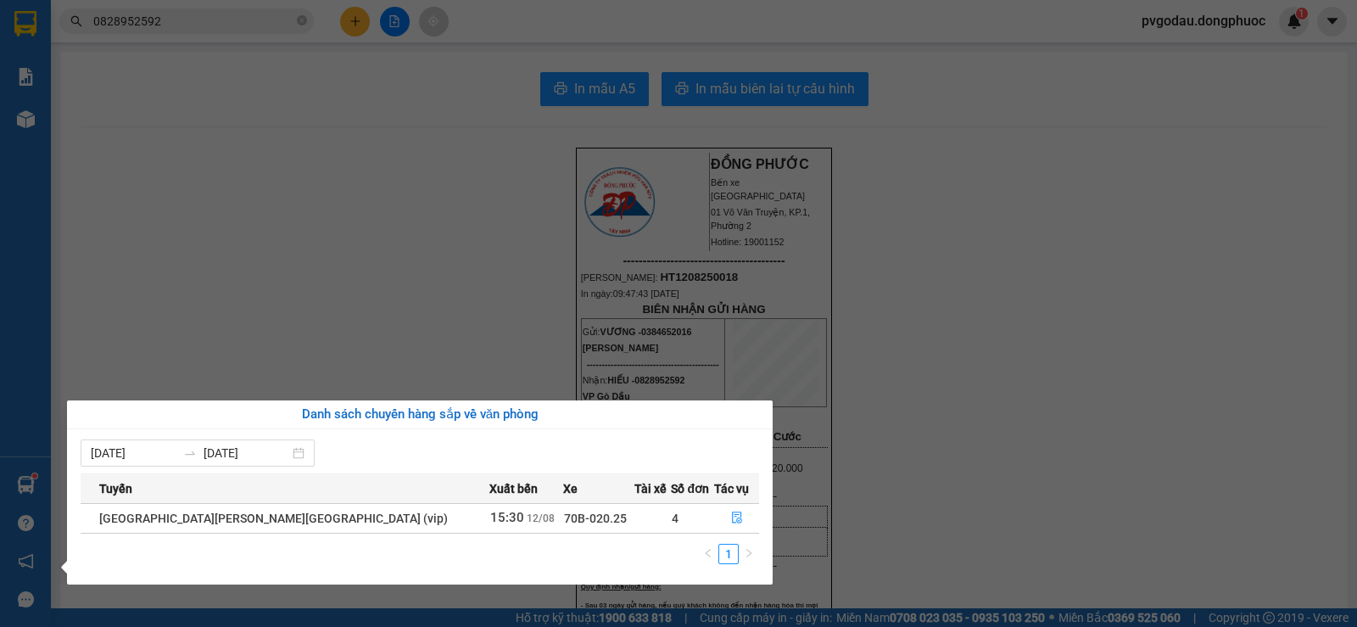
click at [289, 301] on section "Kết quả [PERSON_NAME] ( 82 ) Bộ lọc Mã ĐH Trạng thái Món hàng Tổng [PERSON_NAME…" at bounding box center [678, 313] width 1357 height 627
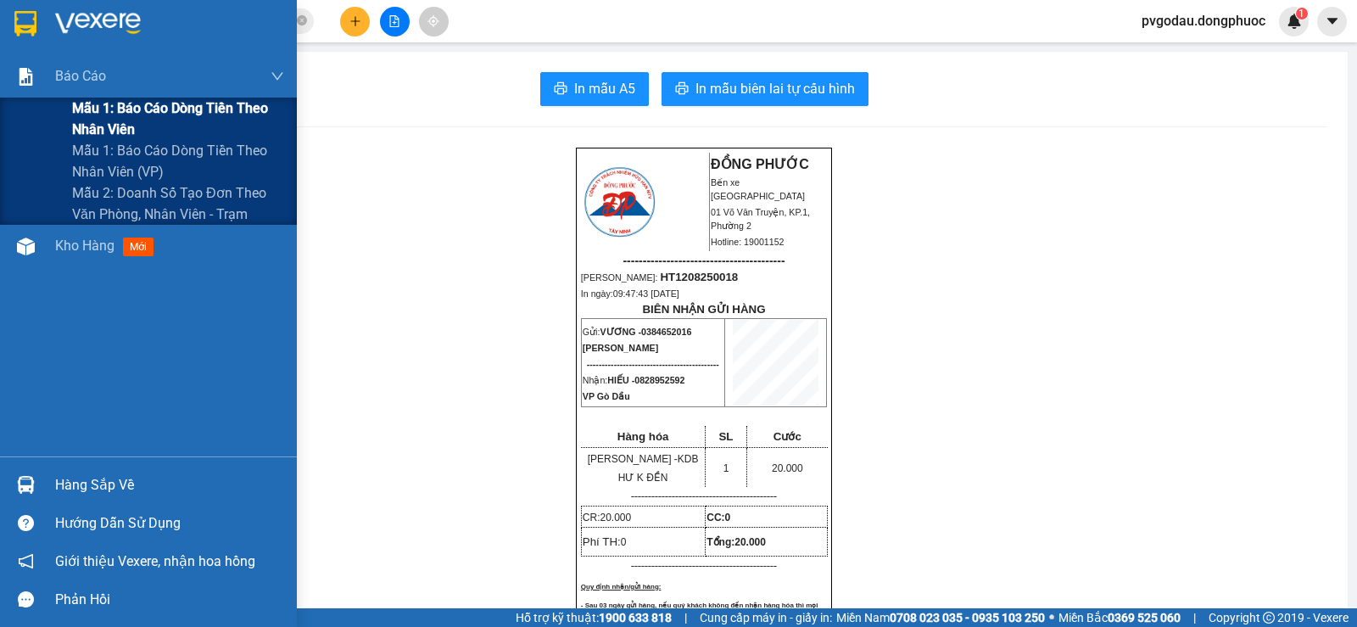
click at [109, 114] on span "Mẫu 1: Báo cáo dòng tiền theo nhân viên" at bounding box center [178, 119] width 212 height 42
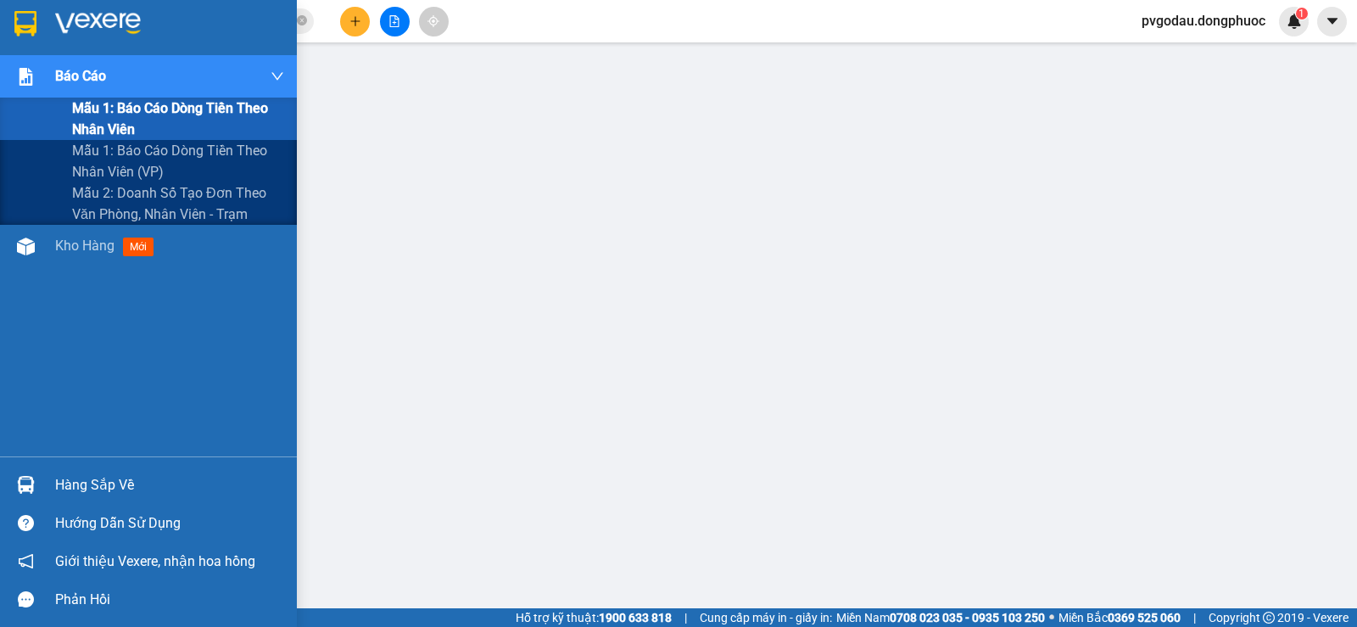
click at [104, 119] on span "Mẫu 1: Báo cáo dòng tiền theo nhân viên" at bounding box center [178, 119] width 212 height 42
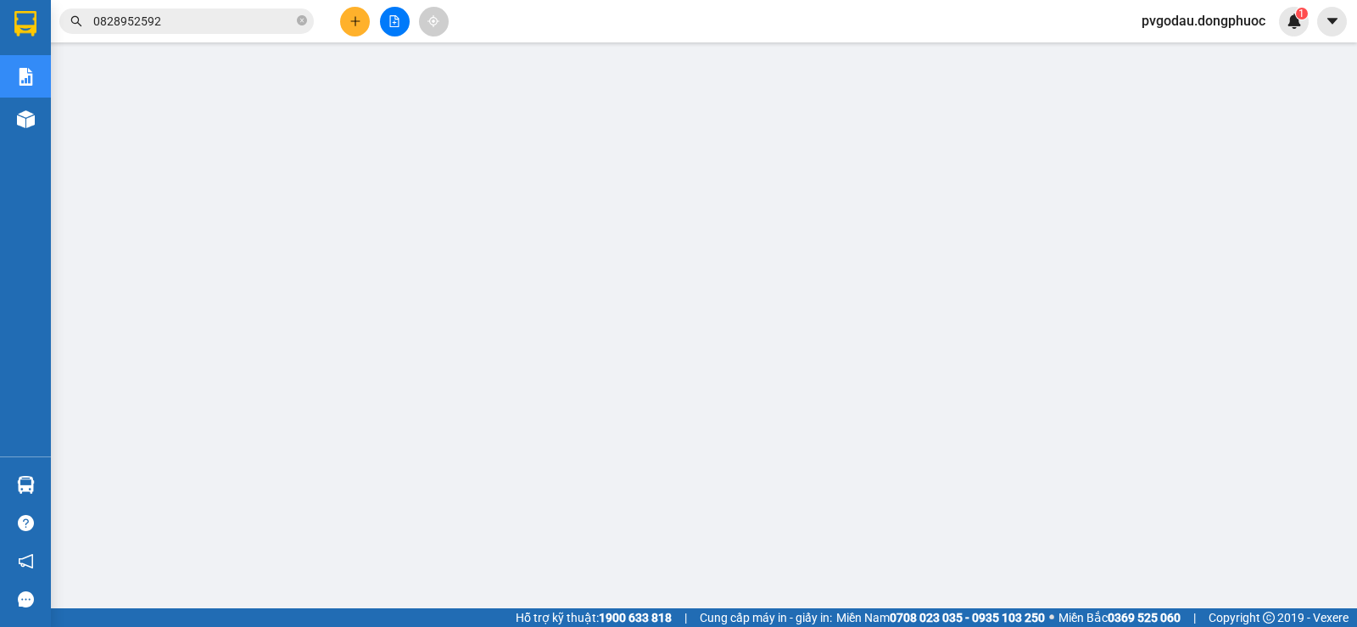
click at [205, 18] on input "0828952592" at bounding box center [193, 21] width 200 height 19
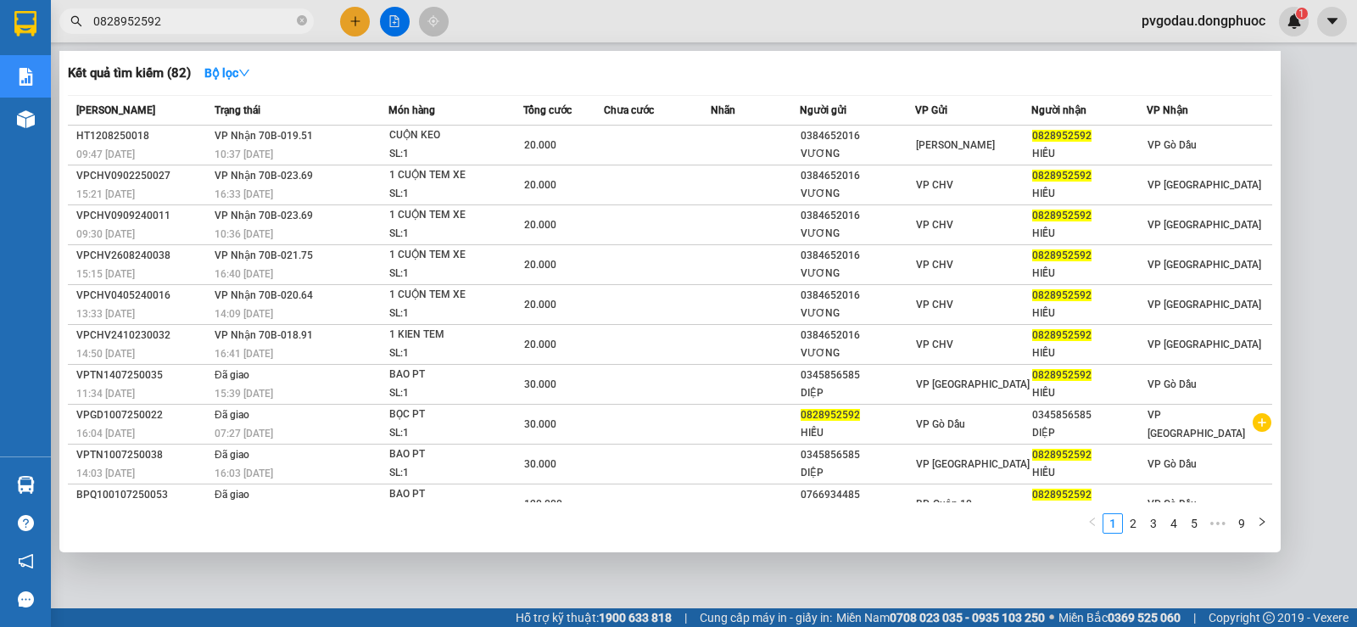
click at [205, 18] on input "0828952592" at bounding box center [193, 21] width 200 height 19
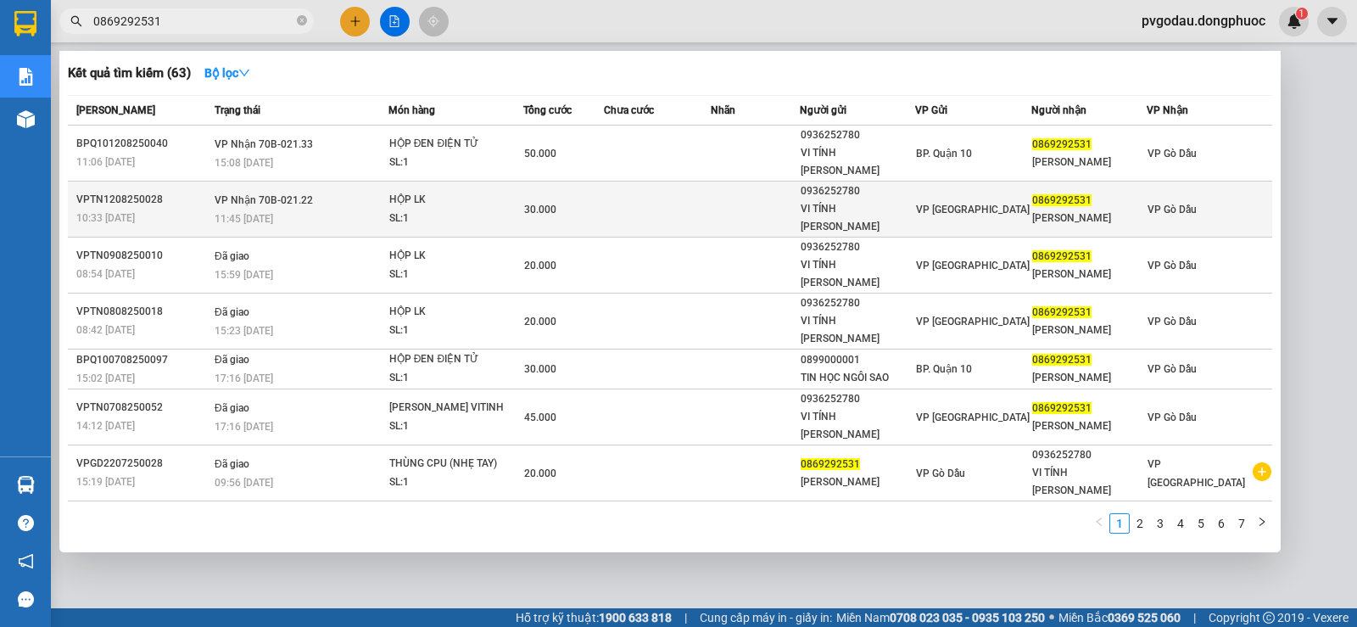
type input "0869292531"
click at [349, 210] on div "11:45 [DATE]" at bounding box center [301, 219] width 173 height 19
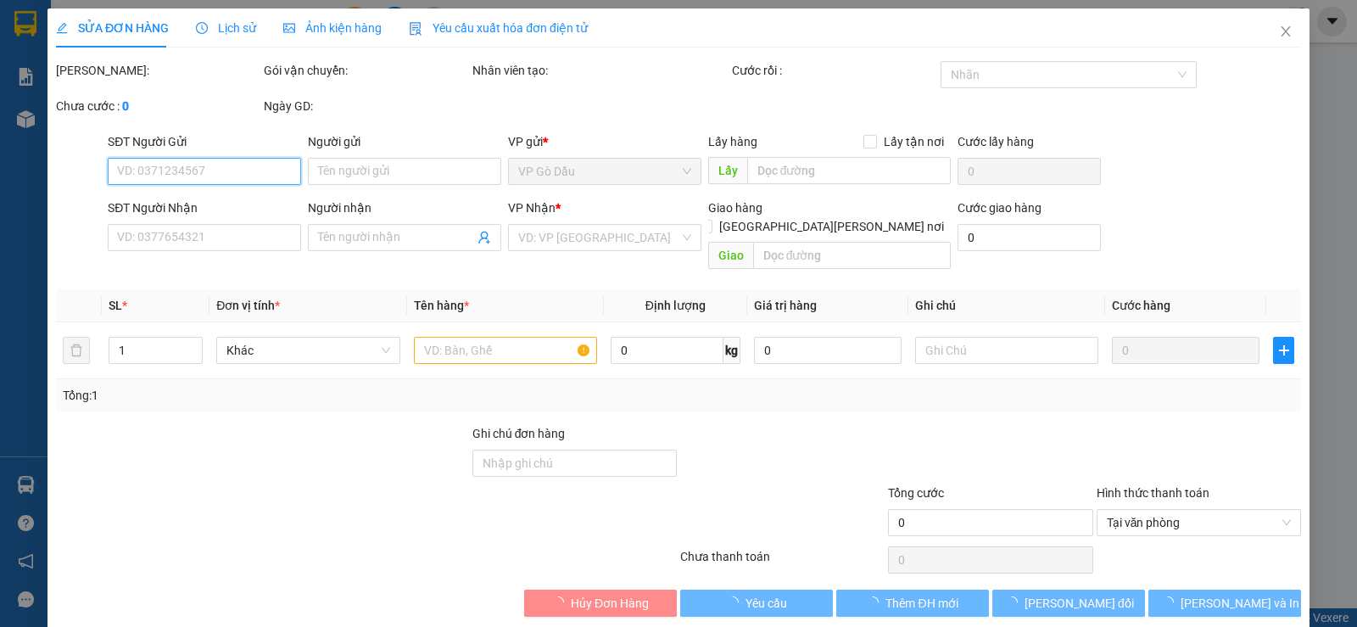
type input "0936252780"
type input "VI TÍNH [PERSON_NAME]"
type input "0869292531"
type input "[PERSON_NAME]"
type input "30.000"
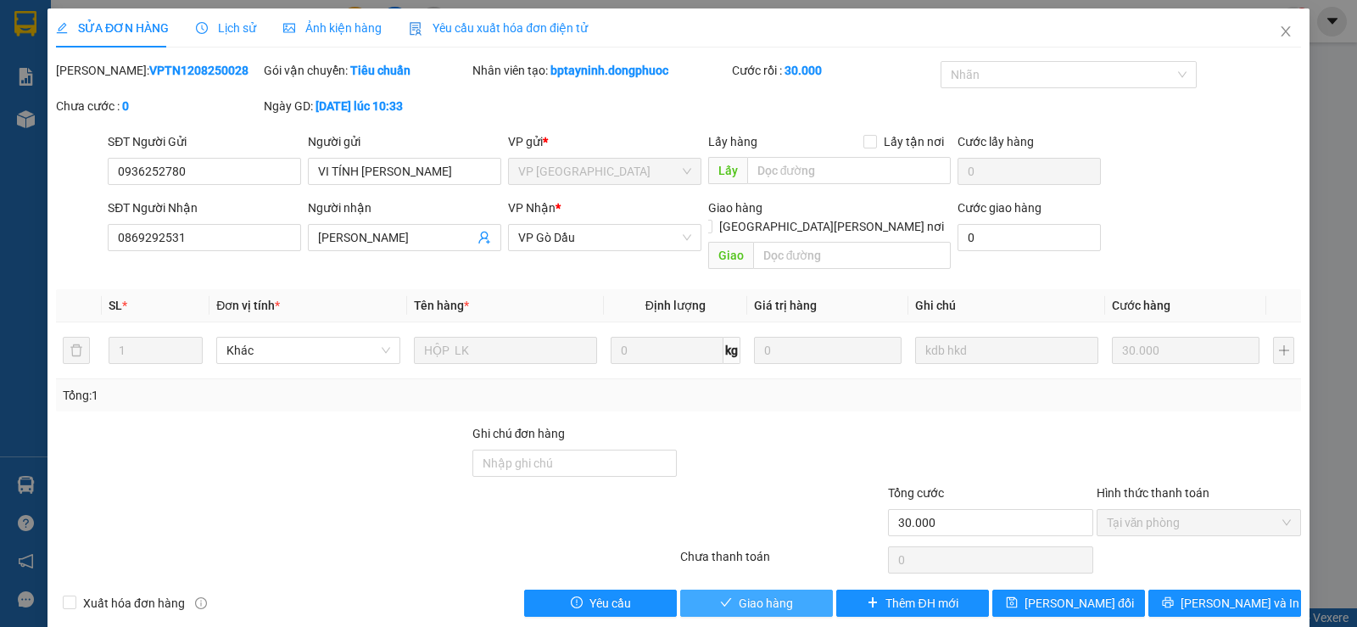
click at [767, 594] on span "Giao hàng" at bounding box center [766, 603] width 54 height 19
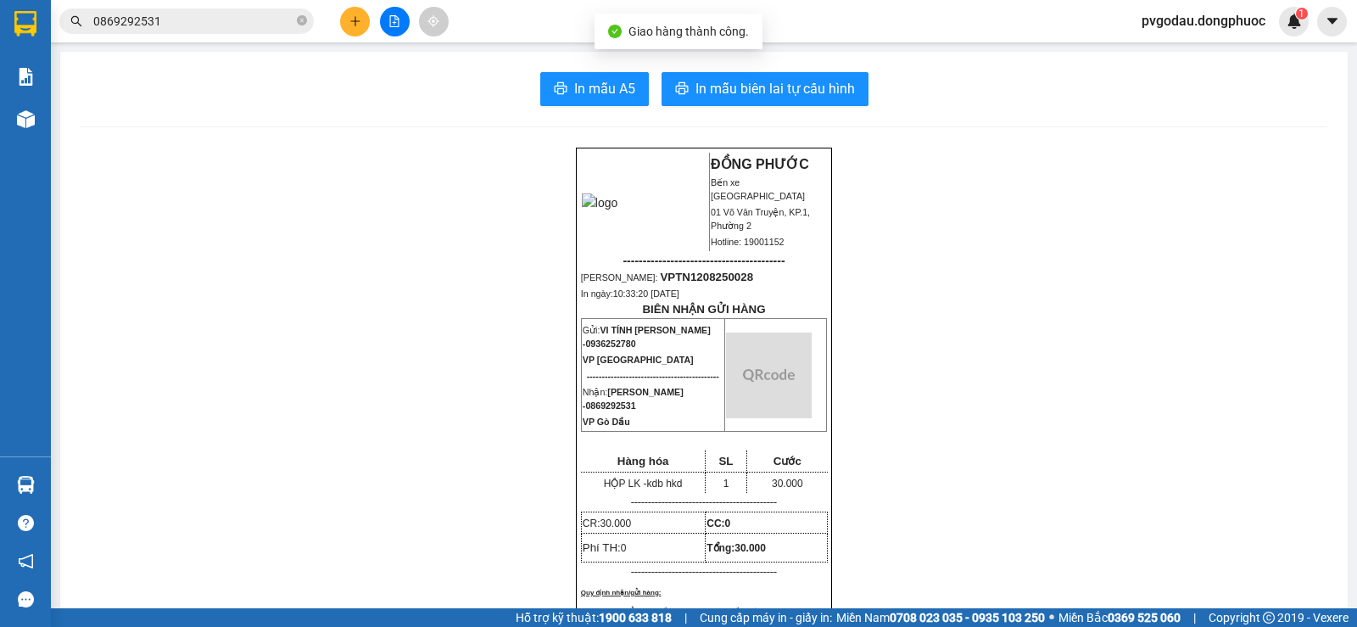
click at [210, 27] on input "0869292531" at bounding box center [193, 21] width 200 height 19
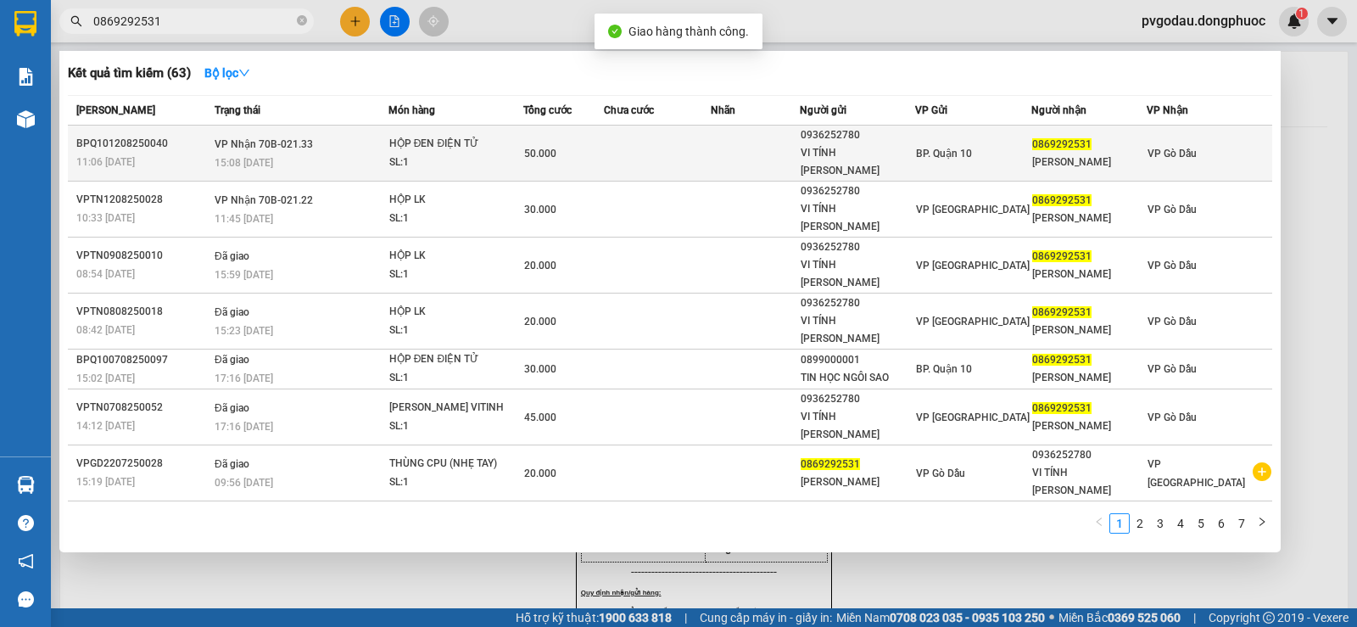
click at [223, 157] on span "15:08 [DATE]" at bounding box center [244, 163] width 59 height 12
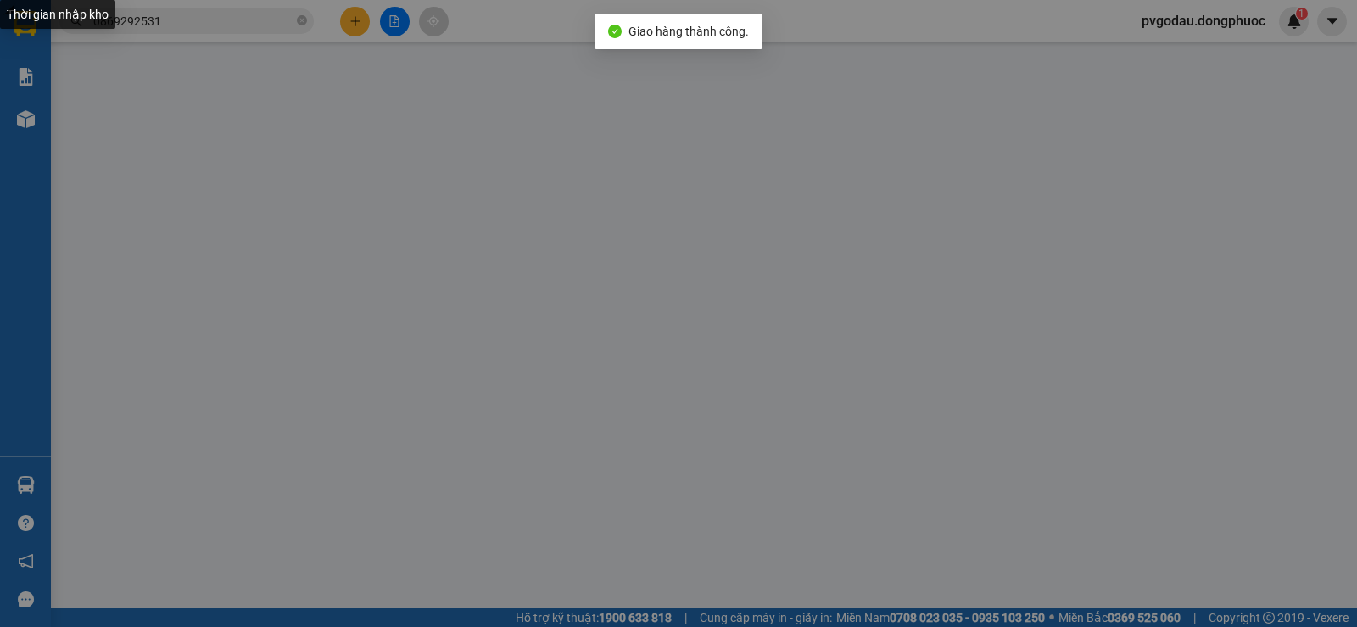
type input "0936252780"
type input "VI TÍNH [PERSON_NAME]"
type input "0869292531"
type input "[PERSON_NAME]"
type input "50.000"
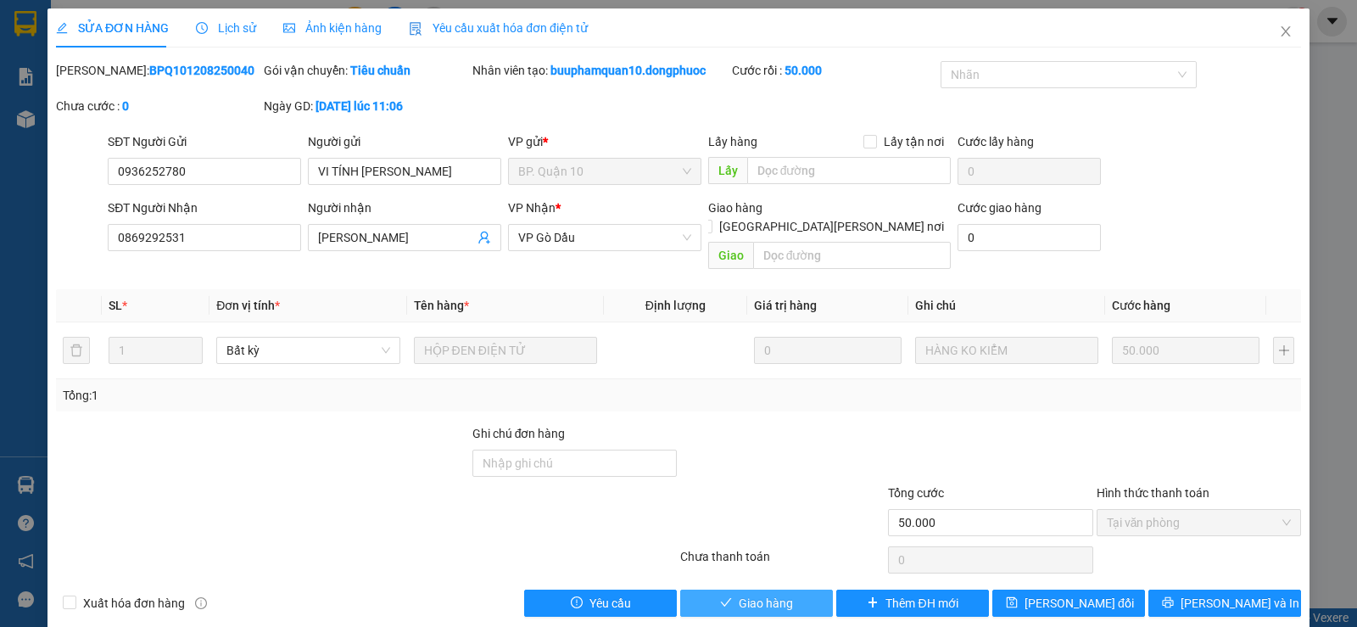
click at [712, 590] on button "Giao hàng" at bounding box center [756, 603] width 153 height 27
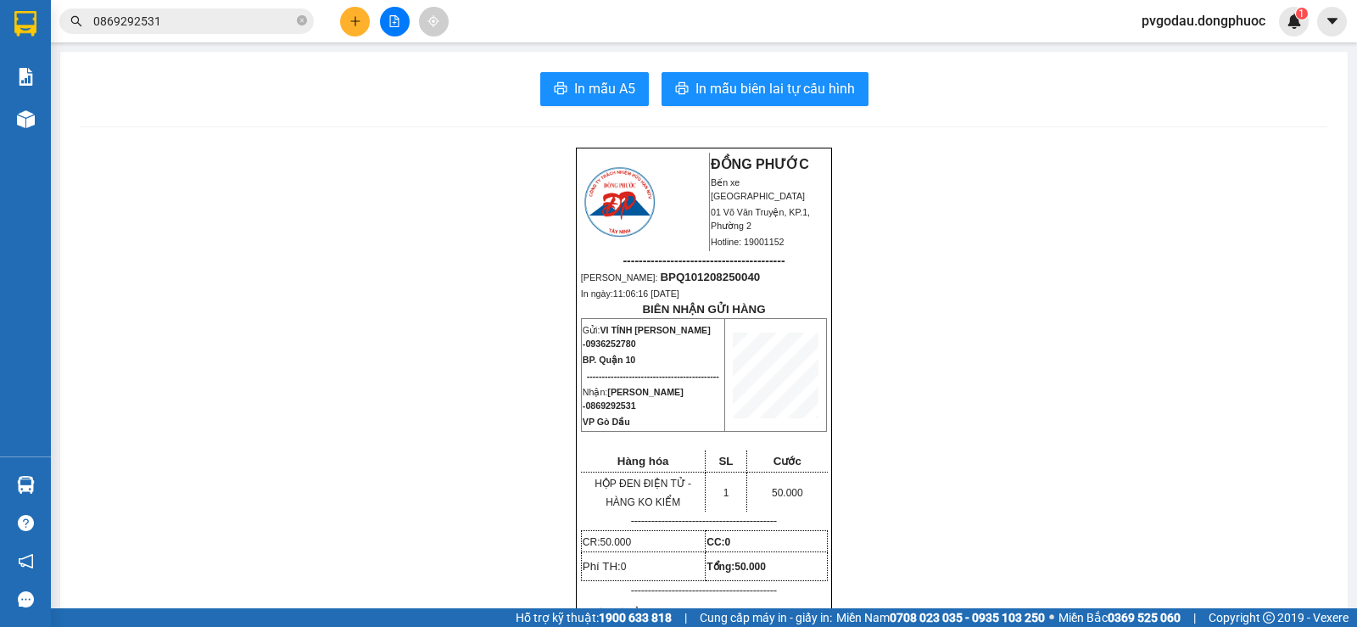
click at [179, 26] on input "0869292531" at bounding box center [193, 21] width 200 height 19
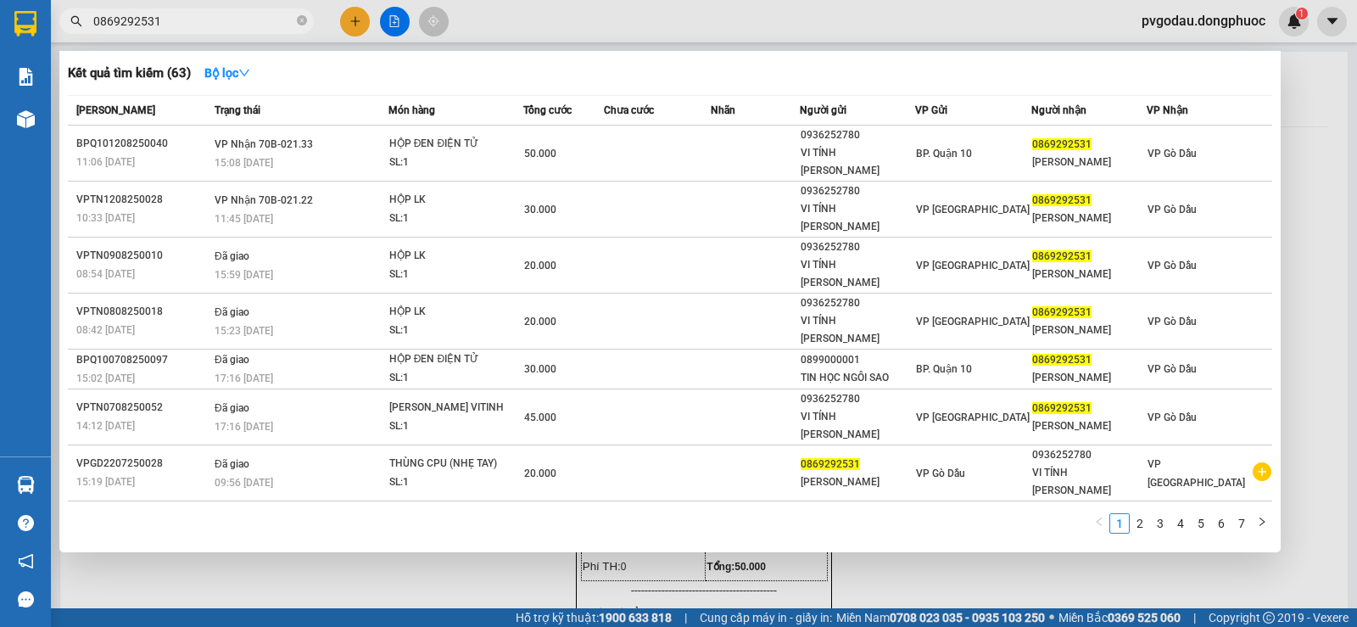
click at [179, 26] on input "0869292531" at bounding box center [193, 21] width 200 height 19
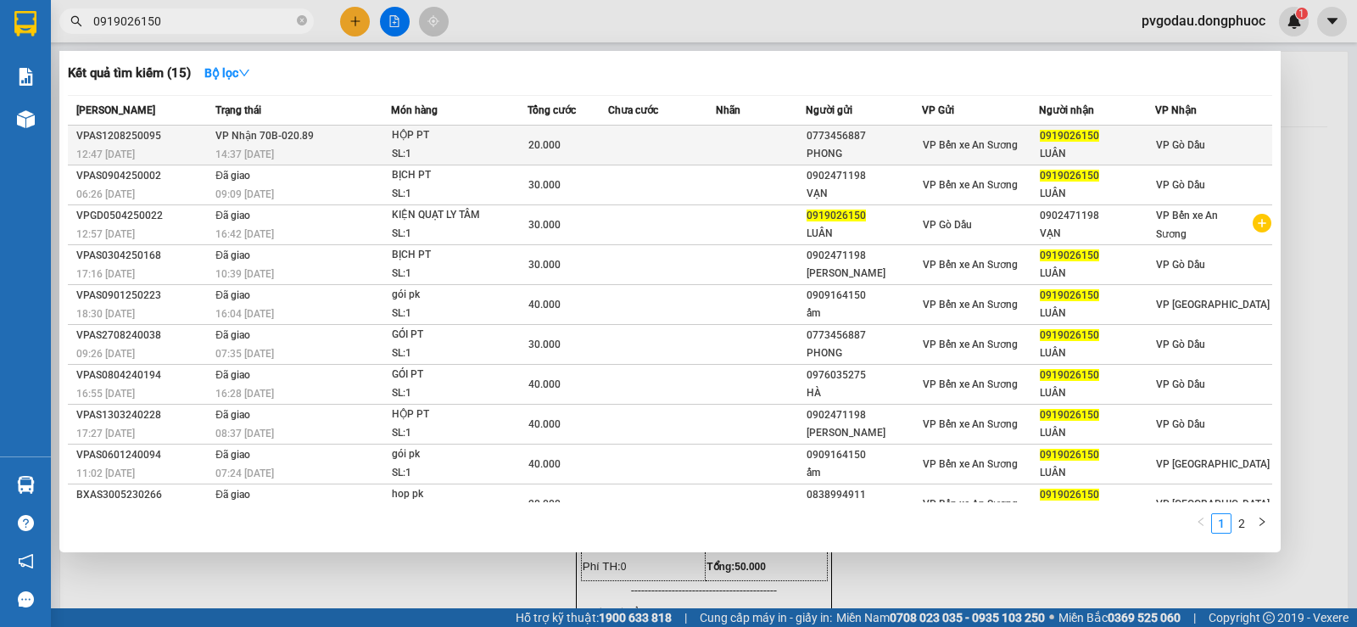
type input "0919026150"
click at [313, 142] on td "[PERSON_NAME] 70B-020.89 14:37 [DATE]" at bounding box center [301, 146] width 180 height 40
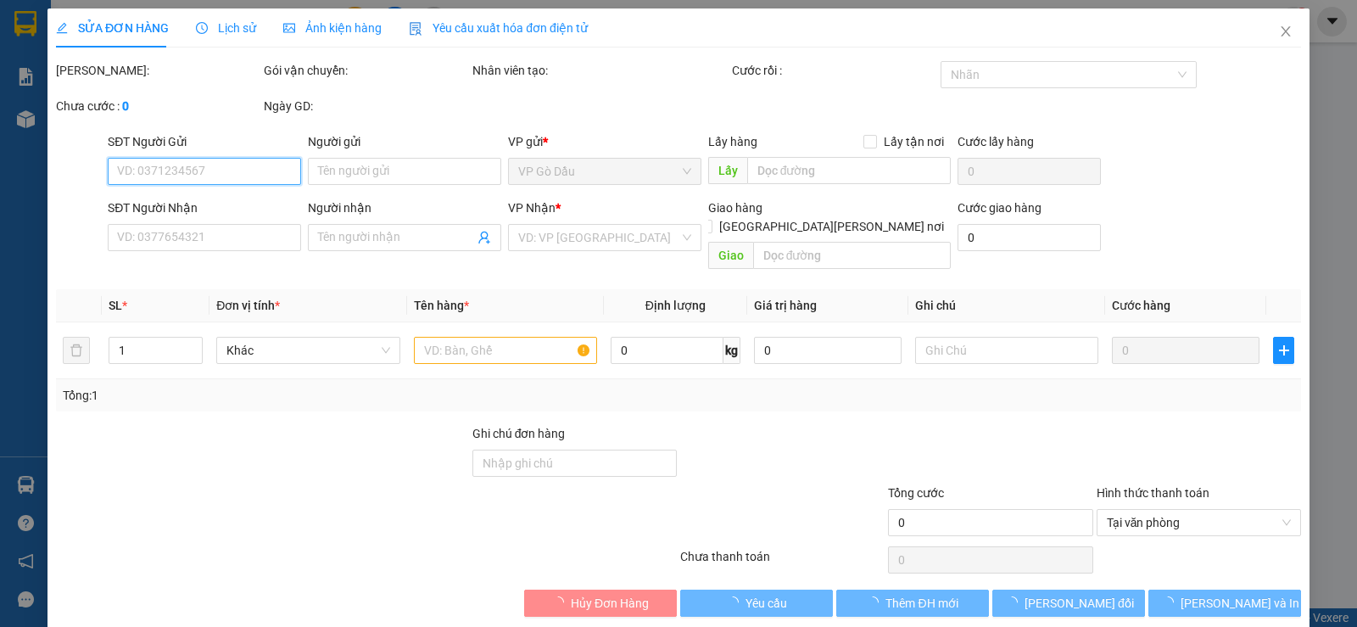
type input "0773456887"
type input "PHONG"
type input "0919026150"
type input "LUÂN"
type input "20.000"
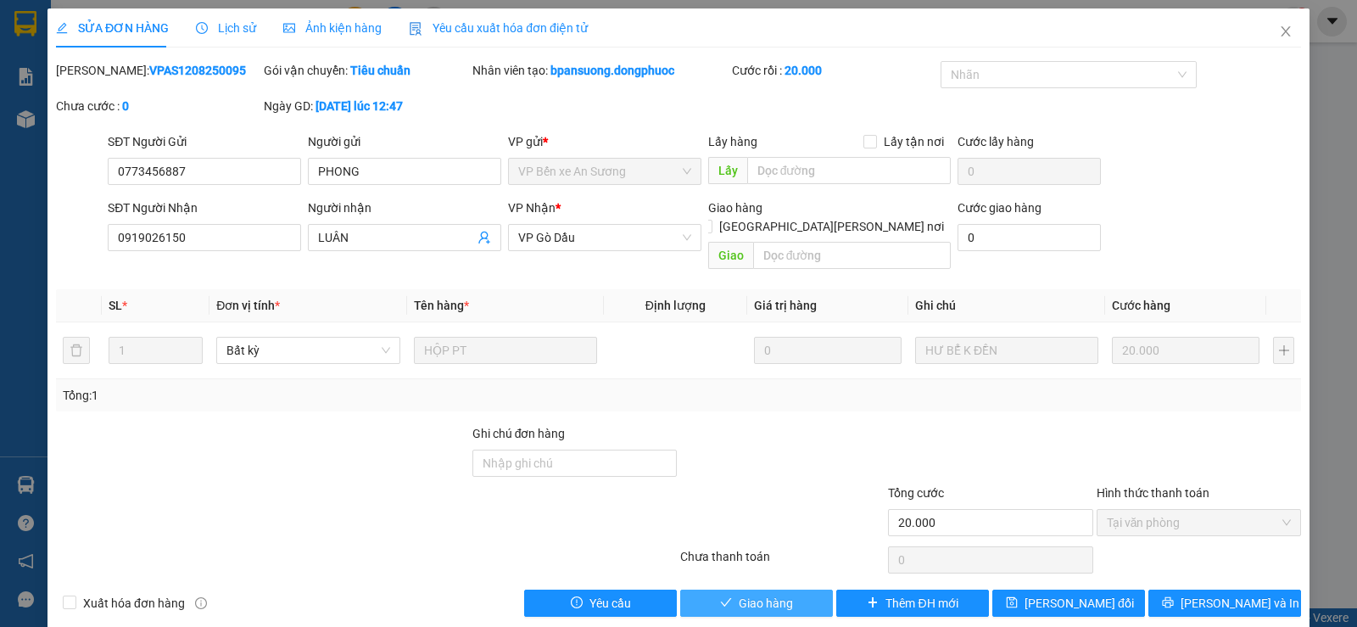
click at [739, 594] on span "Giao hàng" at bounding box center [766, 603] width 54 height 19
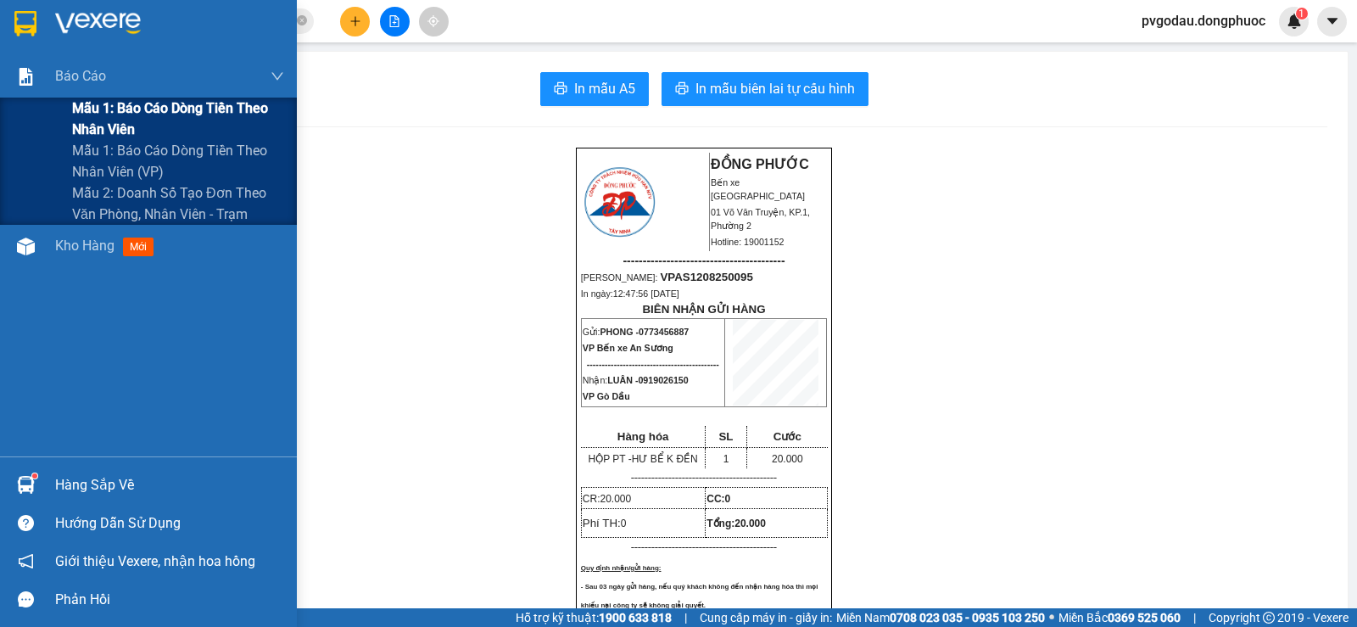
click at [120, 114] on span "Mẫu 1: Báo cáo dòng tiền theo nhân viên" at bounding box center [178, 119] width 212 height 42
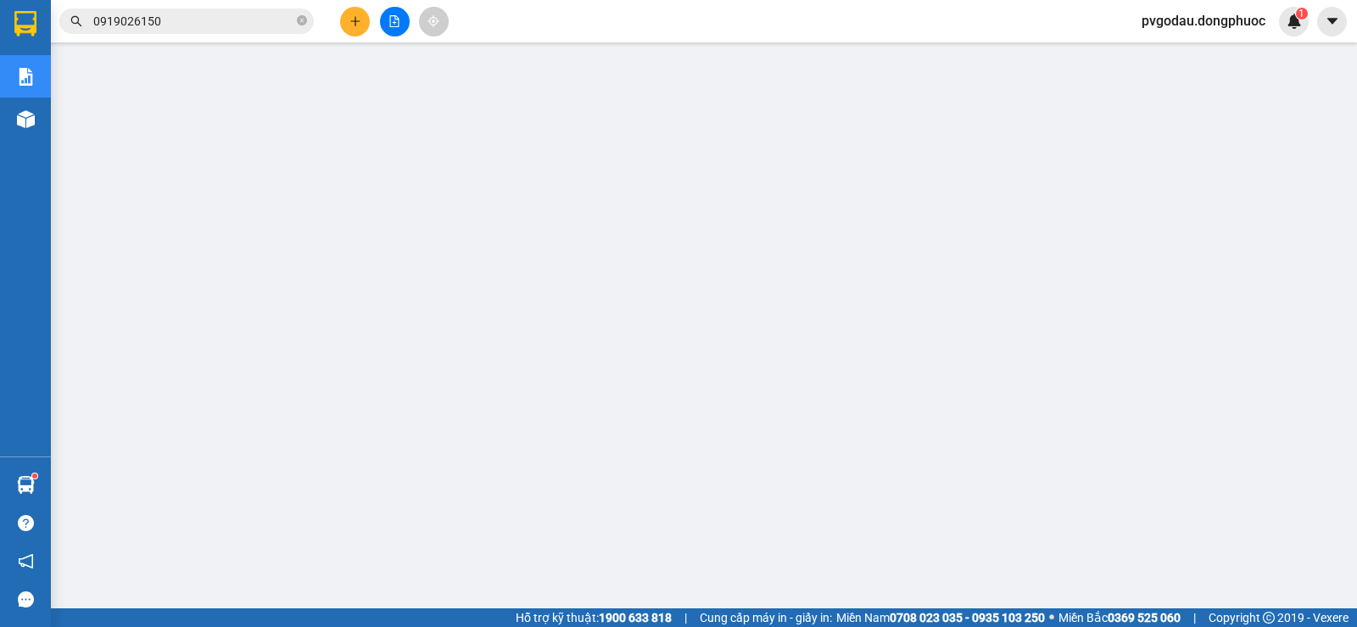
click at [1149, 22] on span "pvgodau.dongphuoc" at bounding box center [1203, 20] width 151 height 21
click at [1172, 55] on span "Đăng xuất" at bounding box center [1209, 52] width 119 height 19
